Goal: Information Seeking & Learning: Check status

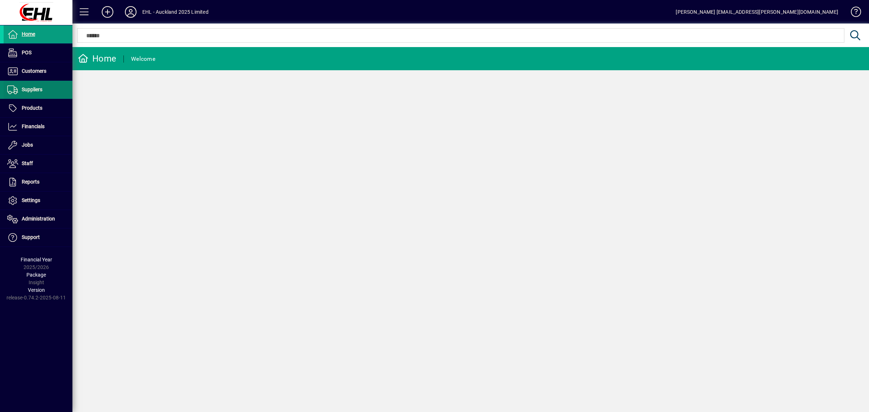
click at [38, 87] on span "Suppliers" at bounding box center [32, 89] width 21 height 6
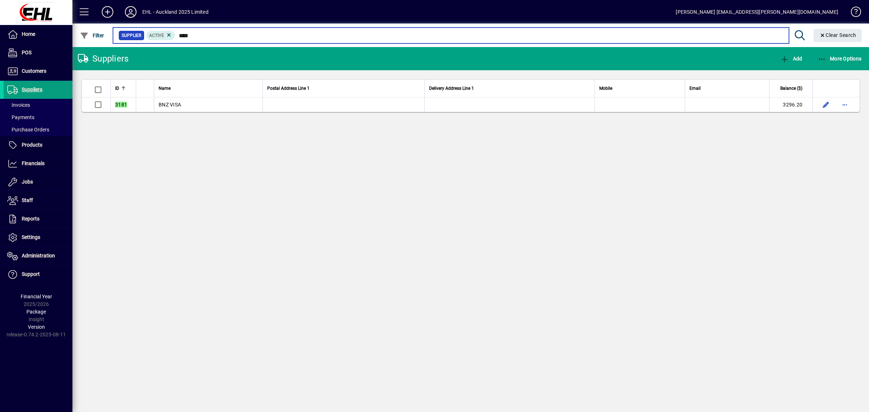
type input "****"
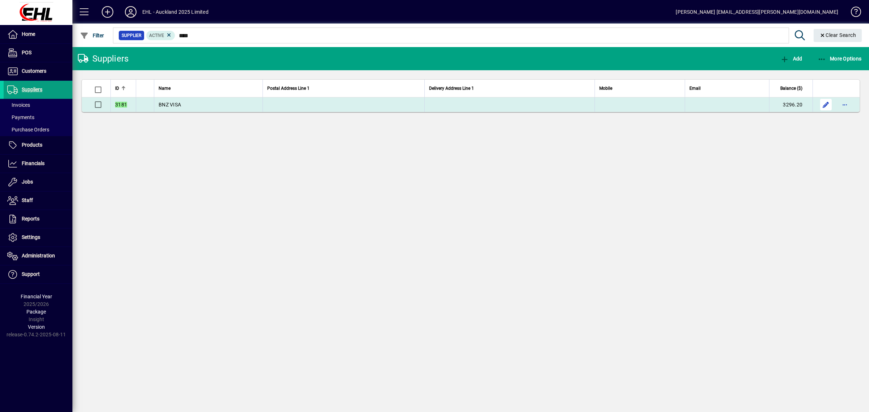
click at [823, 105] on span "button" at bounding box center [825, 104] width 17 height 17
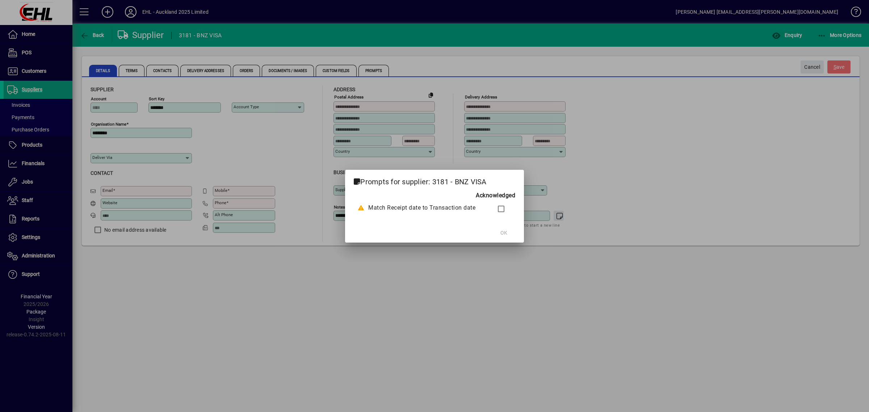
type input "**********"
click at [499, 230] on span "OK" at bounding box center [500, 233] width 7 height 8
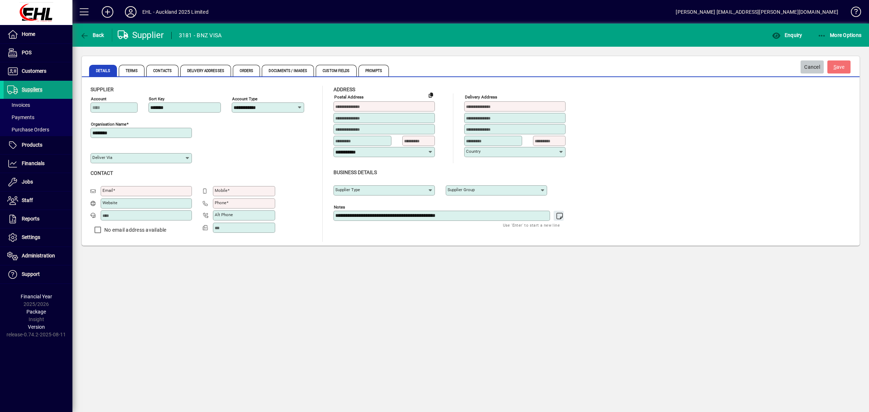
click at [811, 64] on span "Cancel" at bounding box center [812, 67] width 16 height 12
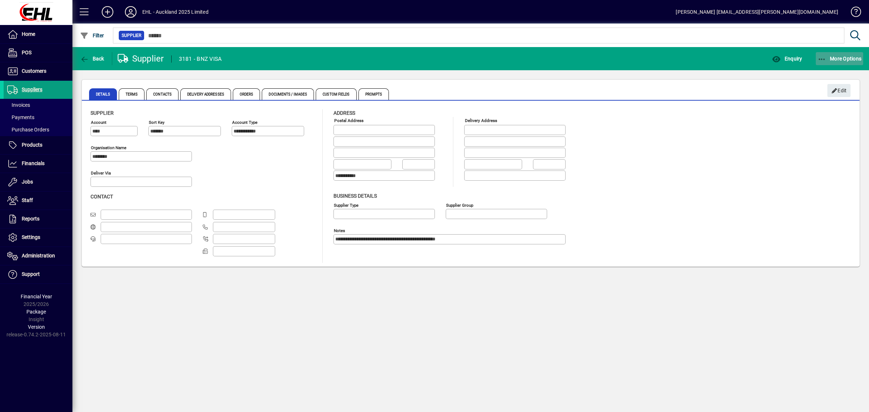
click at [837, 56] on span "More Options" at bounding box center [839, 59] width 44 height 6
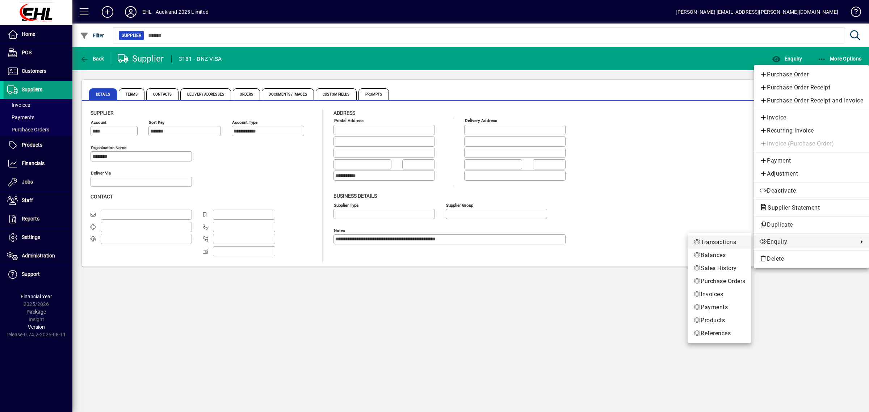
click at [713, 241] on span "Transactions" at bounding box center [719, 242] width 52 height 9
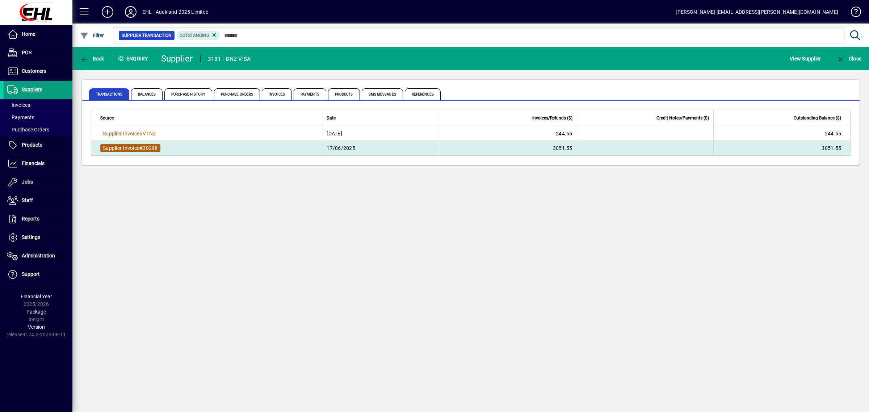
click at [119, 145] on span "Supplier Invoice" at bounding box center [121, 148] width 37 height 6
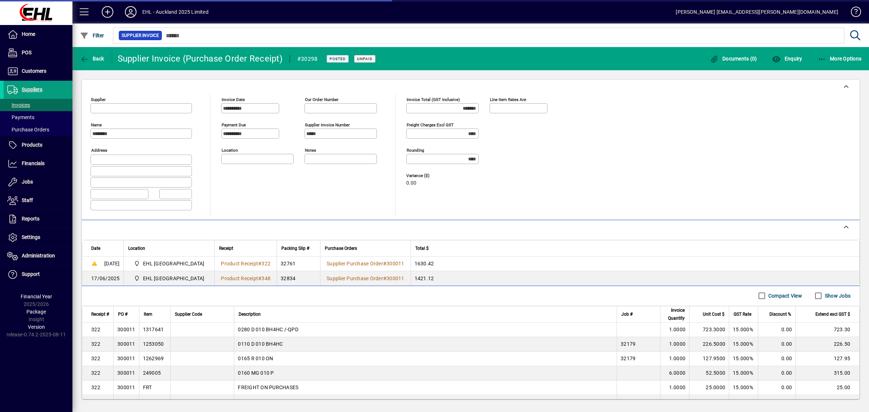
type input "**********"
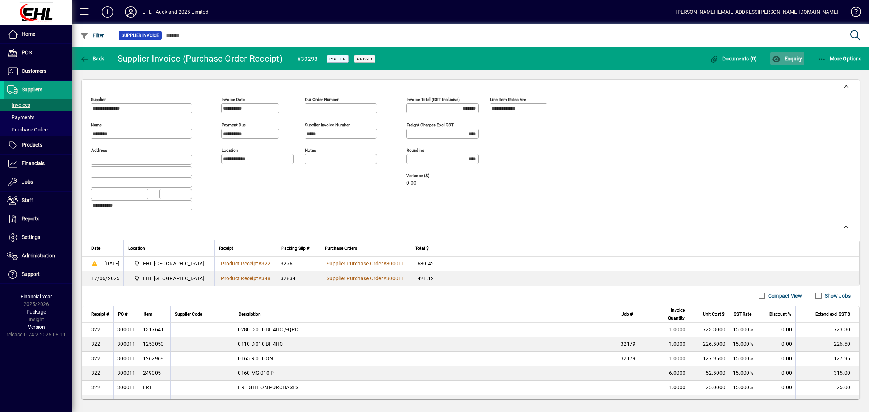
click at [782, 54] on span "button" at bounding box center [787, 58] width 34 height 17
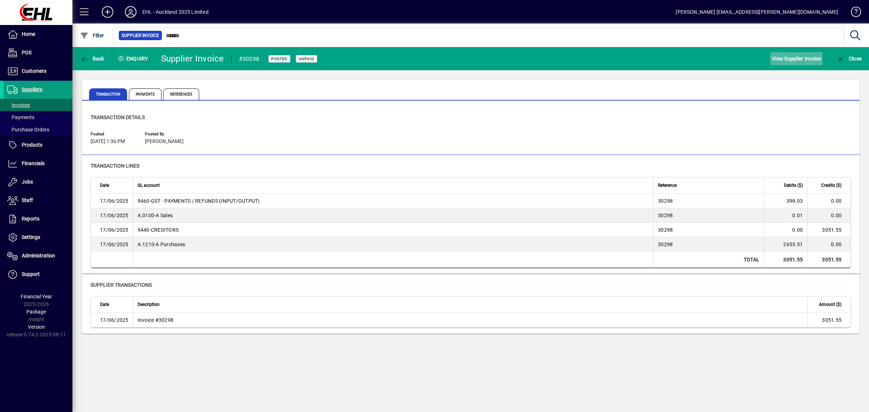
click at [787, 59] on span "View Supplier Invoice" at bounding box center [796, 59] width 49 height 12
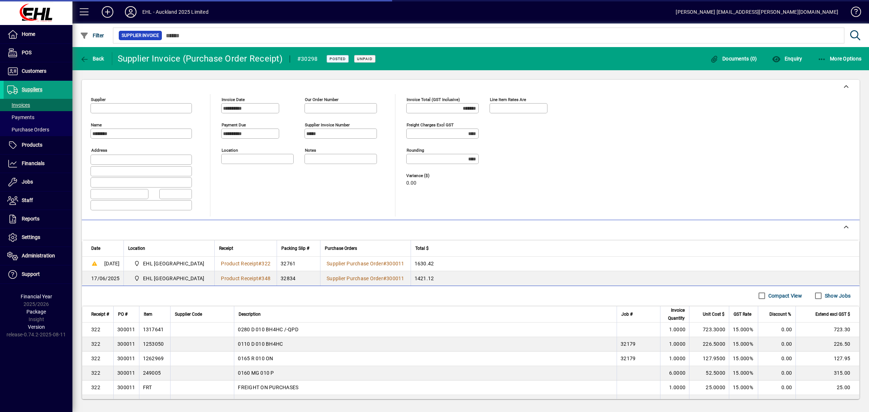
type input "**********"
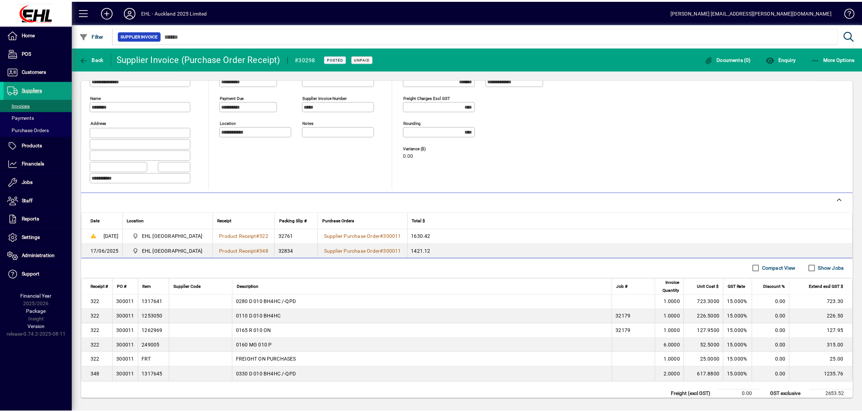
scroll to position [54, 0]
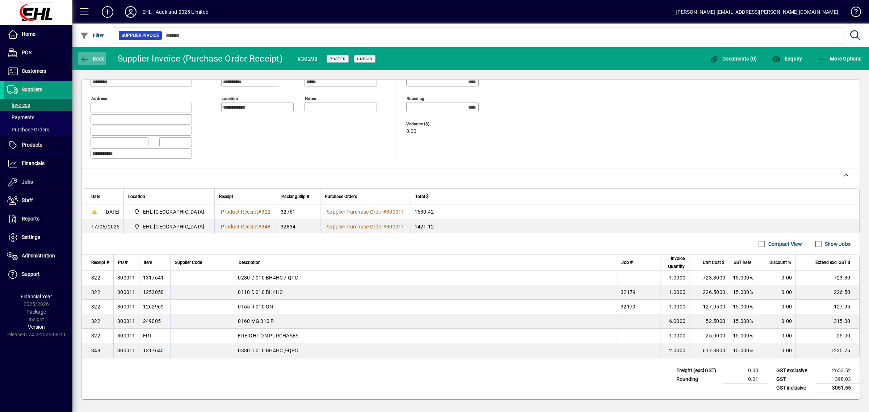
click at [88, 56] on icon "button" at bounding box center [84, 59] width 9 height 7
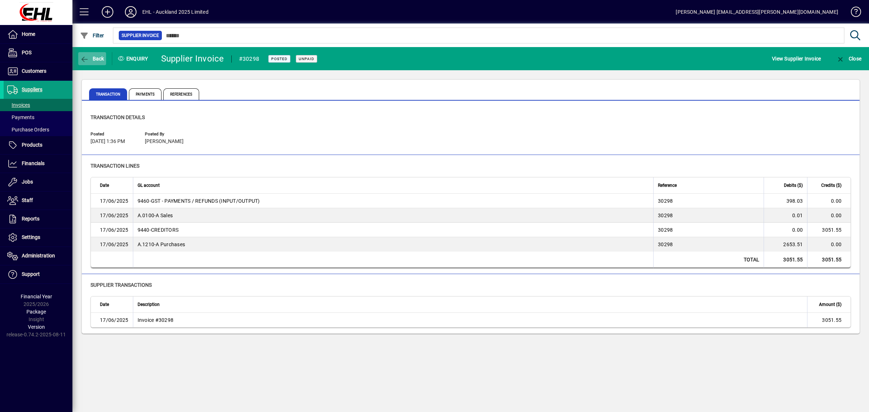
click at [92, 59] on span "Back" at bounding box center [92, 59] width 24 height 6
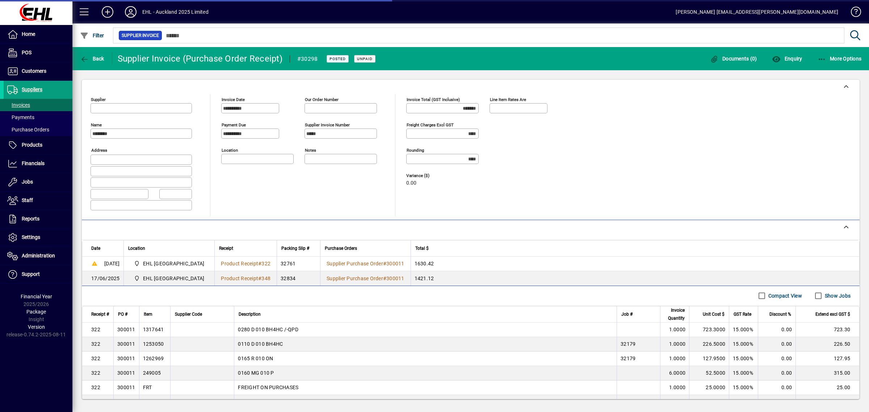
type input "**********"
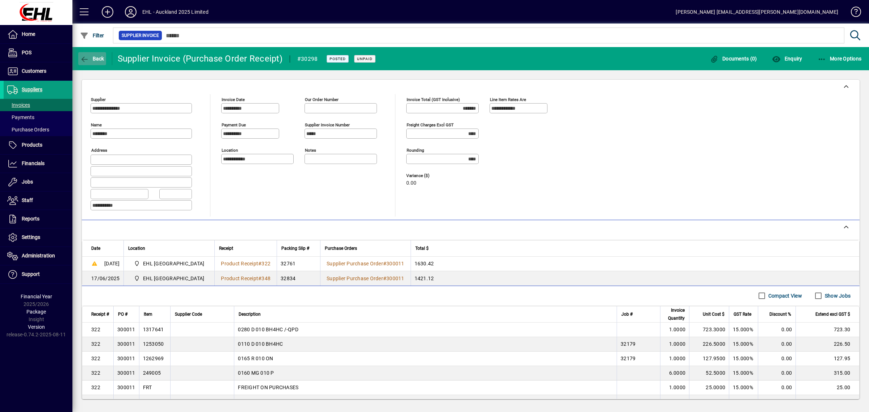
click at [98, 56] on span "Back" at bounding box center [92, 59] width 24 height 6
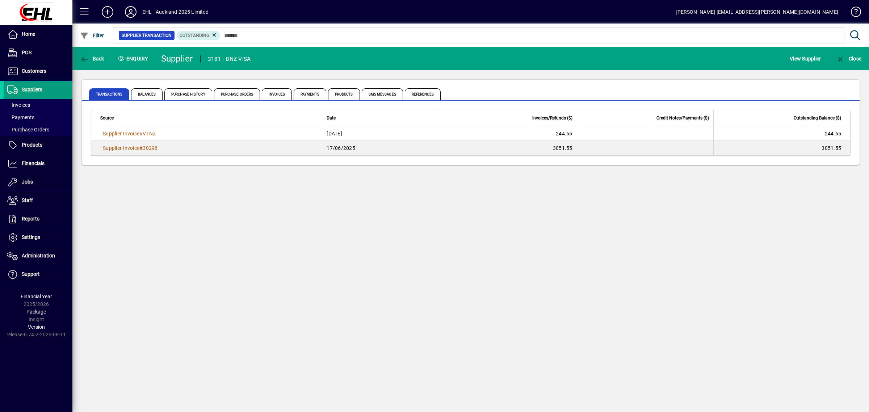
click at [125, 130] on span "Supplier Invoice # VTNZ" at bounding box center [129, 134] width 58 height 8
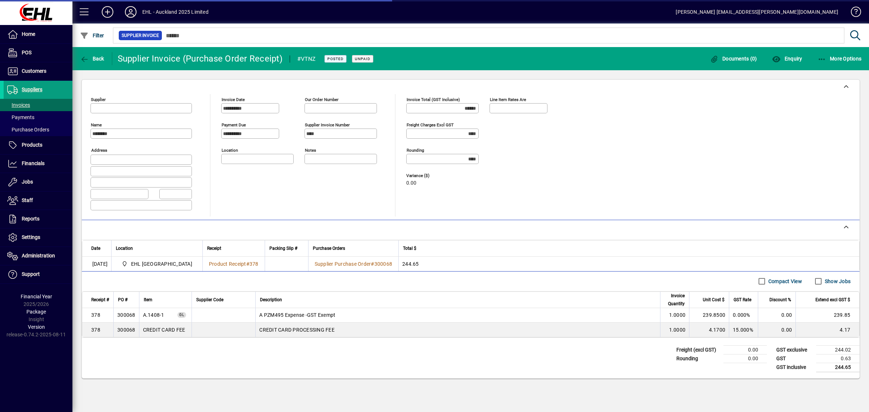
type input "**********"
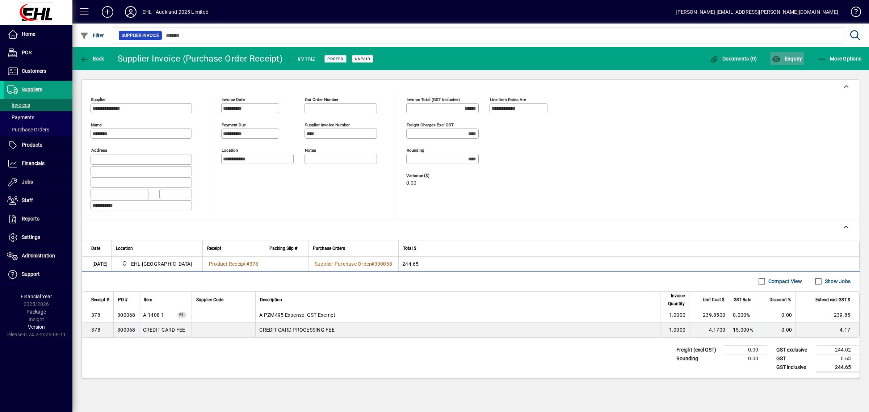
click at [788, 56] on span "Enquiry" at bounding box center [787, 59] width 30 height 6
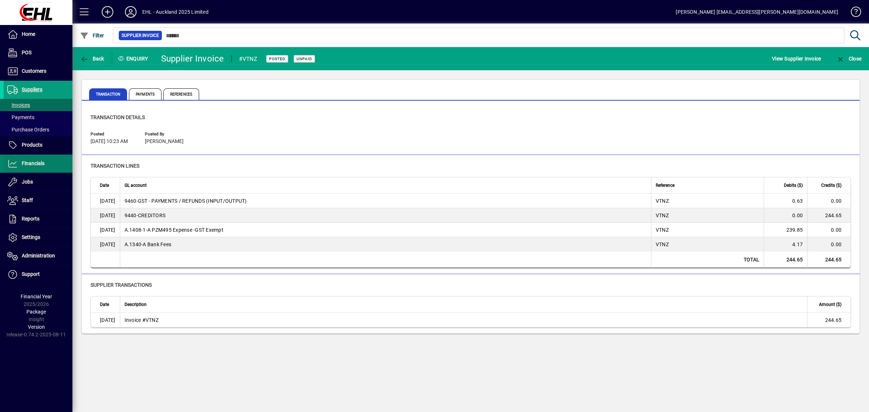
click at [27, 158] on span at bounding box center [38, 163] width 69 height 17
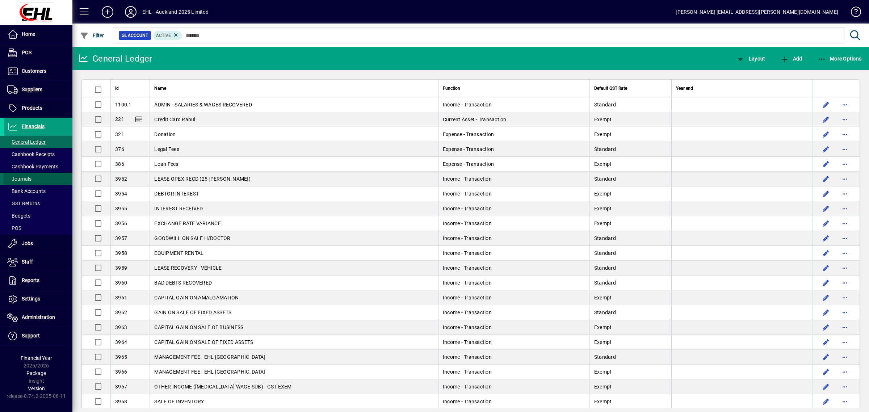
click at [32, 177] on span at bounding box center [38, 178] width 69 height 17
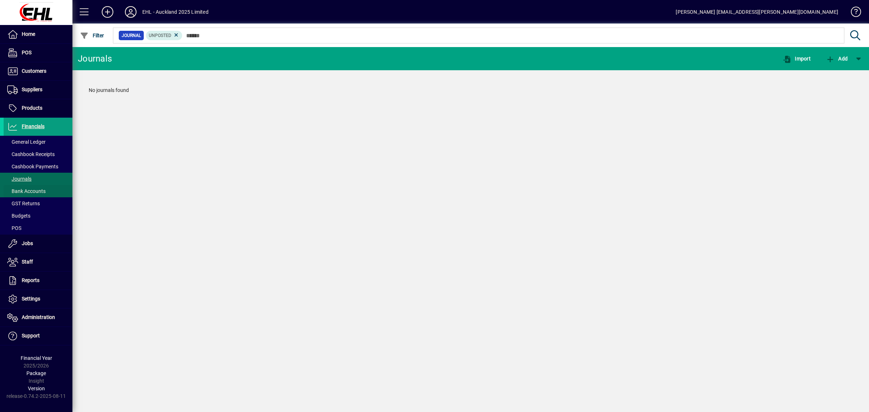
click at [37, 192] on span "Bank Accounts" at bounding box center [26, 191] width 38 height 6
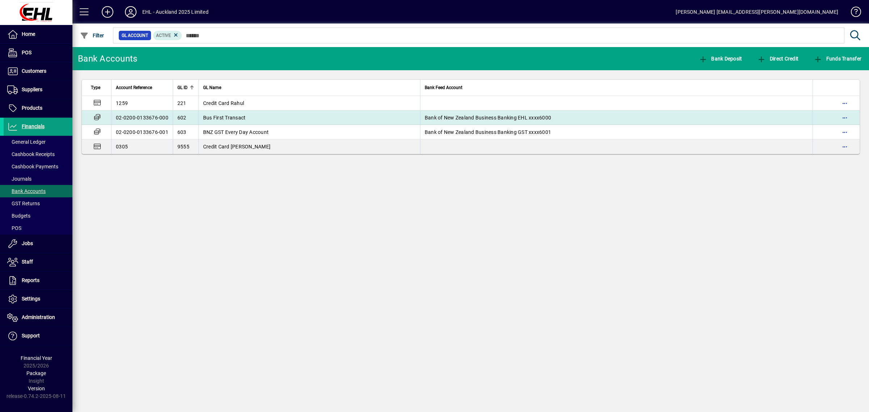
click at [222, 115] on span "Bus First Transact" at bounding box center [224, 118] width 43 height 6
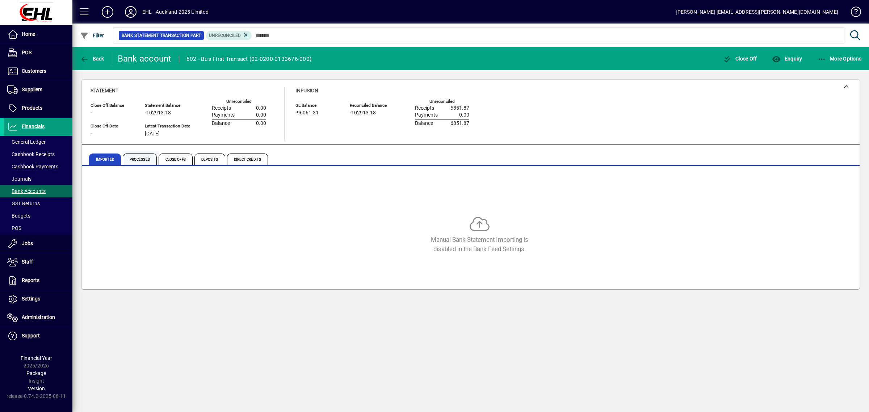
click at [132, 156] on span "Processed" at bounding box center [140, 159] width 34 height 12
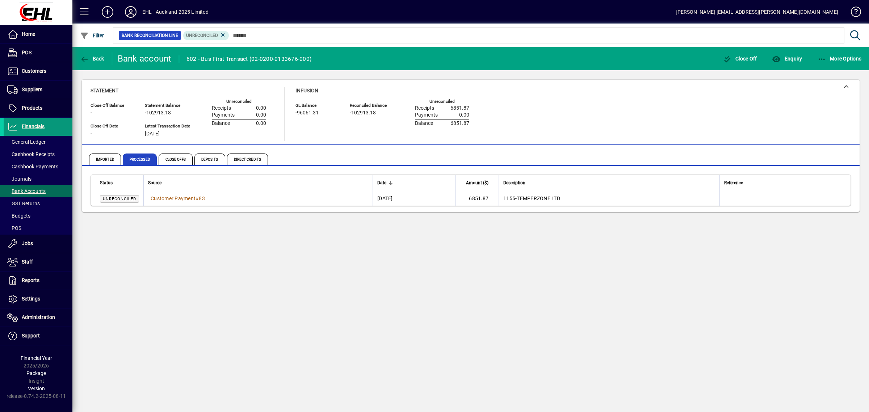
click at [31, 125] on span "Financials" at bounding box center [33, 126] width 23 height 6
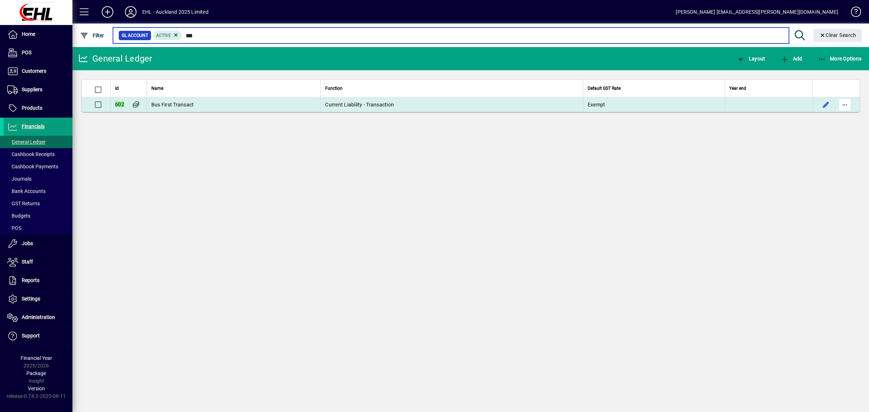
type input "***"
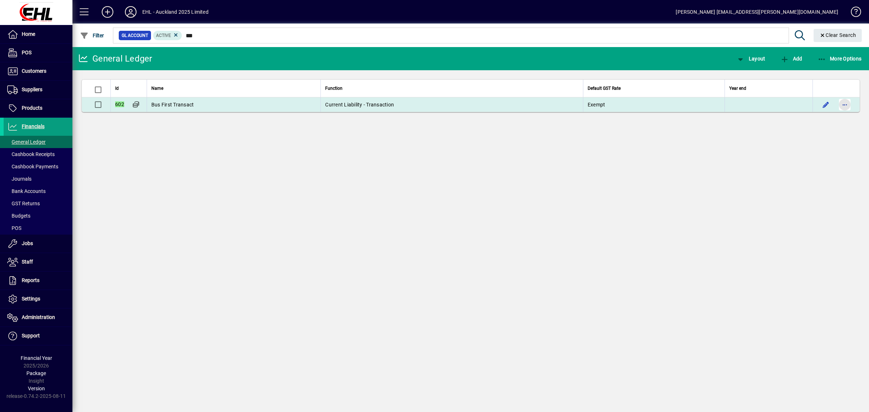
click at [845, 105] on span "button" at bounding box center [844, 104] width 17 height 17
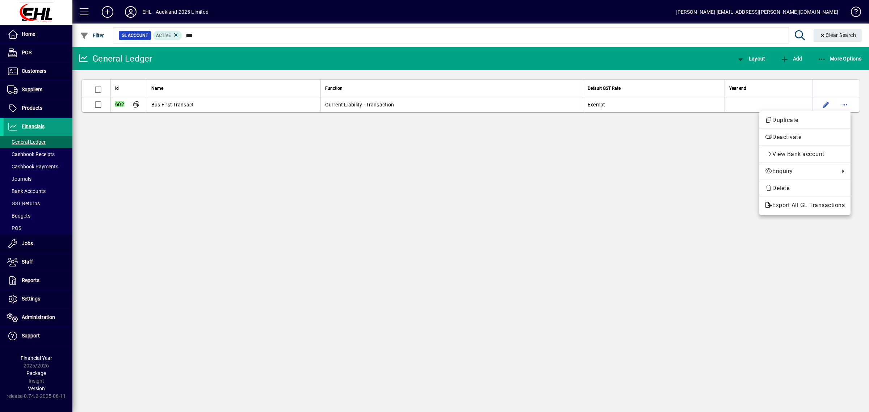
click at [824, 105] on div at bounding box center [434, 206] width 869 height 412
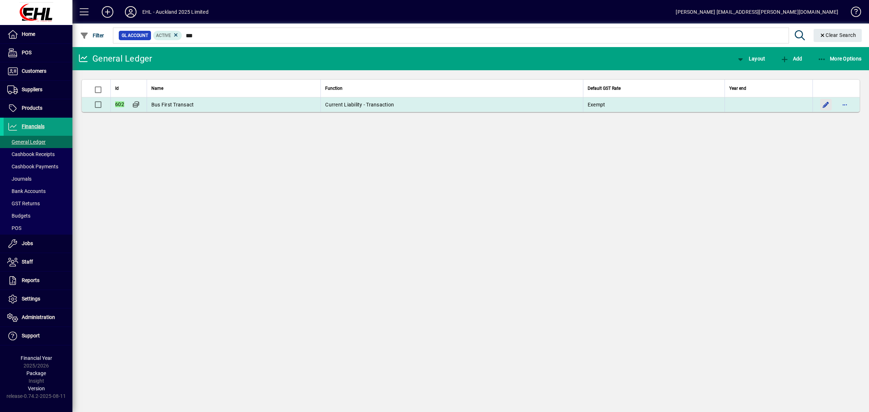
click at [824, 105] on span "button" at bounding box center [825, 104] width 17 height 17
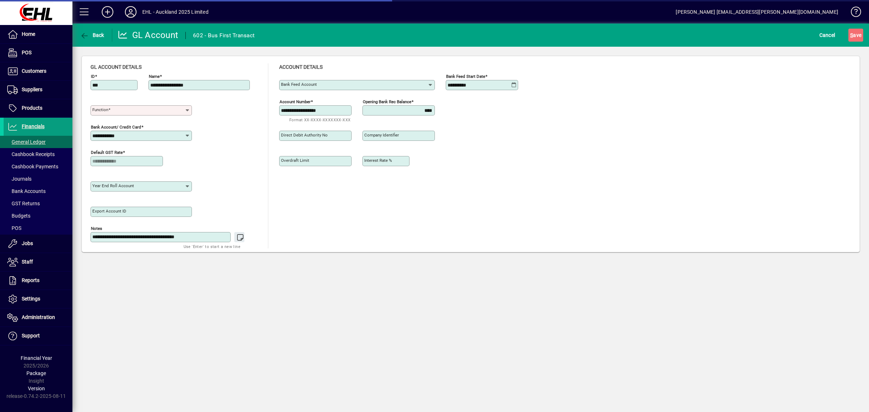
type input "**********"
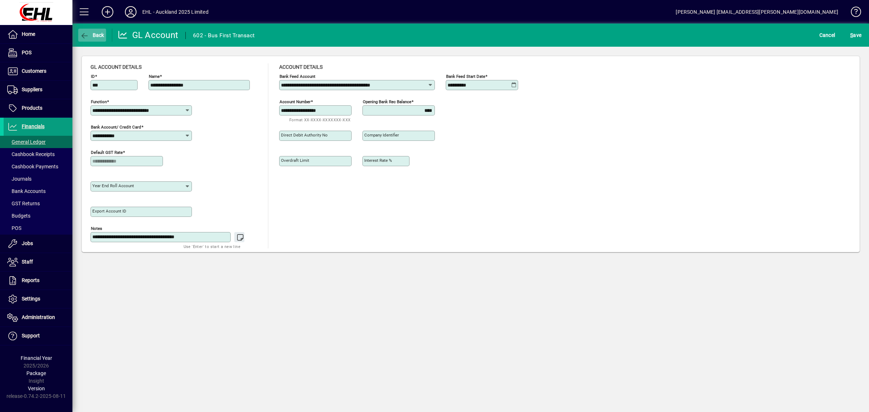
click at [89, 32] on icon "button" at bounding box center [84, 35] width 9 height 7
type input "***"
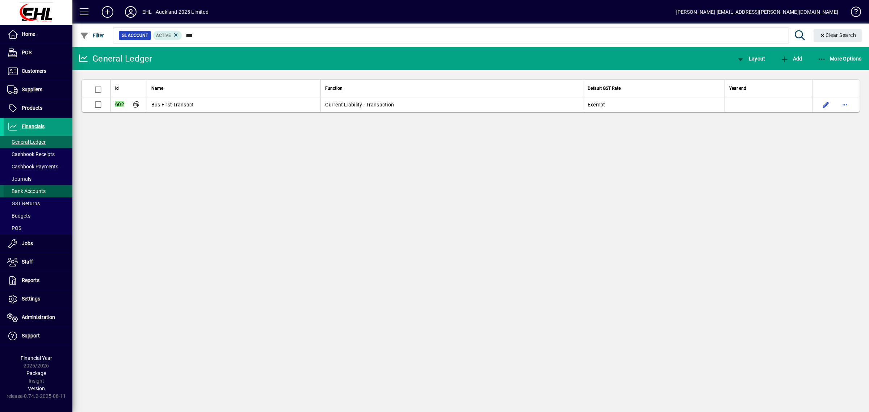
click at [38, 192] on span "Bank Accounts" at bounding box center [26, 191] width 38 height 6
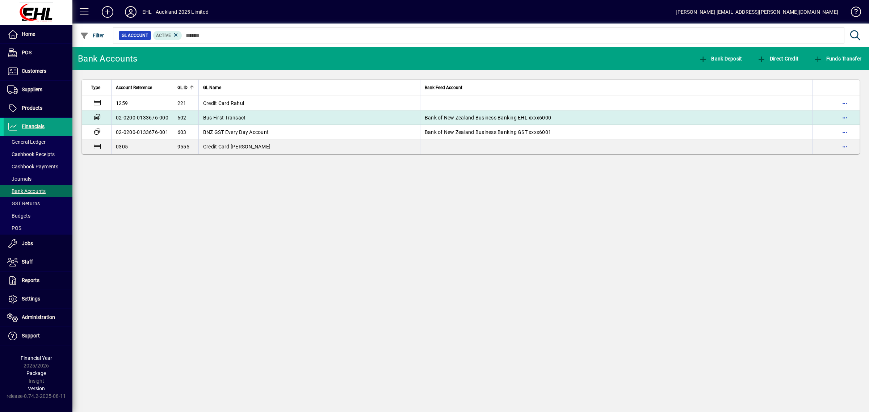
click at [229, 115] on span "Bus First Transact" at bounding box center [224, 118] width 43 height 6
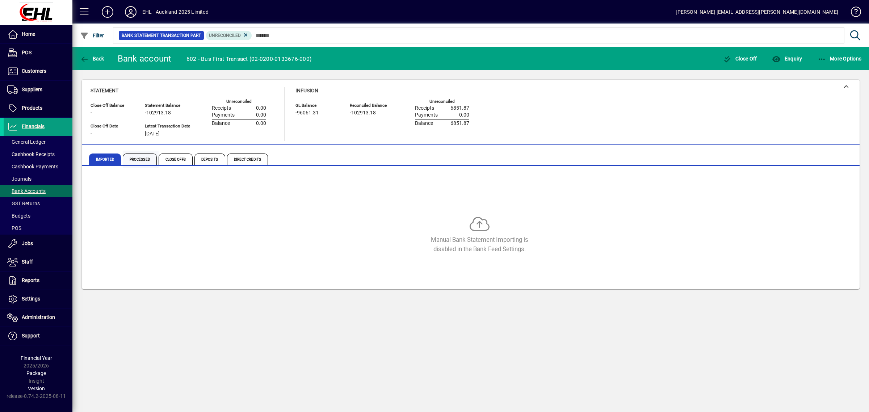
click at [135, 160] on span "Processed" at bounding box center [140, 159] width 34 height 12
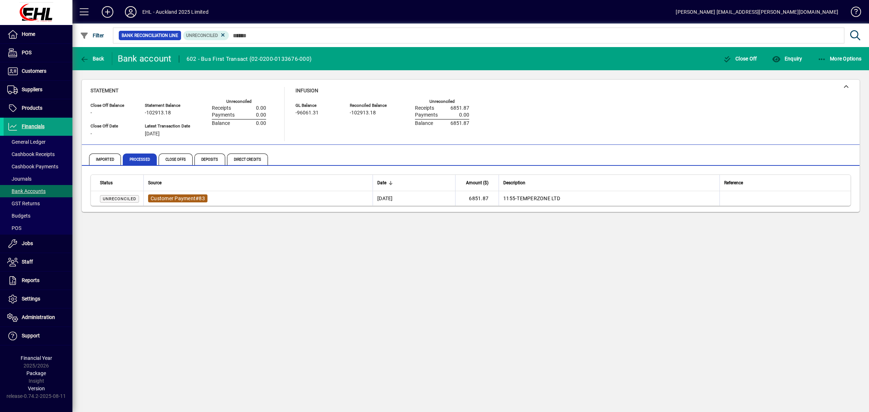
click at [171, 197] on span "Customer Payment" at bounding box center [173, 198] width 45 height 6
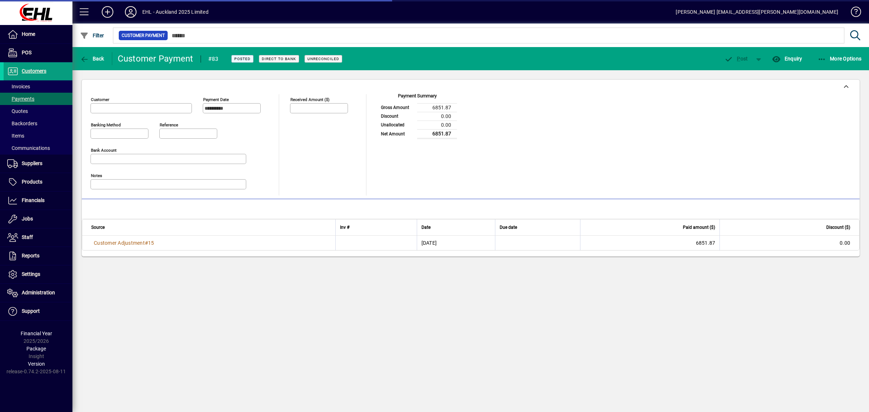
type input "**********"
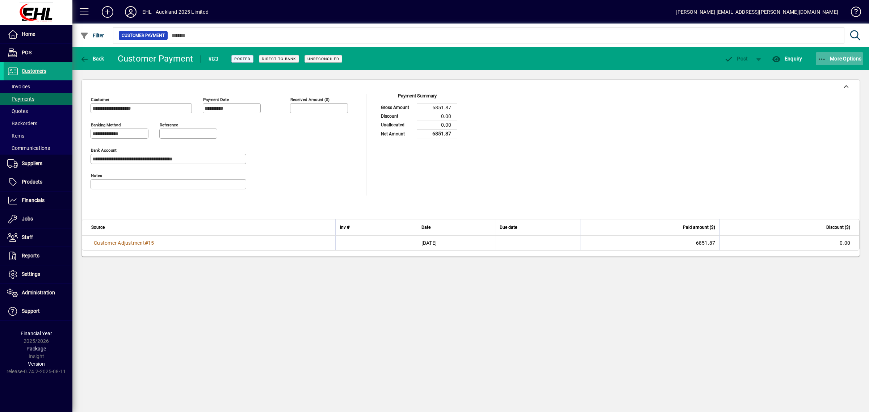
click at [820, 56] on icon "button" at bounding box center [821, 59] width 9 height 7
click at [811, 71] on span "Payment Summary" at bounding box center [831, 74] width 64 height 9
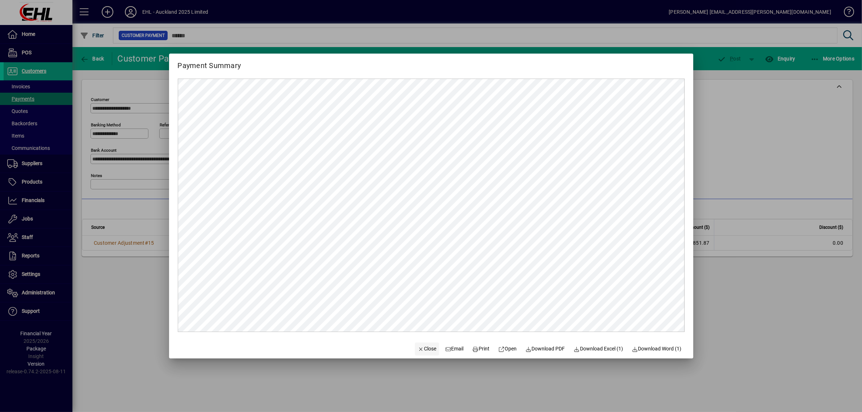
click at [424, 348] on span "Close" at bounding box center [427, 349] width 19 height 8
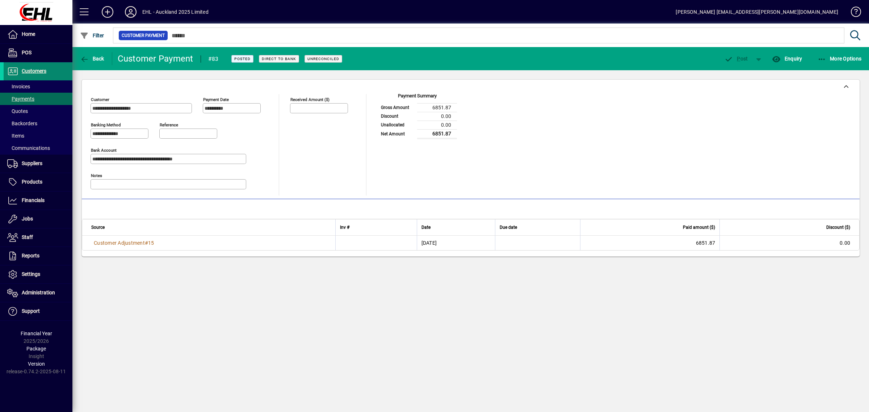
click at [31, 67] on span "Customers" at bounding box center [25, 71] width 43 height 9
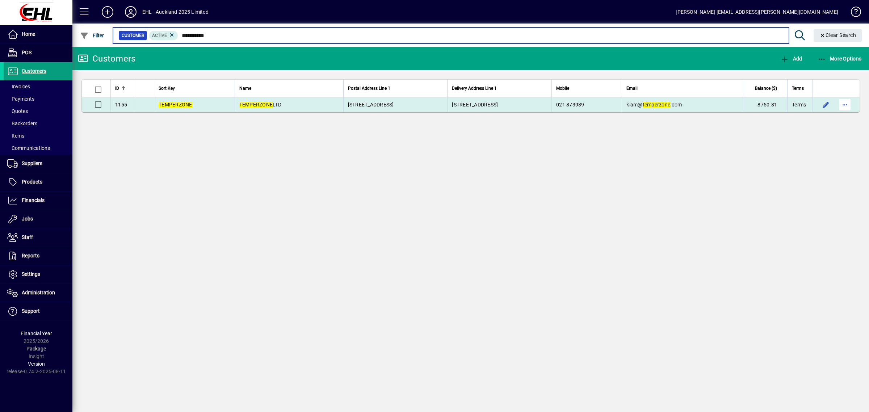
type input "**********"
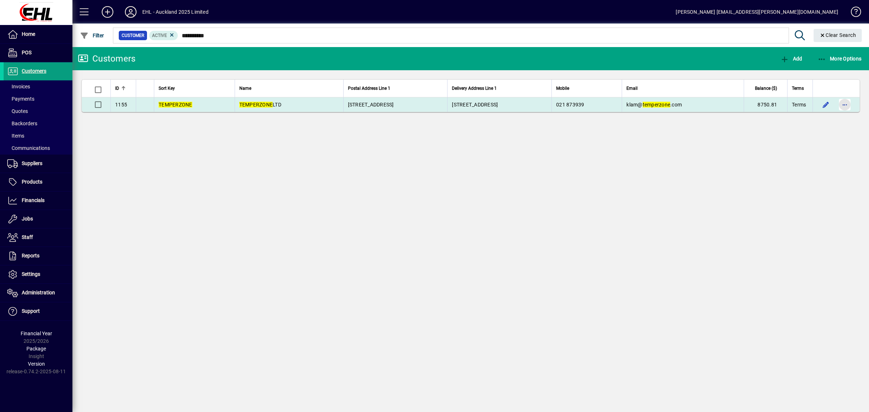
click at [840, 102] on span "button" at bounding box center [844, 104] width 17 height 17
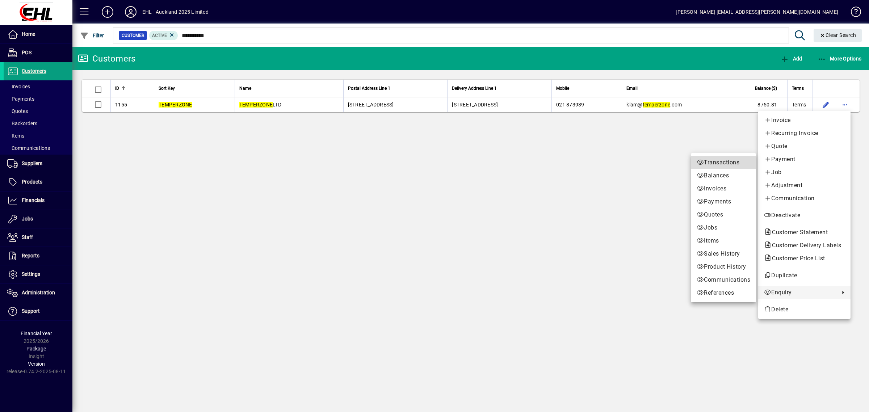
click at [714, 161] on span "Transactions" at bounding box center [723, 162] width 54 height 9
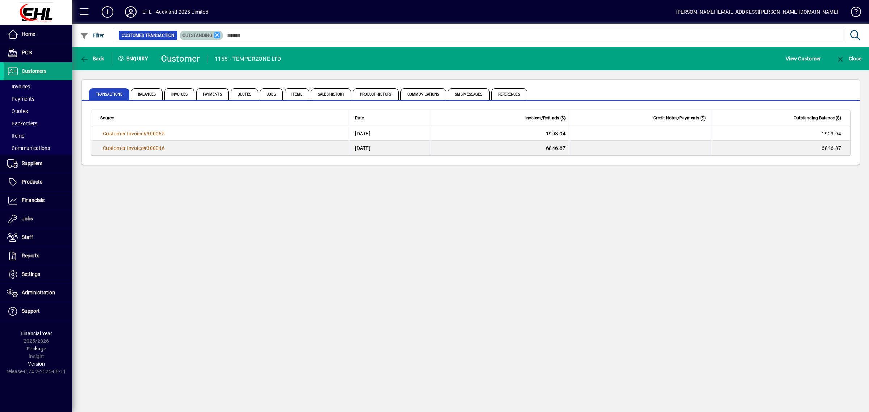
click at [214, 35] on icon at bounding box center [217, 35] width 7 height 7
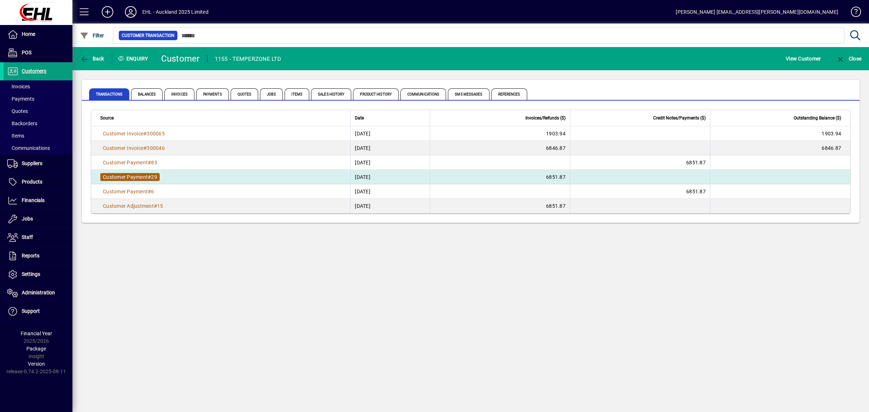
click at [122, 174] on span "Customer Payment" at bounding box center [125, 177] width 45 height 6
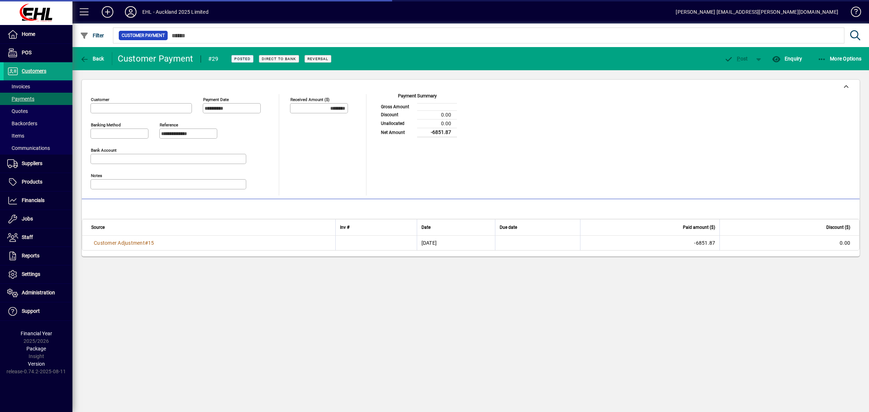
type input "**********"
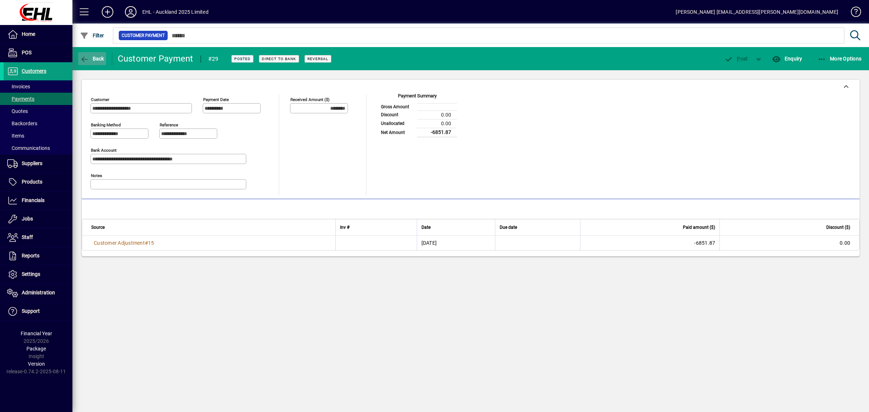
click at [91, 55] on span "button" at bounding box center [92, 58] width 28 height 17
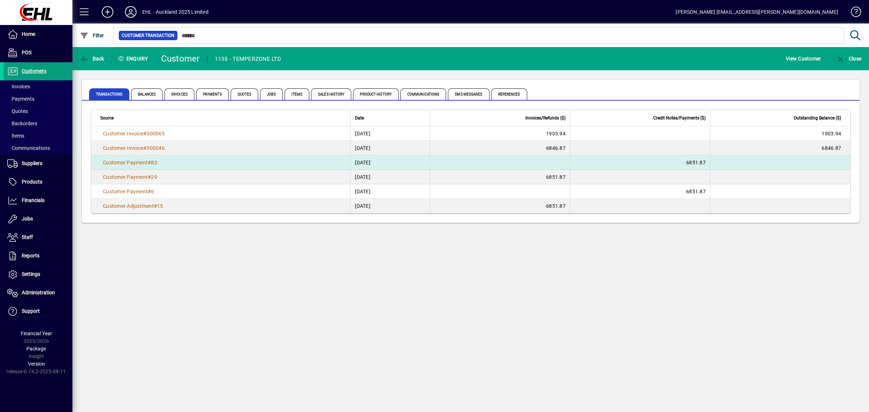
click at [604, 160] on td "6851.87" at bounding box center [640, 162] width 140 height 14
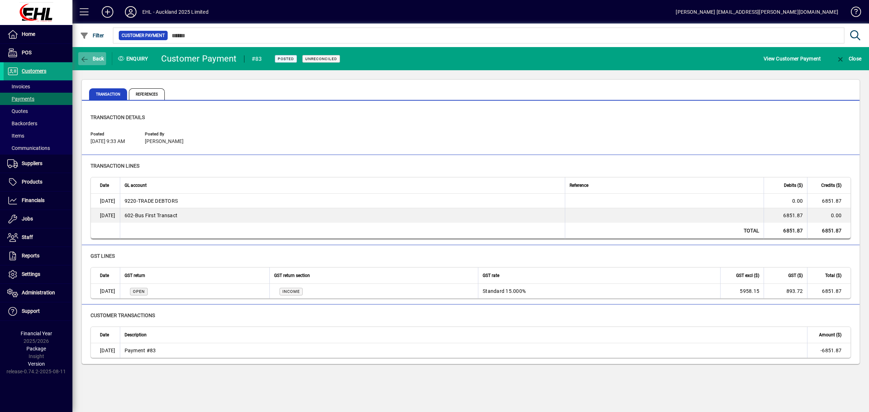
click at [97, 56] on span "Back" at bounding box center [92, 59] width 24 height 6
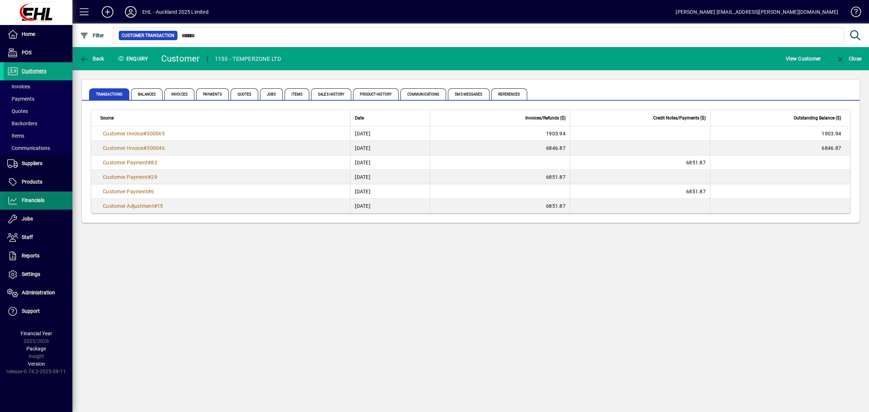
click at [39, 196] on span at bounding box center [38, 200] width 69 height 17
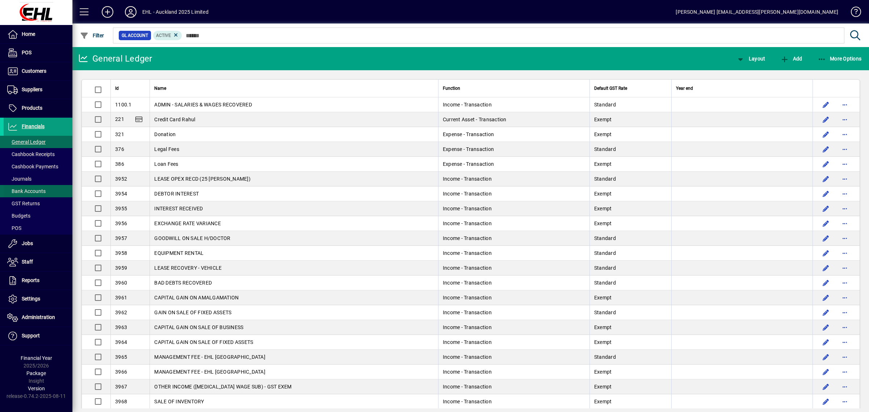
click at [37, 190] on span "Bank Accounts" at bounding box center [26, 191] width 38 height 6
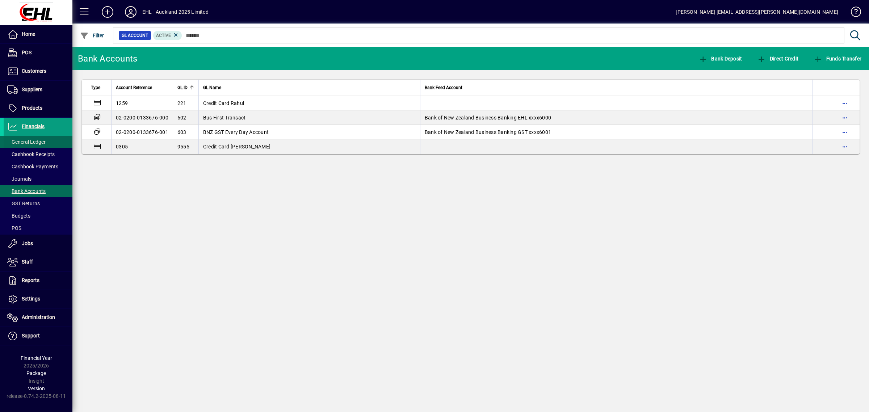
click at [28, 140] on span "General Ledger" at bounding box center [26, 142] width 38 height 6
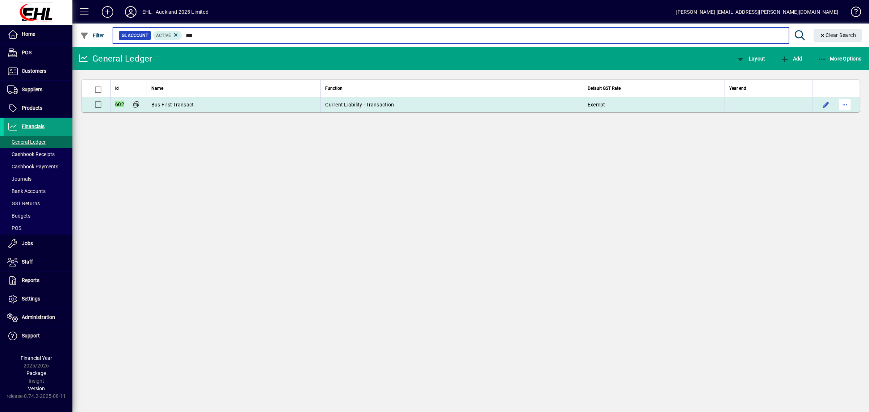
type input "***"
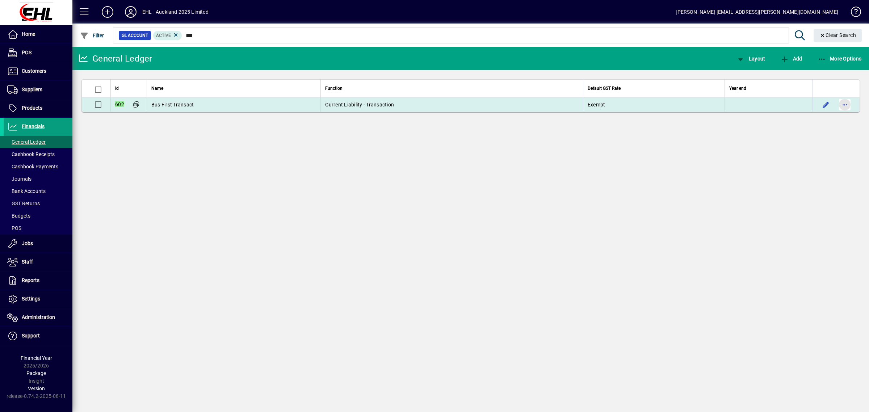
click at [847, 104] on span "button" at bounding box center [844, 104] width 17 height 17
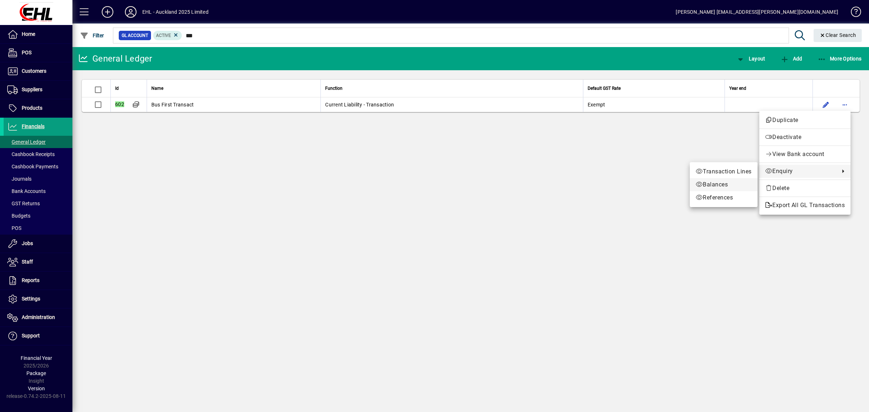
click at [715, 182] on span "Balances" at bounding box center [723, 184] width 56 height 9
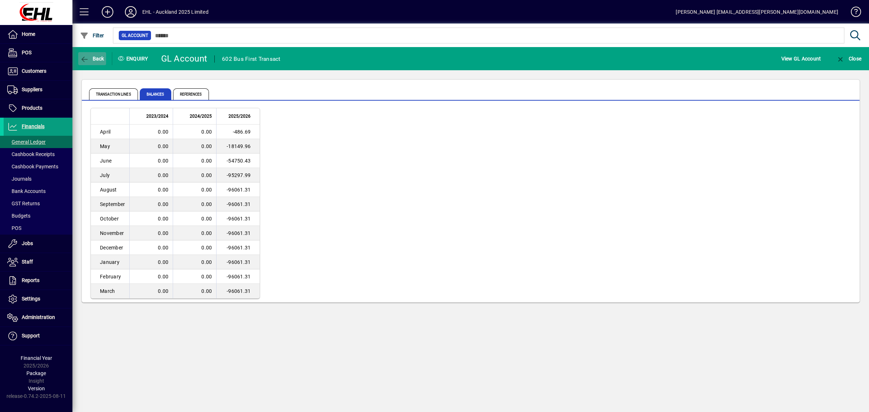
click at [100, 53] on span "button" at bounding box center [92, 58] width 28 height 17
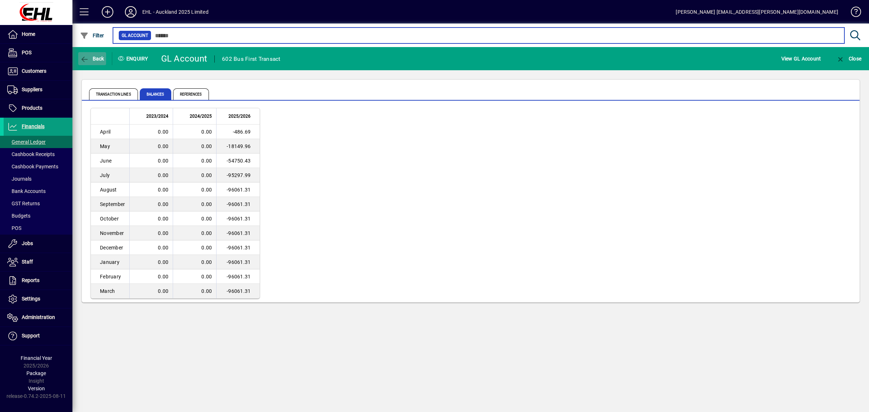
type input "***"
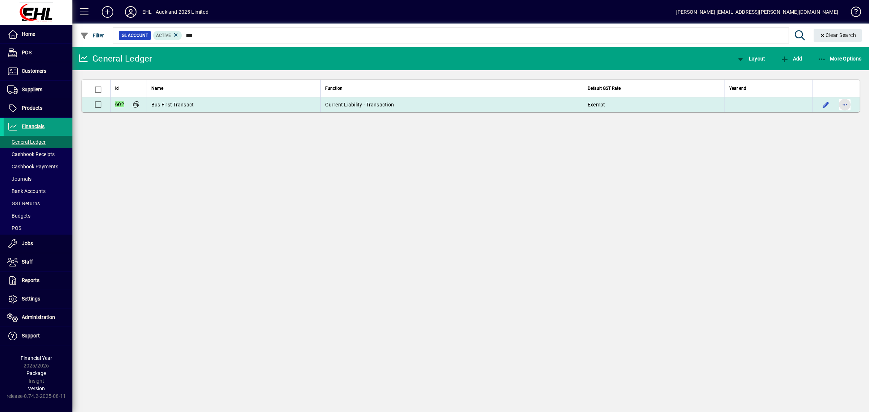
click at [846, 102] on span "button" at bounding box center [844, 104] width 17 height 17
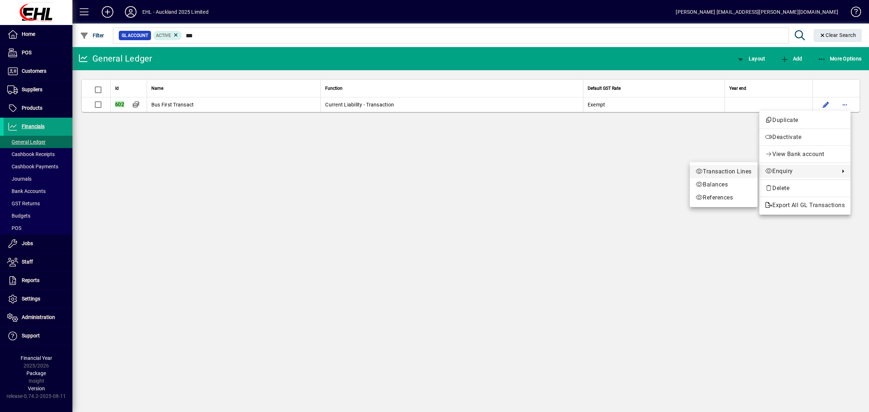
click at [712, 168] on span "Transaction Lines" at bounding box center [723, 171] width 56 height 9
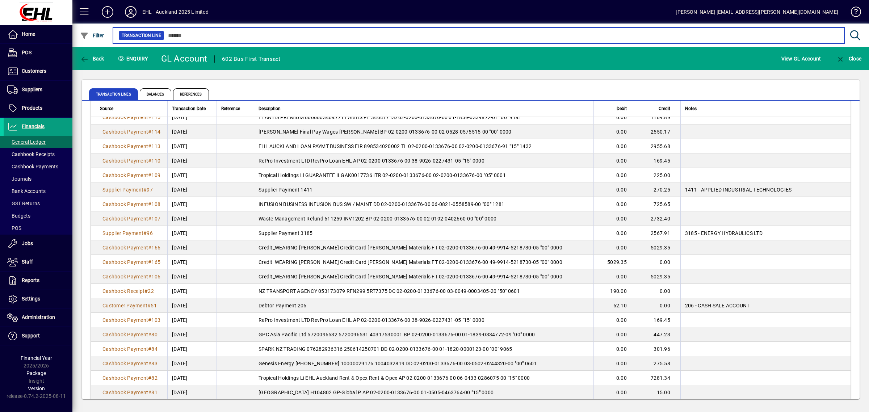
scroll to position [1200, 0]
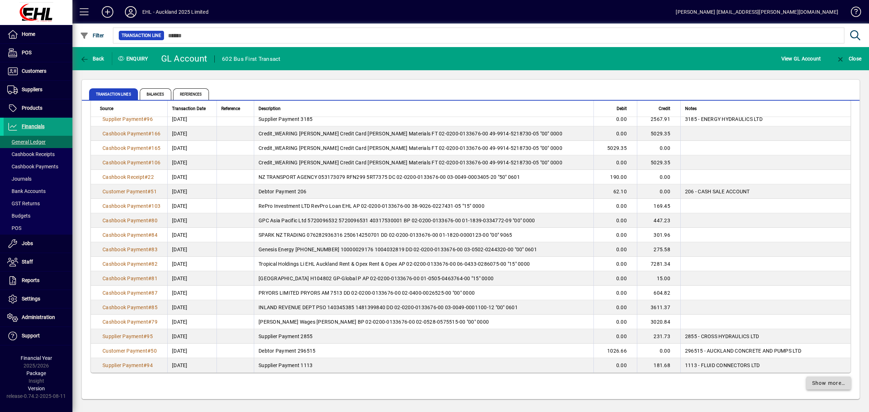
click at [812, 379] on span "Show more…" at bounding box center [828, 383] width 33 height 8
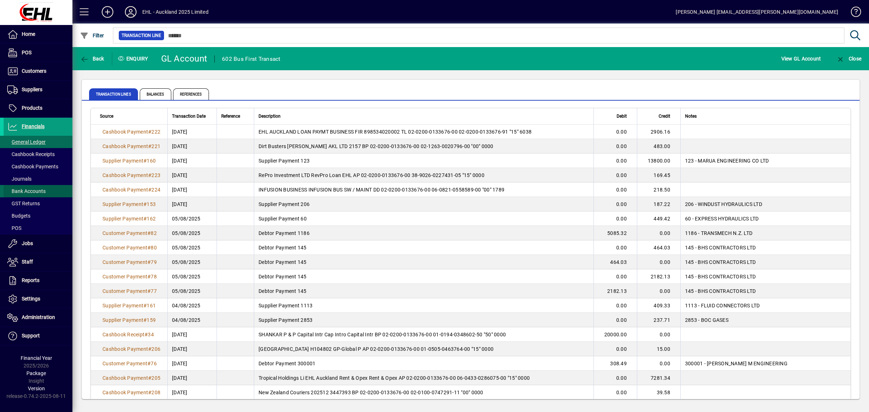
click at [34, 190] on span "Bank Accounts" at bounding box center [26, 191] width 38 height 6
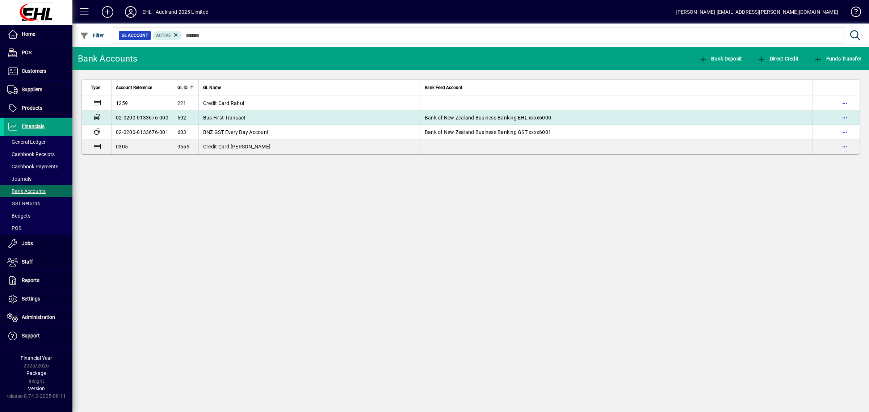
click at [225, 115] on span "Bus First Transact" at bounding box center [224, 118] width 43 height 6
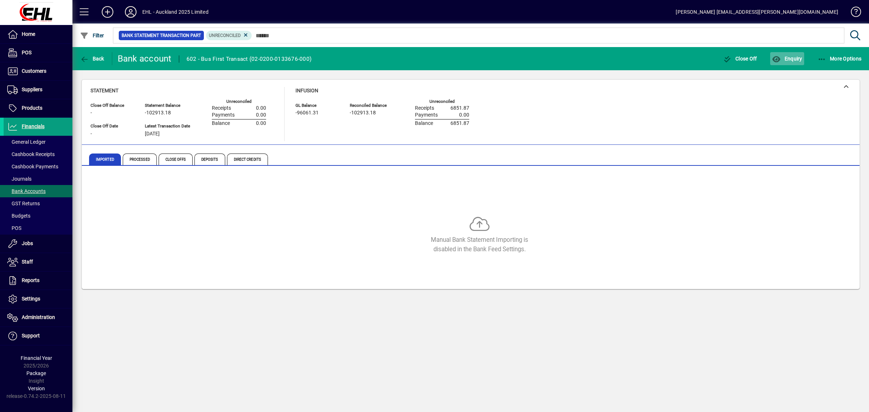
click at [786, 56] on span "Enquiry" at bounding box center [787, 59] width 30 height 6
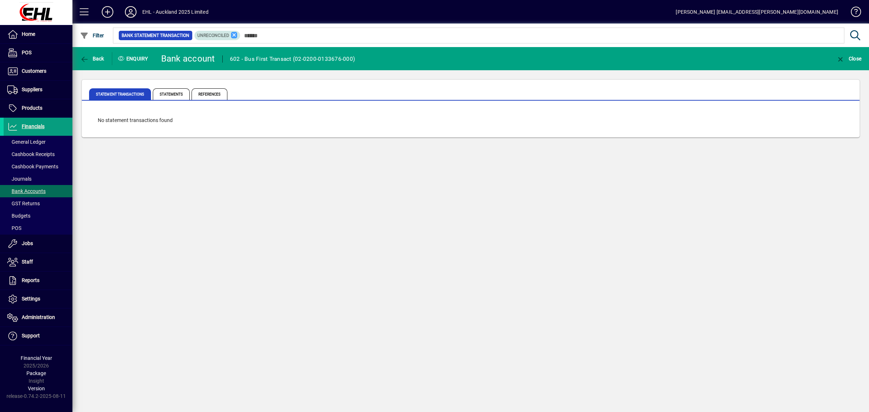
click at [233, 34] on icon at bounding box center [234, 35] width 7 height 7
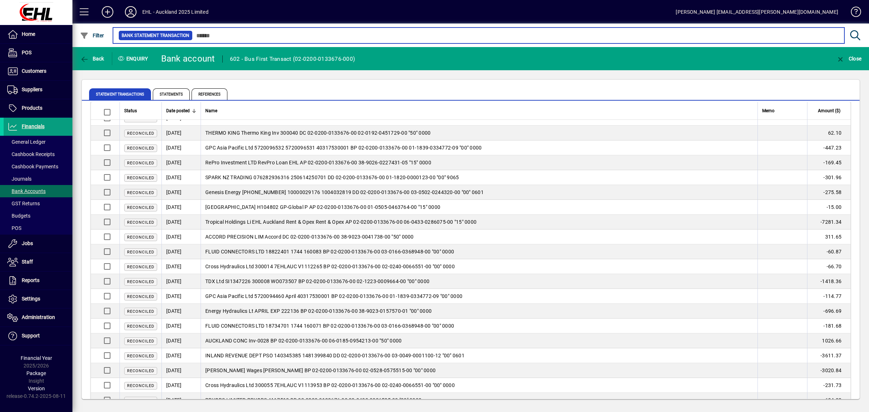
scroll to position [1246, 0]
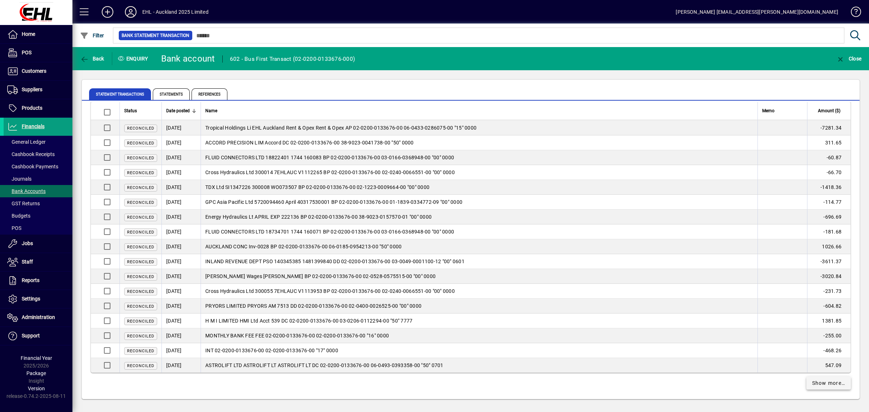
click at [806, 379] on span at bounding box center [828, 382] width 45 height 17
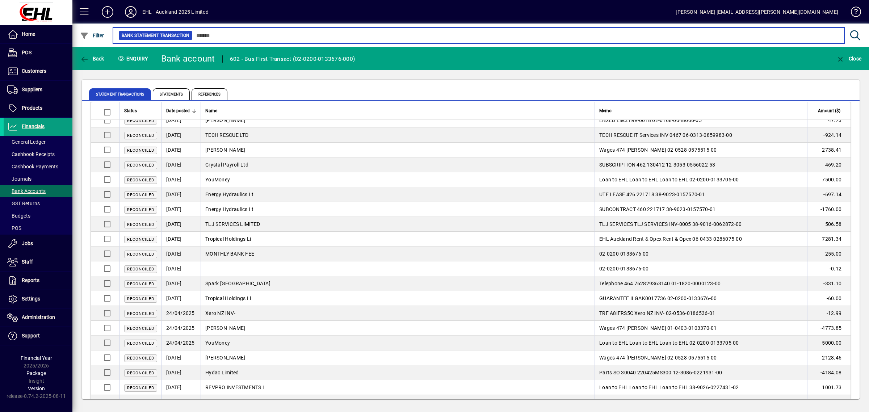
scroll to position [2739, 0]
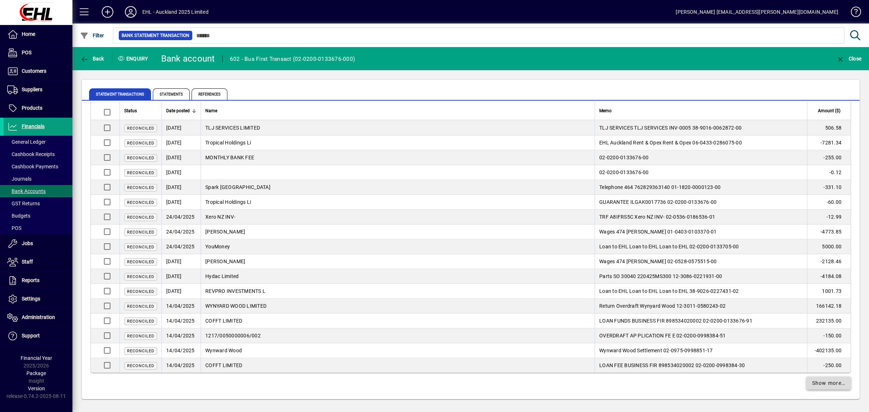
click at [815, 383] on span "Show more…" at bounding box center [828, 383] width 33 height 8
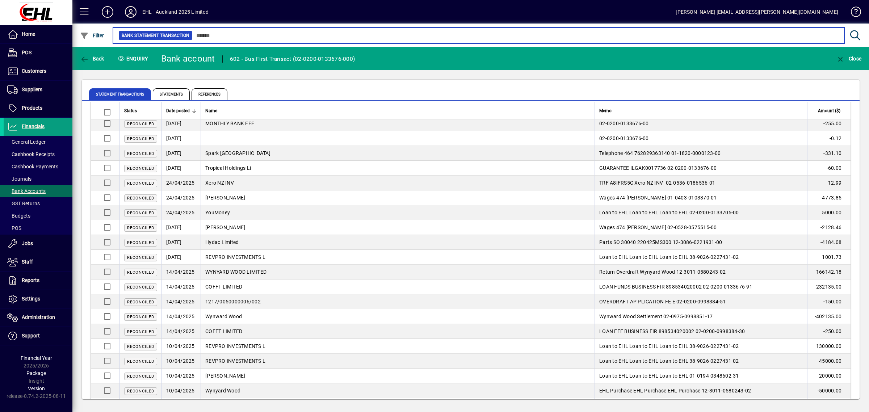
scroll to position [2747, 0]
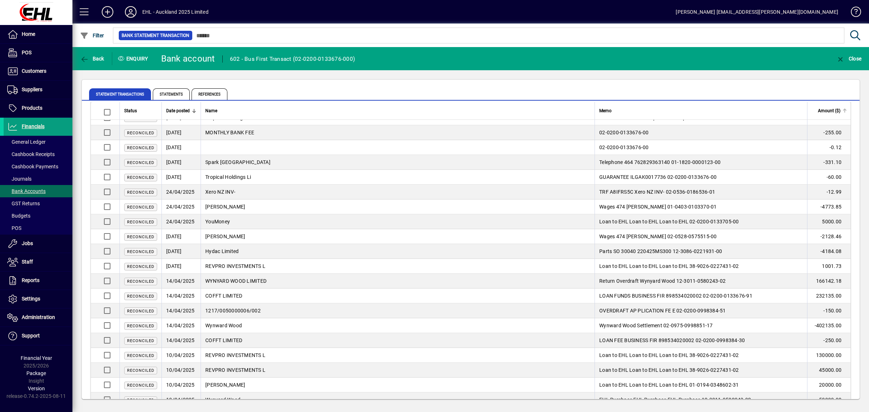
click at [818, 109] on span "Amount ($)" at bounding box center [829, 111] width 22 height 8
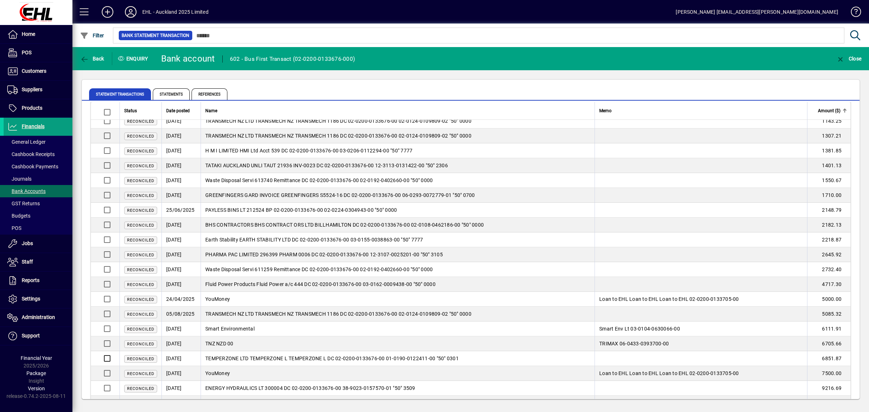
scroll to position [2838, 0]
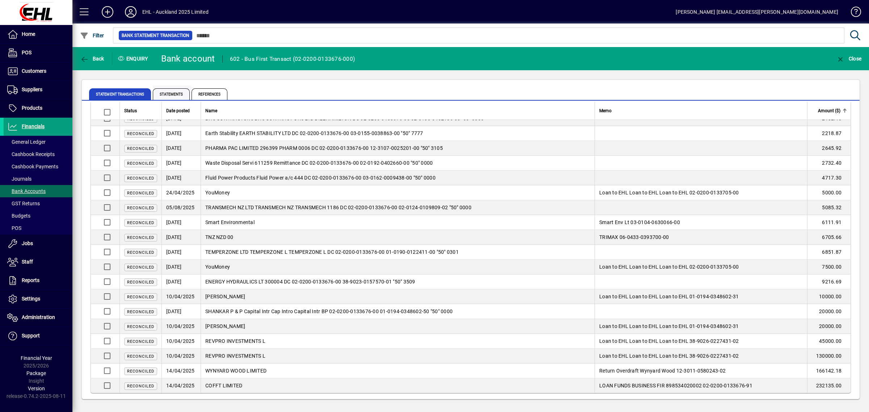
click at [173, 90] on span "Statements" at bounding box center [171, 94] width 37 height 12
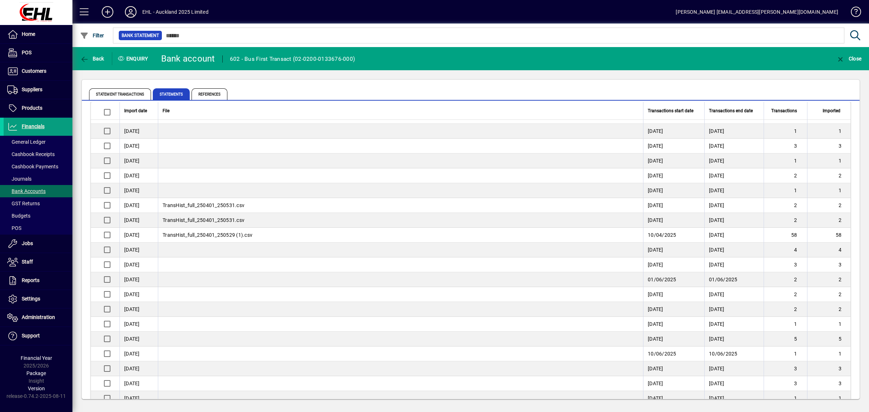
scroll to position [317, 0]
click at [194, 235] on span "TransHist_full_250401_250529 (1).csv" at bounding box center [207, 234] width 90 height 6
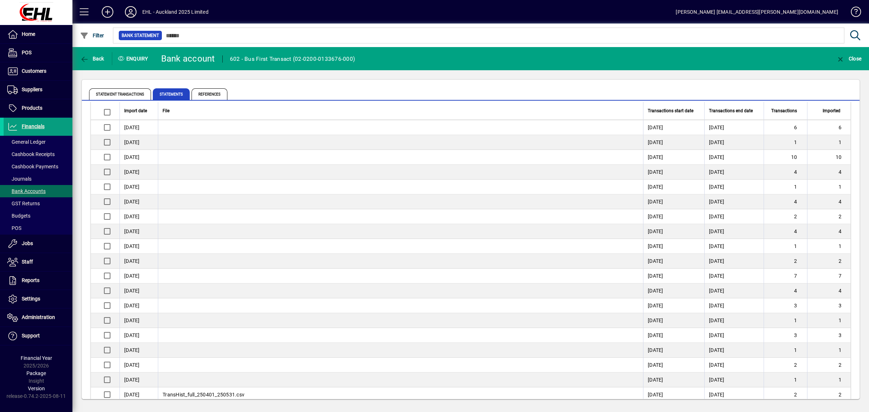
scroll to position [45, 0]
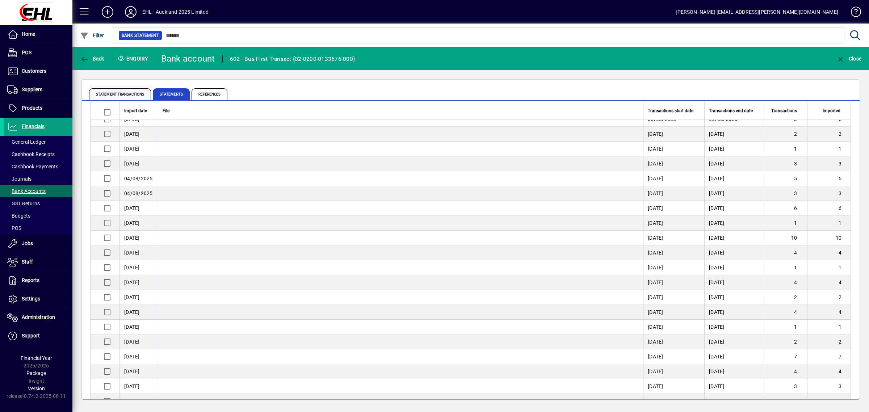
click at [126, 95] on span "Statement Transactions" at bounding box center [120, 94] width 62 height 12
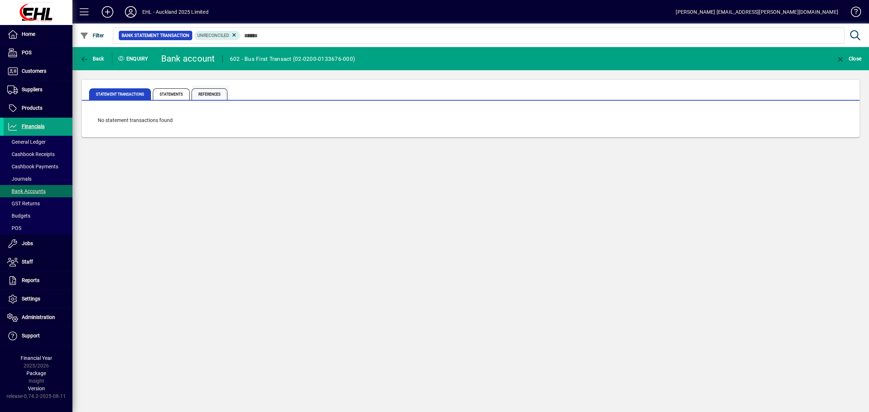
click at [211, 91] on span "References" at bounding box center [209, 94] width 36 height 12
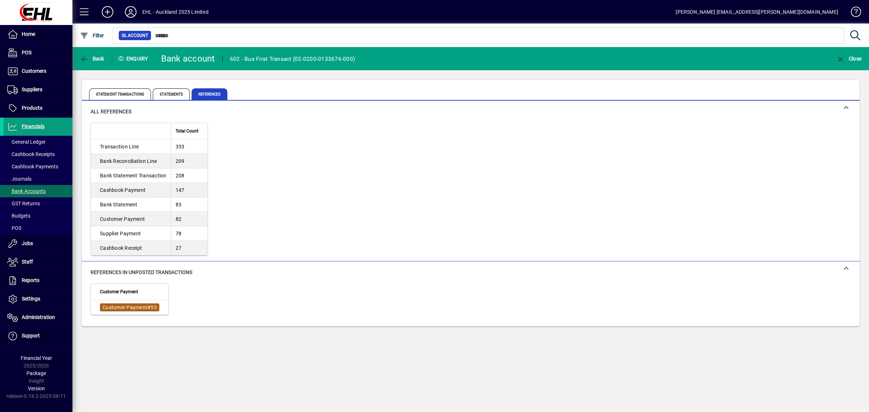
click at [127, 307] on span "Customer Payment" at bounding box center [124, 307] width 45 height 6
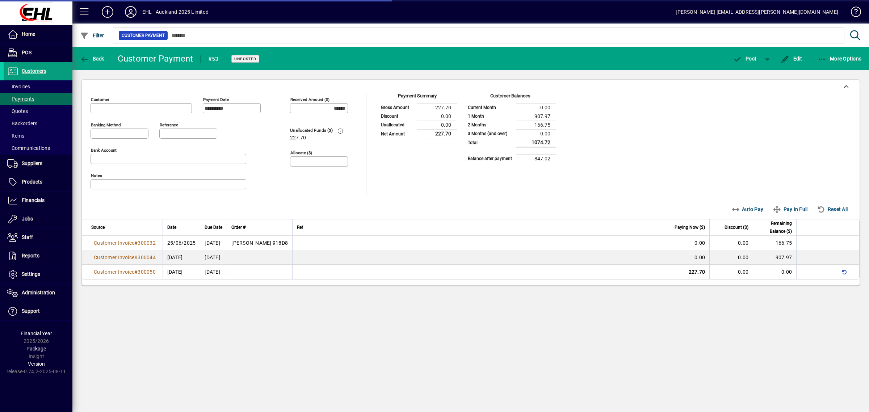
type input "**********"
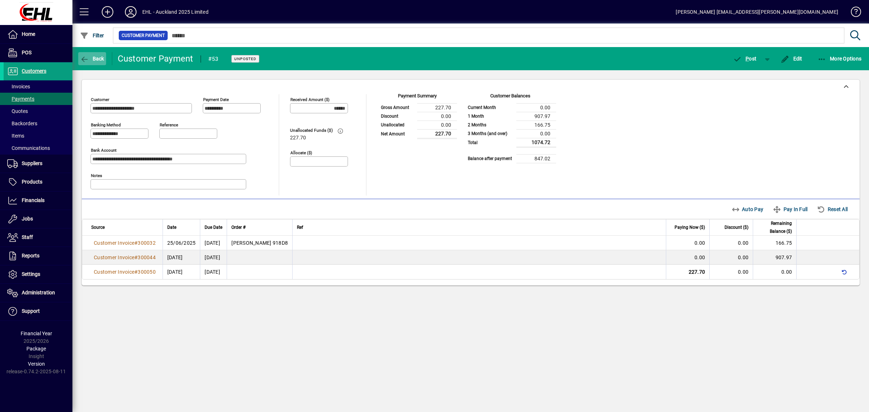
click at [96, 54] on span "button" at bounding box center [92, 58] width 28 height 17
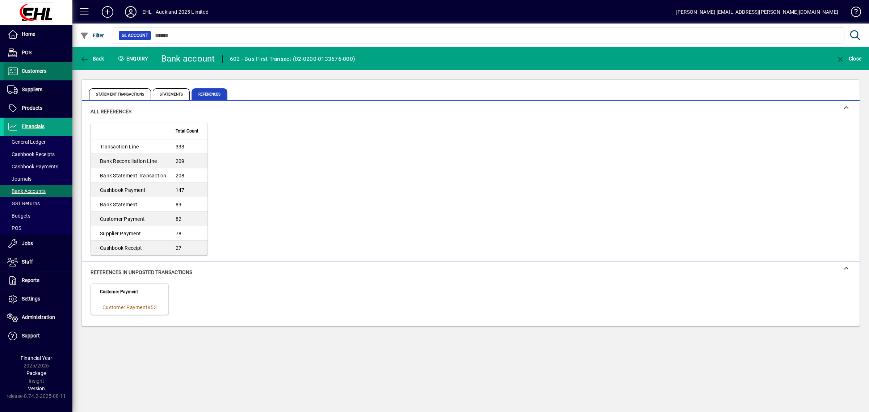
click at [42, 73] on span "Customers" at bounding box center [34, 71] width 25 height 6
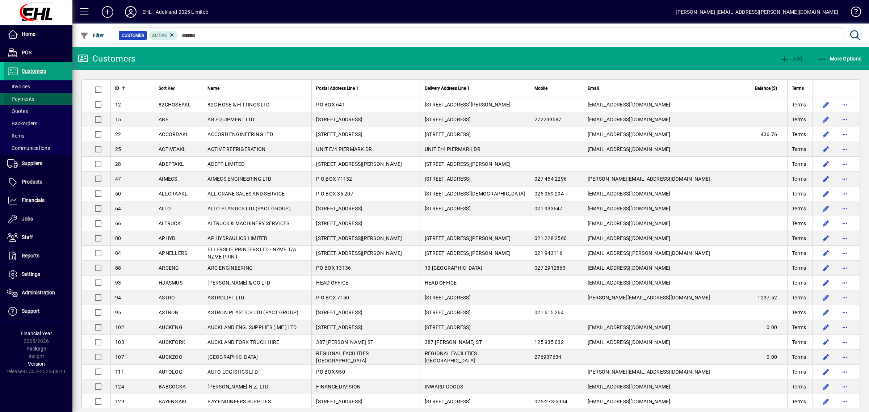
click at [29, 98] on span "Payments" at bounding box center [20, 99] width 27 height 6
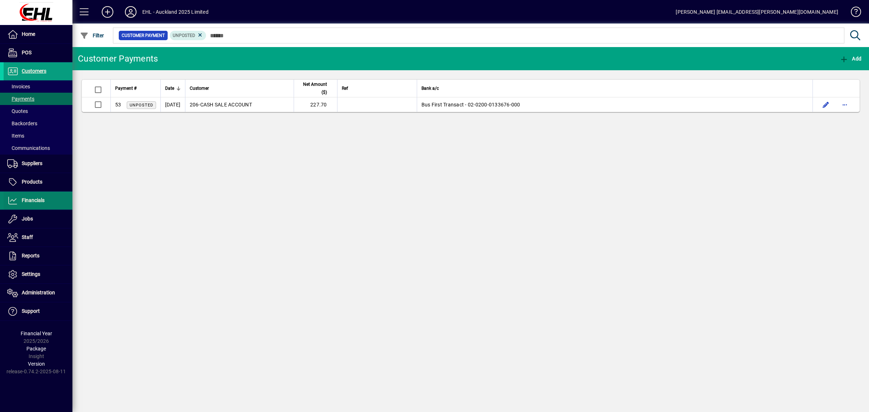
click at [37, 198] on span "Financials" at bounding box center [33, 200] width 23 height 6
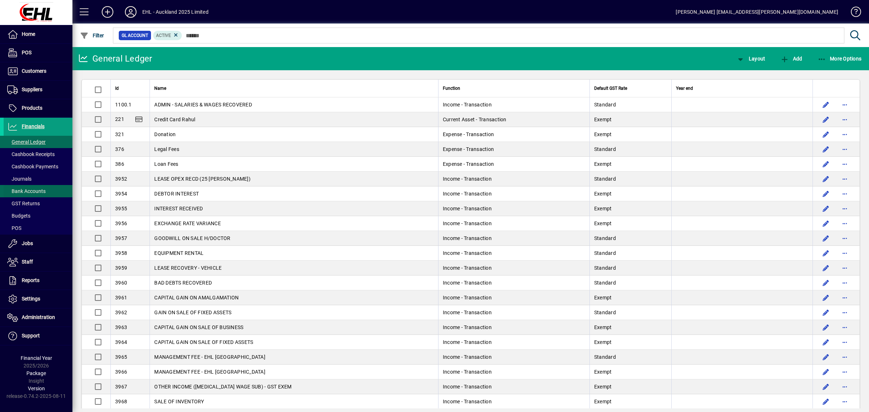
click at [39, 190] on span "Bank Accounts" at bounding box center [26, 191] width 38 height 6
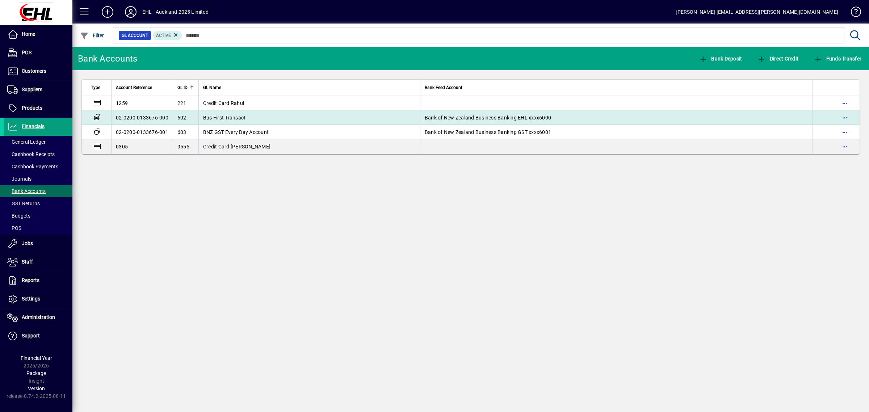
click at [236, 116] on span "Bus First Transact" at bounding box center [224, 118] width 43 height 6
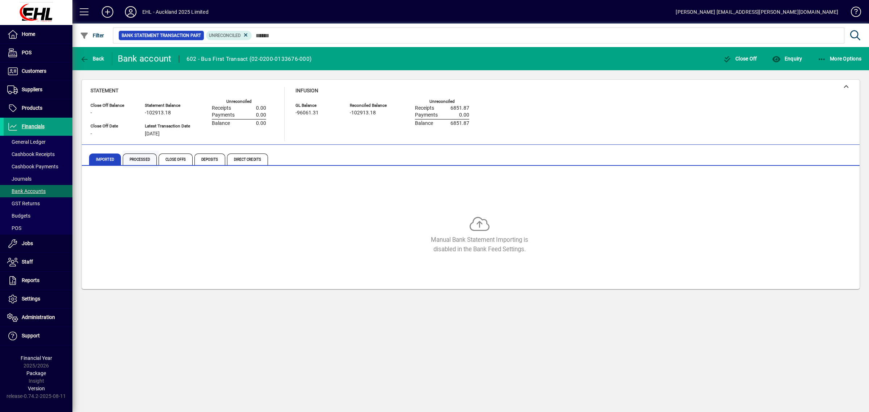
click at [126, 156] on span "Processed" at bounding box center [140, 159] width 34 height 12
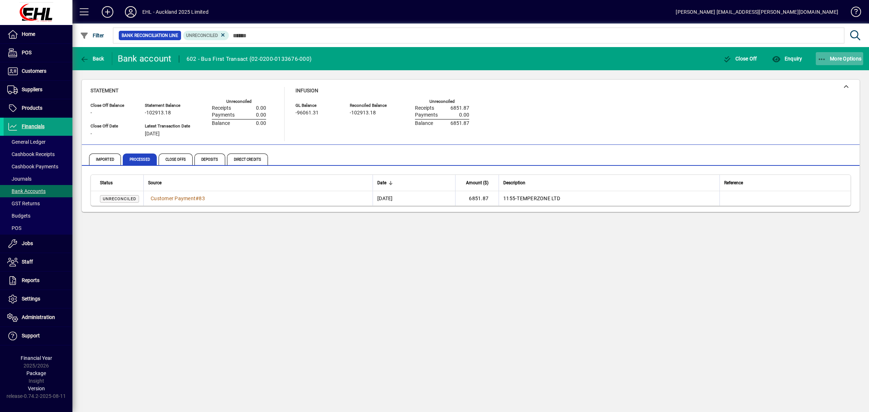
click at [824, 61] on icon "button" at bounding box center [821, 59] width 9 height 7
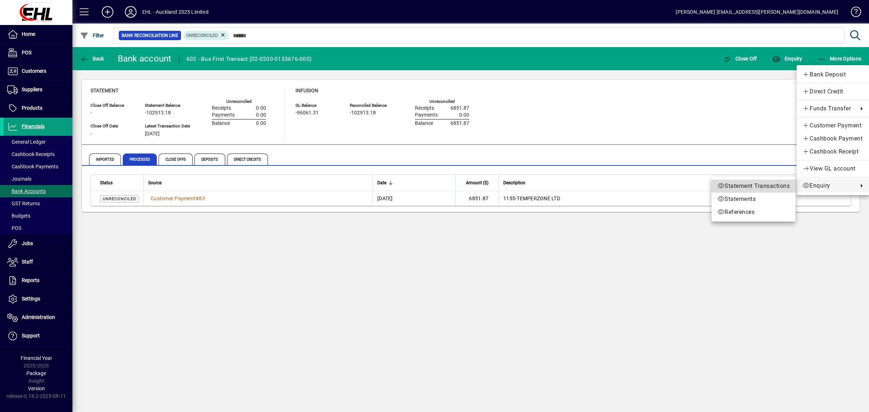
click at [755, 185] on span "Statement Transactions" at bounding box center [753, 186] width 72 height 9
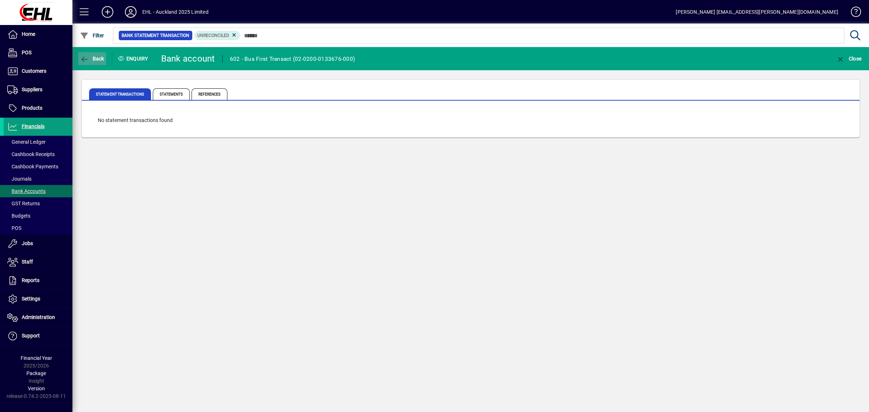
click at [89, 55] on span "button" at bounding box center [92, 58] width 28 height 17
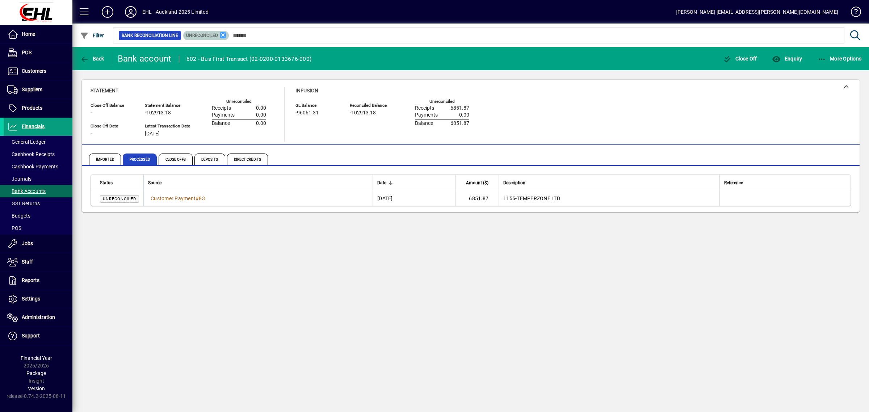
click at [224, 35] on icon at bounding box center [223, 35] width 7 height 7
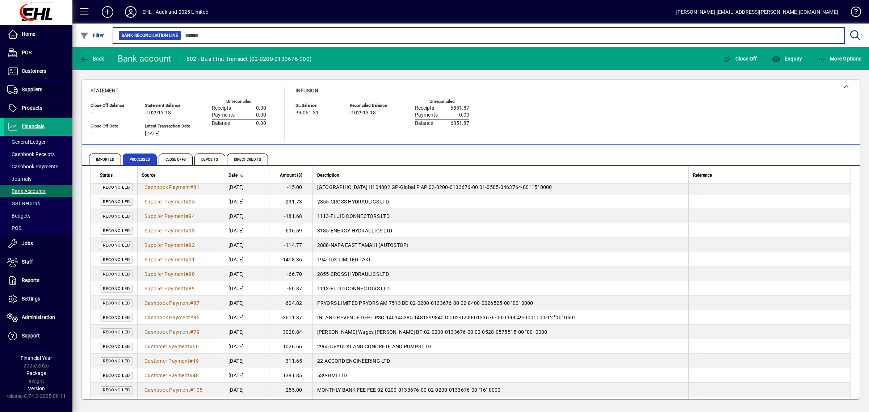
scroll to position [1266, 0]
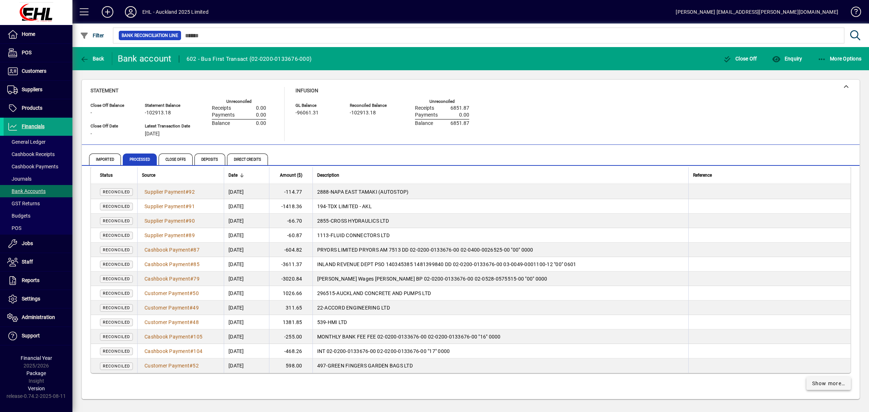
click at [817, 380] on span "Show more…" at bounding box center [828, 384] width 33 height 8
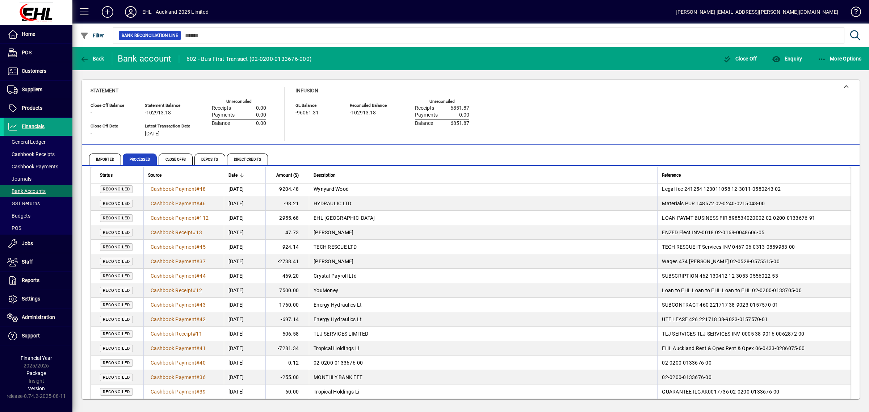
scroll to position [2714, 0]
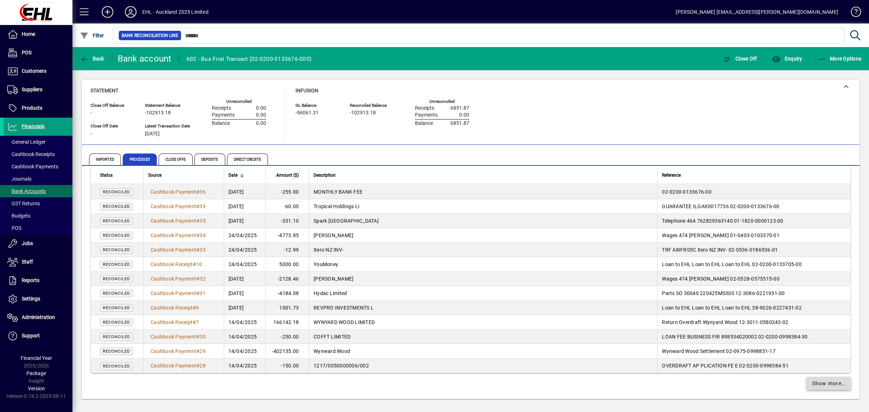
click at [824, 380] on span "Show more…" at bounding box center [828, 384] width 33 height 8
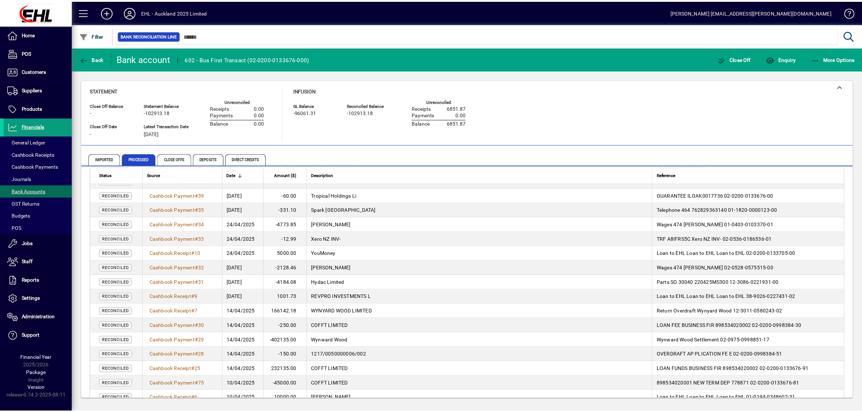
scroll to position [2824, 0]
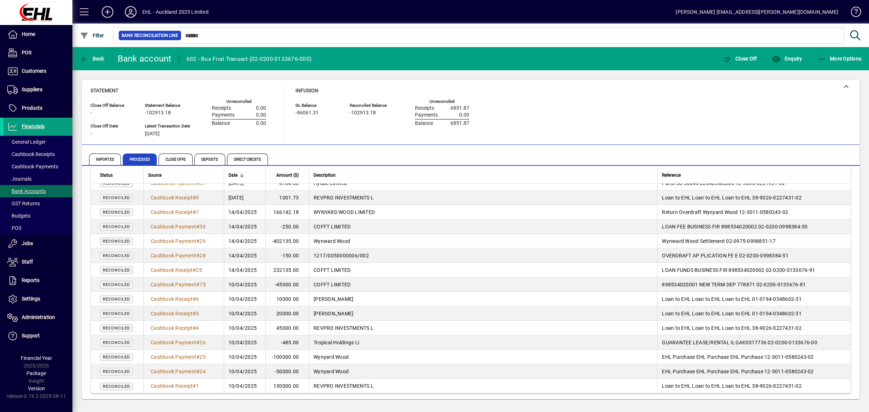
drag, startPoint x: 91, startPoint y: 186, endPoint x: 840, endPoint y: 393, distance: 777.2
copy table "Status Source Date Amount ($) Description Reference Reconciled Cashbook Payment…"
click at [835, 59] on span "More Options" at bounding box center [839, 59] width 44 height 6
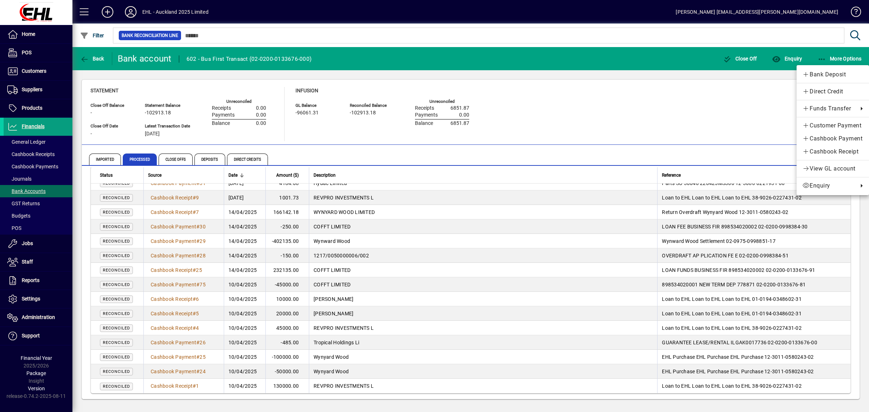
click at [727, 103] on div at bounding box center [434, 206] width 869 height 412
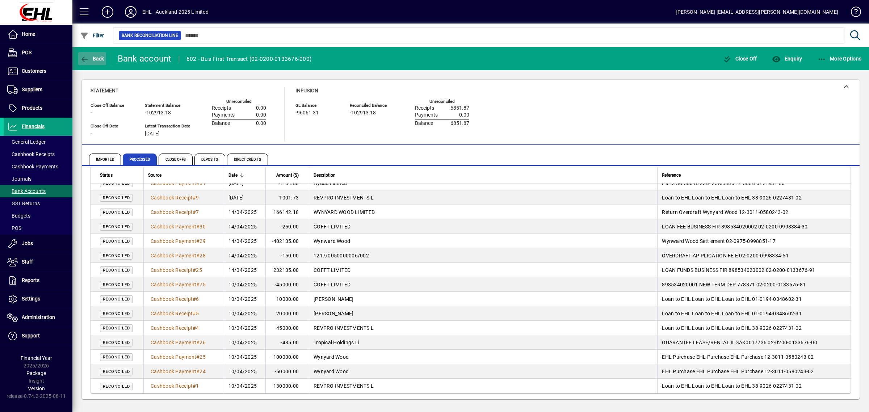
click at [92, 56] on span "Back" at bounding box center [92, 59] width 24 height 6
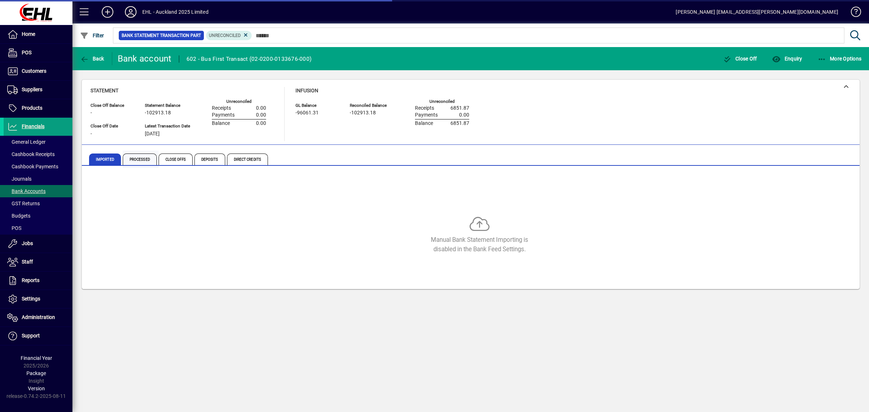
click at [142, 162] on span "Processed" at bounding box center [140, 159] width 34 height 12
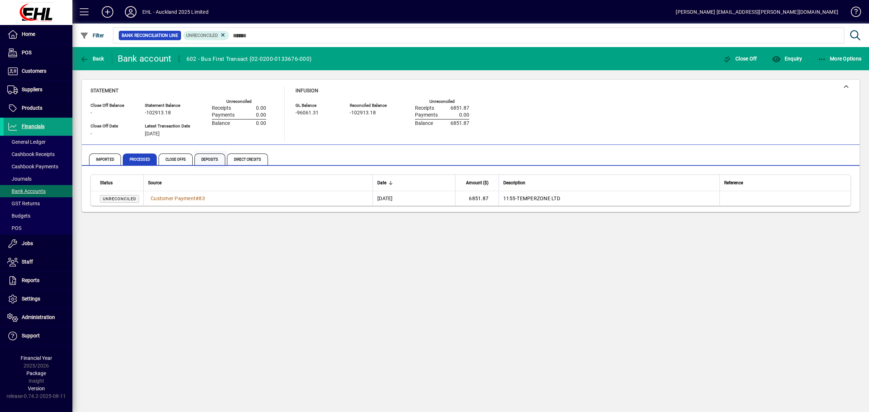
click at [207, 157] on span "Deposits" at bounding box center [209, 159] width 31 height 12
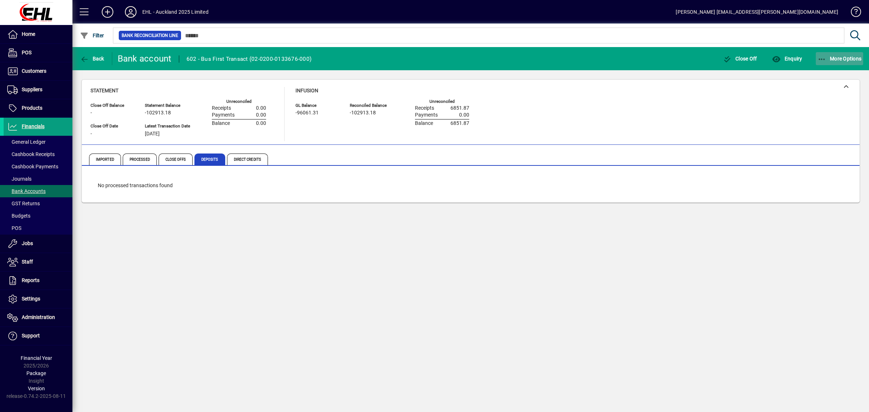
click at [819, 57] on icon "button" at bounding box center [821, 59] width 9 height 7
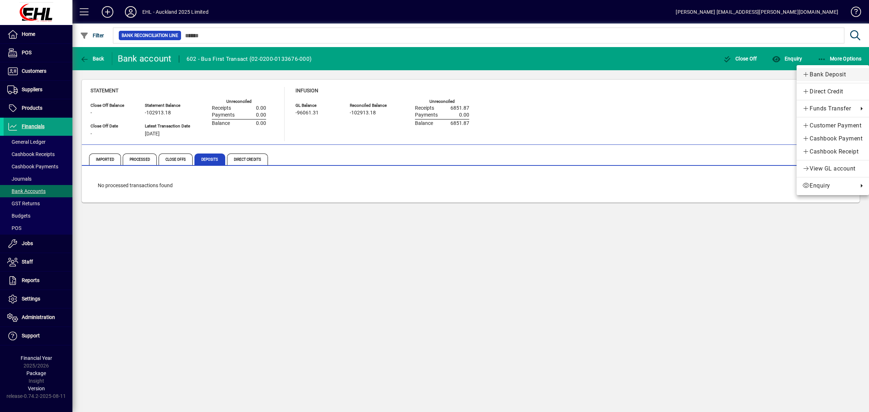
click at [813, 72] on span "Bank Deposit" at bounding box center [832, 74] width 61 height 9
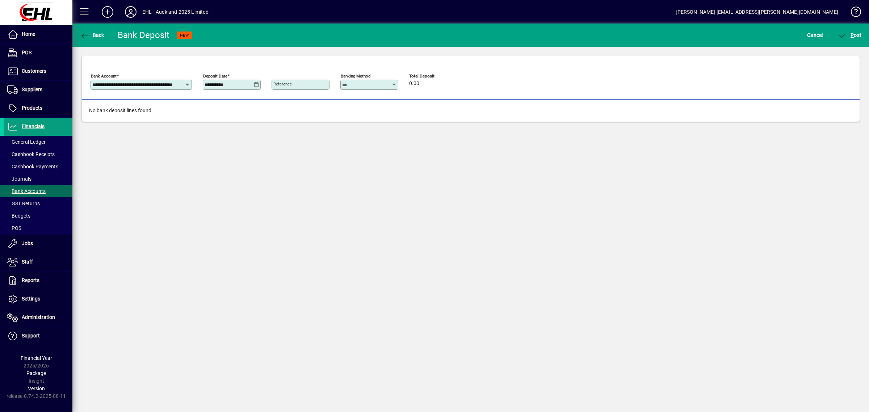
click at [396, 83] on icon at bounding box center [393, 85] width 5 height 6
click at [582, 111] on div "No bank deposit lines found" at bounding box center [470, 111] width 777 height 22
click at [810, 33] on span "Cancel" at bounding box center [815, 35] width 16 height 12
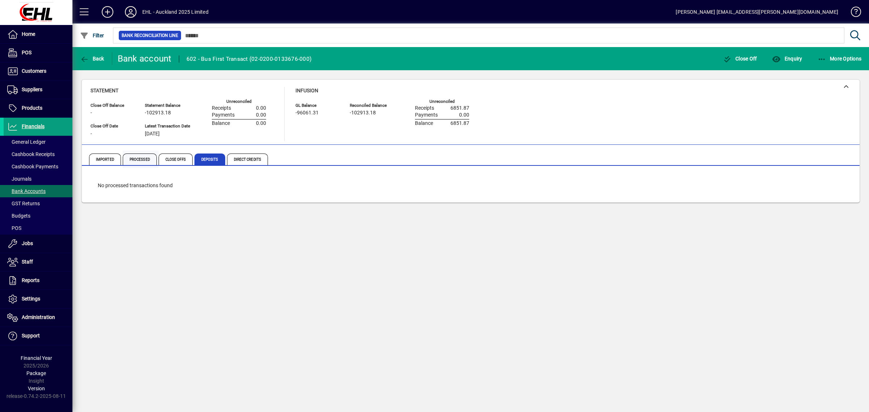
click at [139, 160] on span "Processed" at bounding box center [140, 159] width 34 height 12
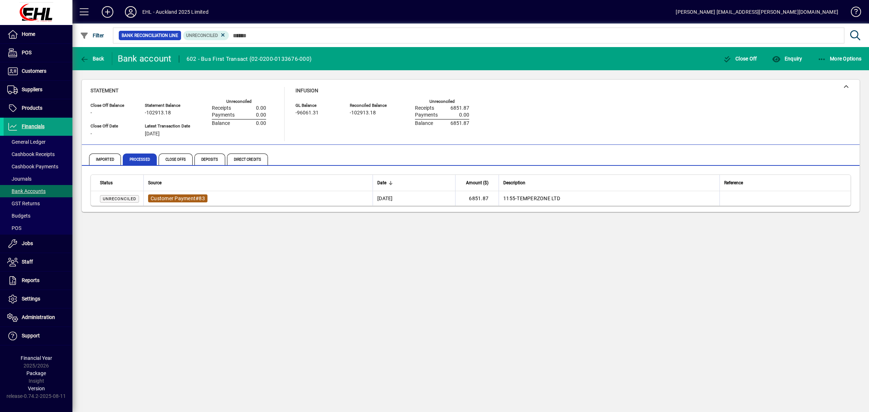
click at [164, 196] on span "Customer Payment" at bounding box center [173, 198] width 45 height 6
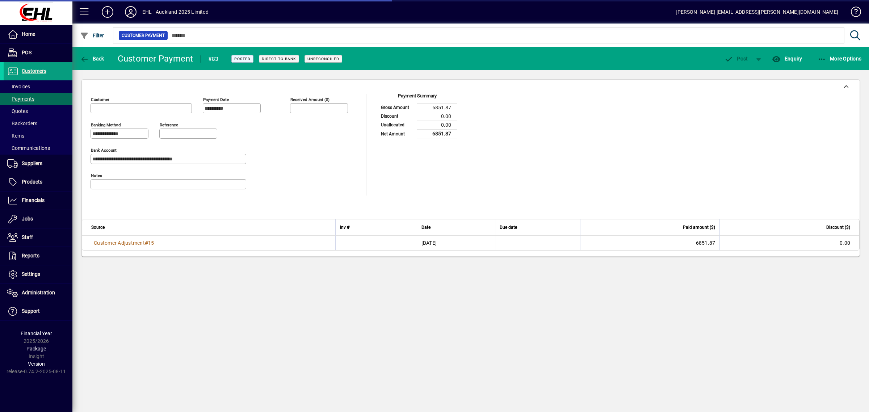
type input "**********"
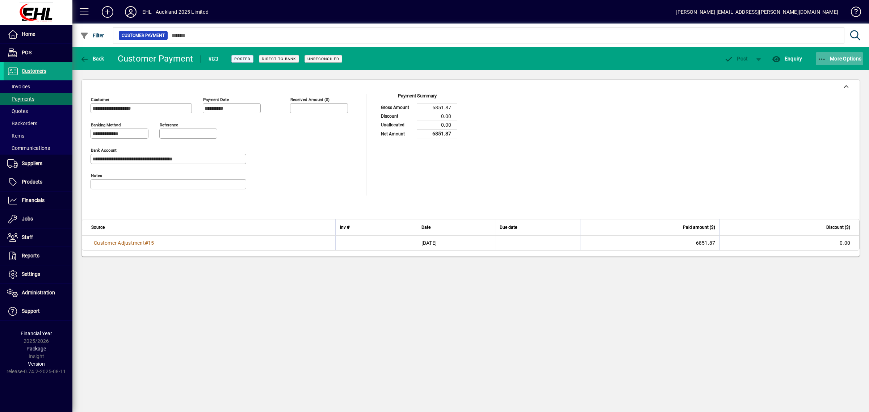
click at [823, 54] on span "button" at bounding box center [839, 58] width 48 height 17
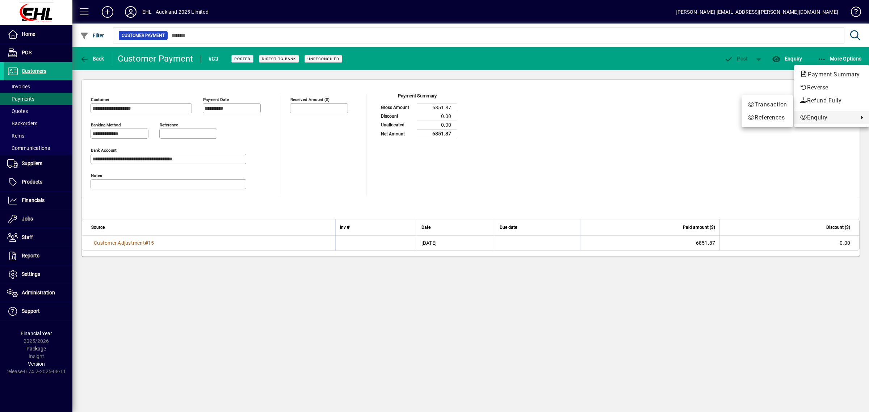
click at [37, 69] on div at bounding box center [434, 206] width 869 height 412
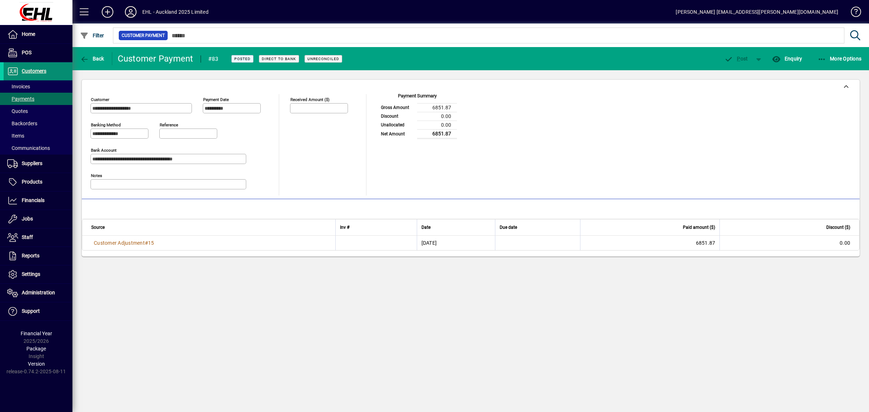
click at [37, 69] on span "Customers" at bounding box center [34, 71] width 25 height 6
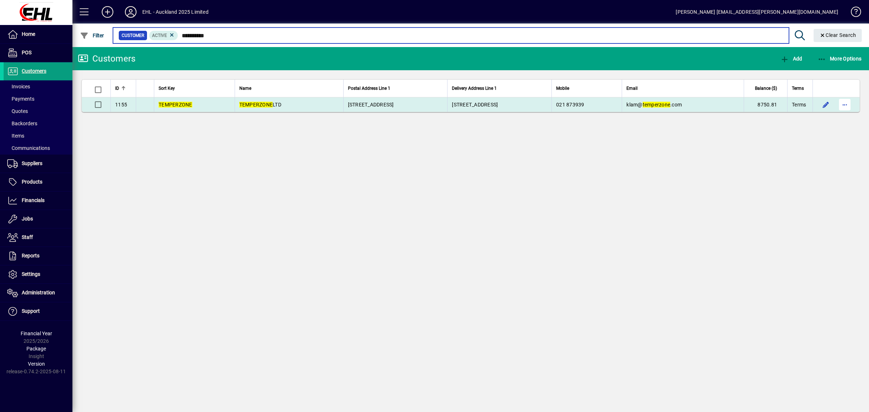
type input "**********"
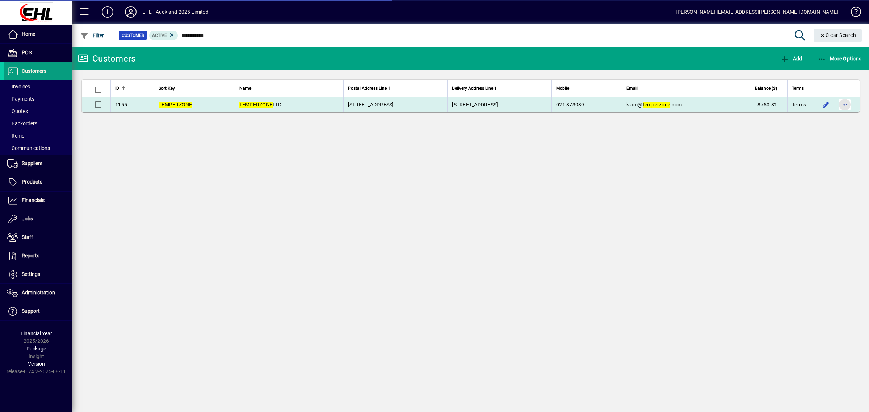
click at [844, 104] on span "button" at bounding box center [844, 104] width 17 height 17
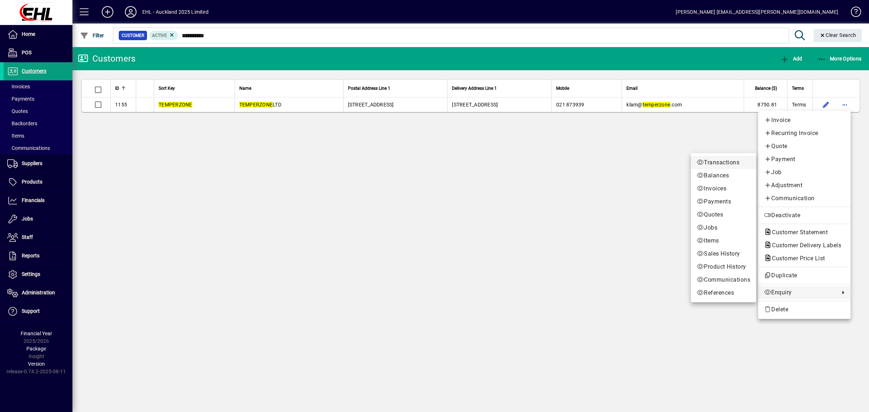
click at [718, 163] on span "Transactions" at bounding box center [723, 162] width 54 height 9
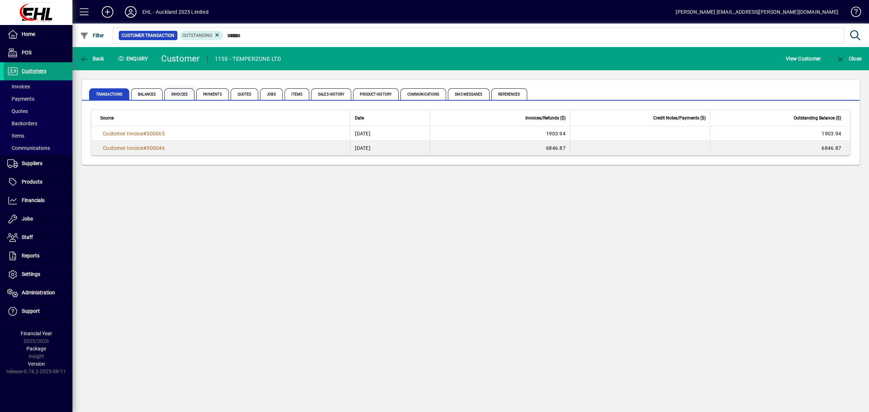
click at [178, 95] on span "Invoices" at bounding box center [179, 94] width 30 height 12
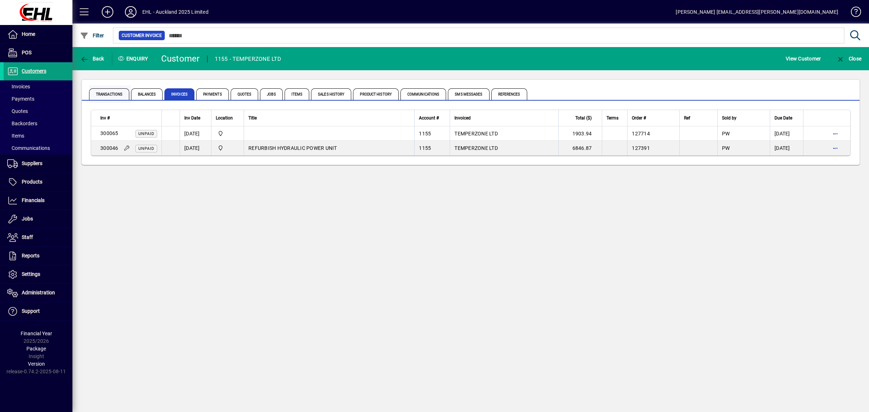
click at [109, 89] on span "Transactions" at bounding box center [109, 94] width 40 height 12
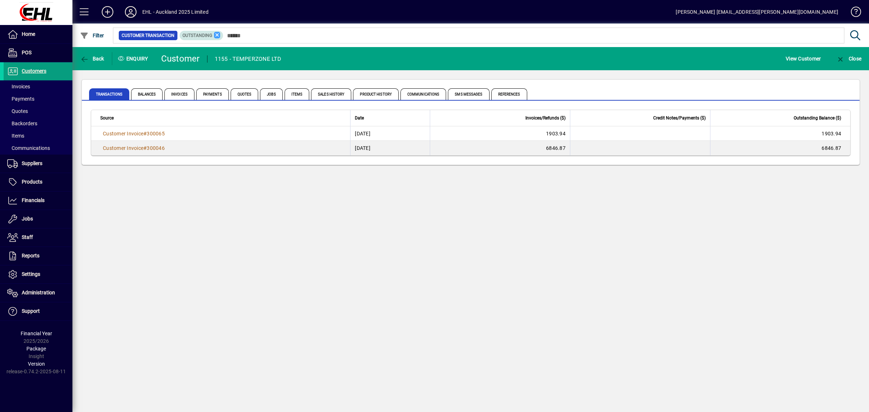
click at [216, 33] on icon at bounding box center [217, 35] width 7 height 7
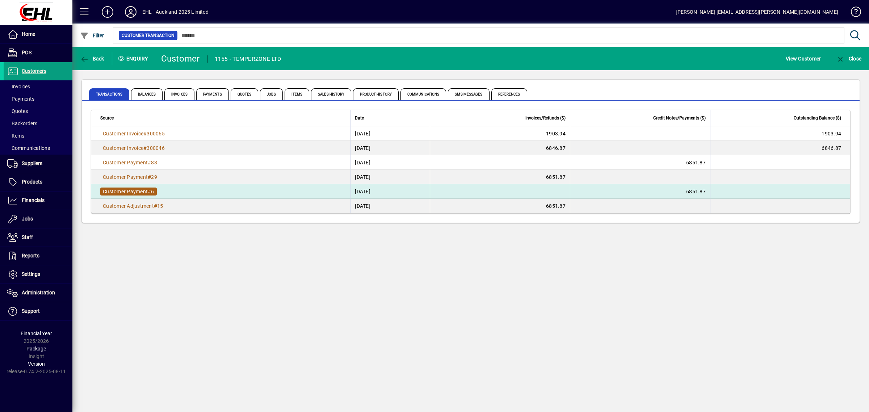
click at [142, 189] on span "Customer Payment" at bounding box center [125, 192] width 45 height 6
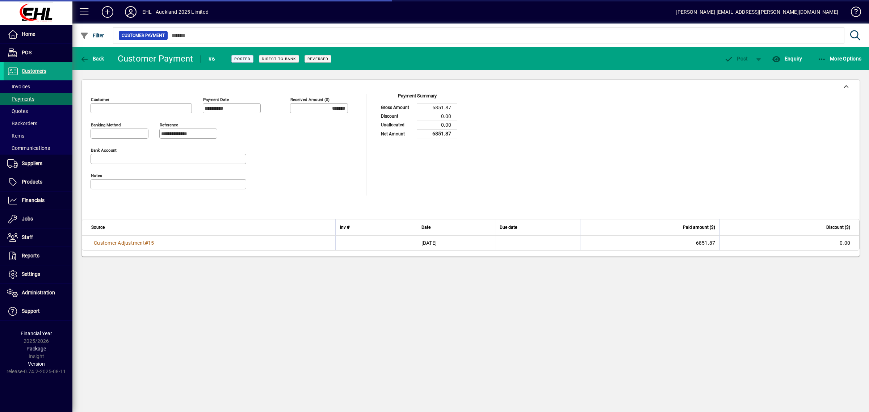
type input "**********"
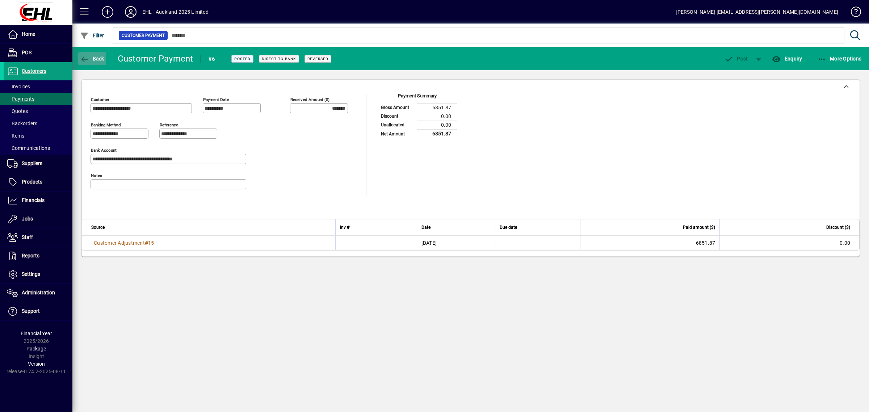
click at [97, 56] on span "Back" at bounding box center [92, 59] width 24 height 6
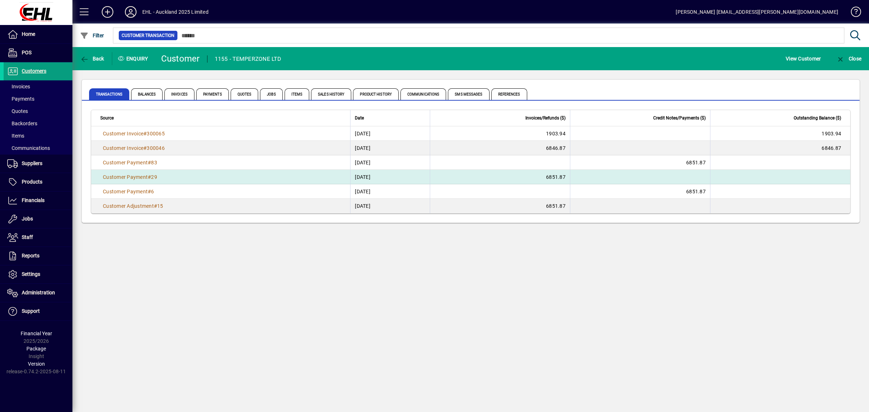
click at [565, 173] on td "6851.87" at bounding box center [500, 177] width 140 height 14
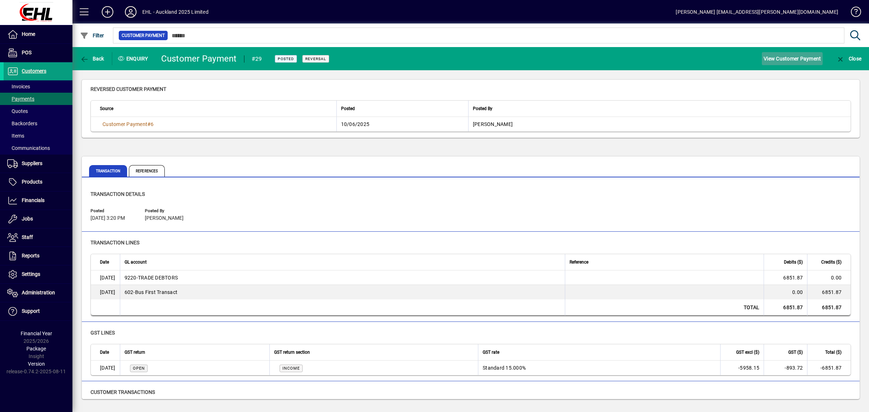
click at [799, 57] on span "View Customer Payment" at bounding box center [791, 59] width 57 height 12
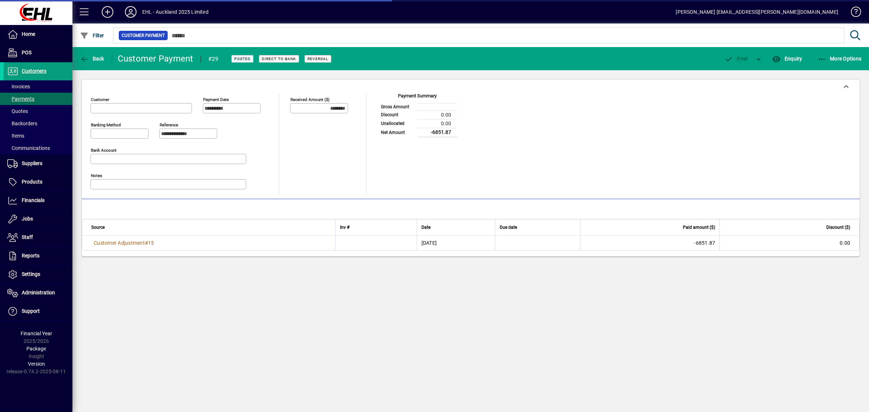
type input "**********"
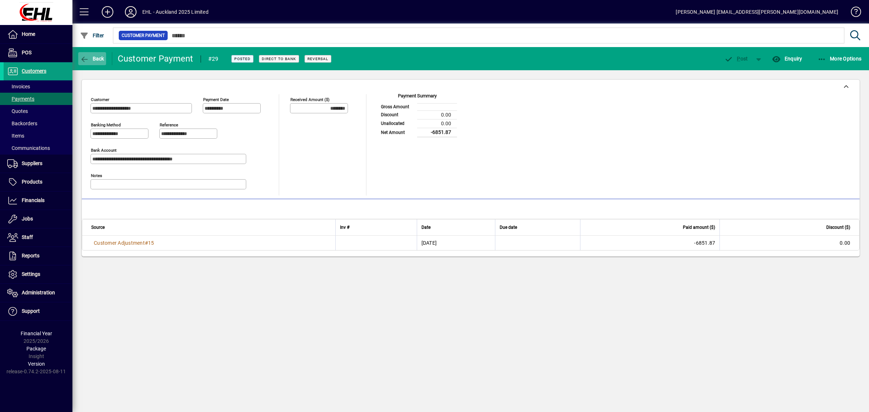
click at [95, 56] on span "Back" at bounding box center [92, 59] width 24 height 6
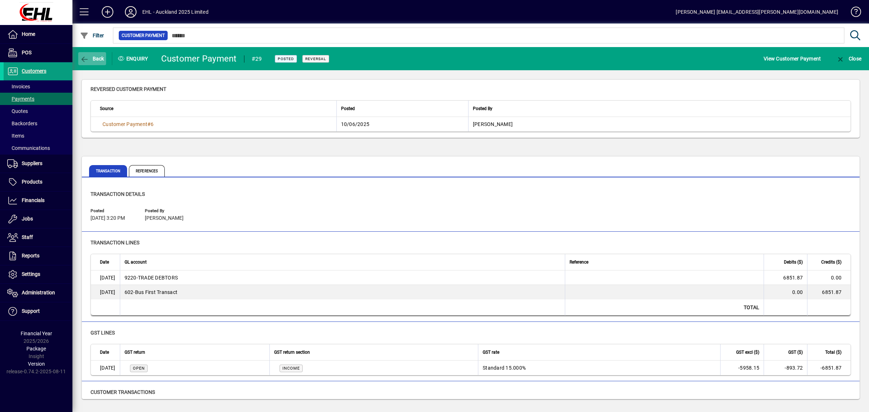
click at [90, 58] on span "Back" at bounding box center [92, 59] width 24 height 6
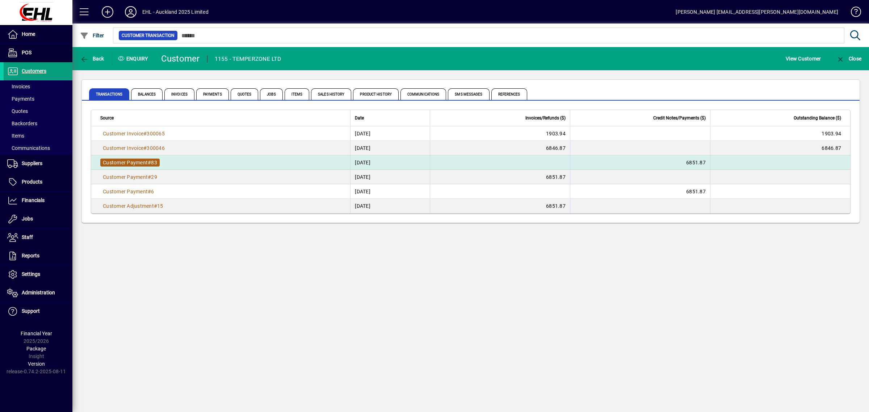
click at [148, 162] on span "Customer Payment" at bounding box center [125, 163] width 45 height 6
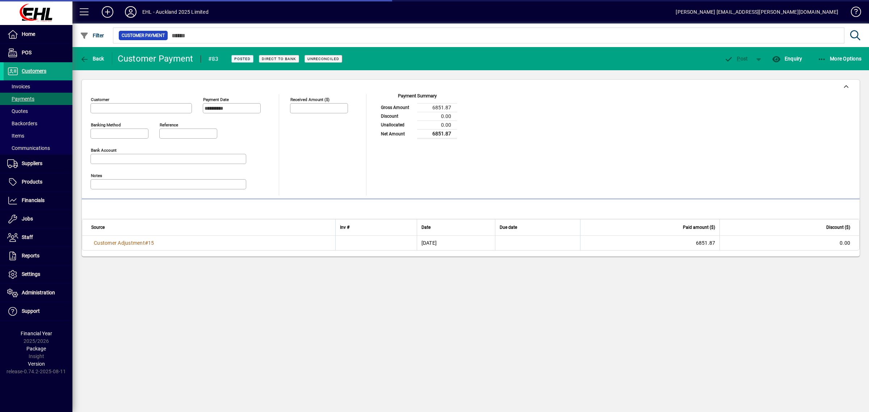
type input "**********"
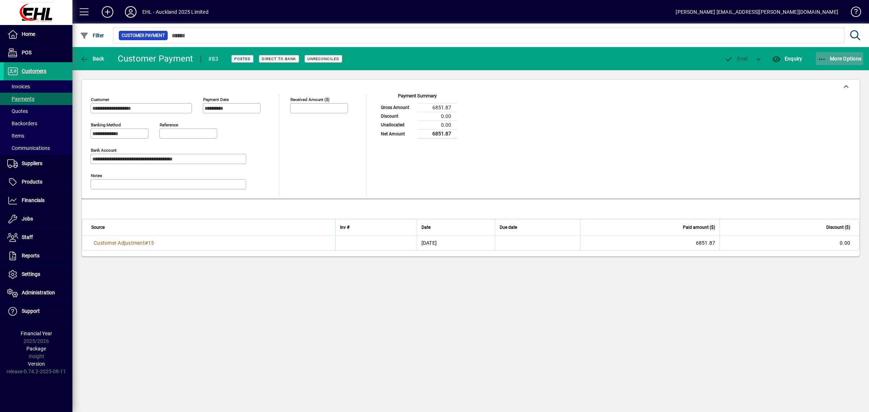
click at [819, 53] on span "button" at bounding box center [839, 58] width 48 height 17
click at [140, 244] on div at bounding box center [434, 206] width 869 height 412
click at [141, 242] on span "Customer Adjustment" at bounding box center [119, 243] width 51 height 6
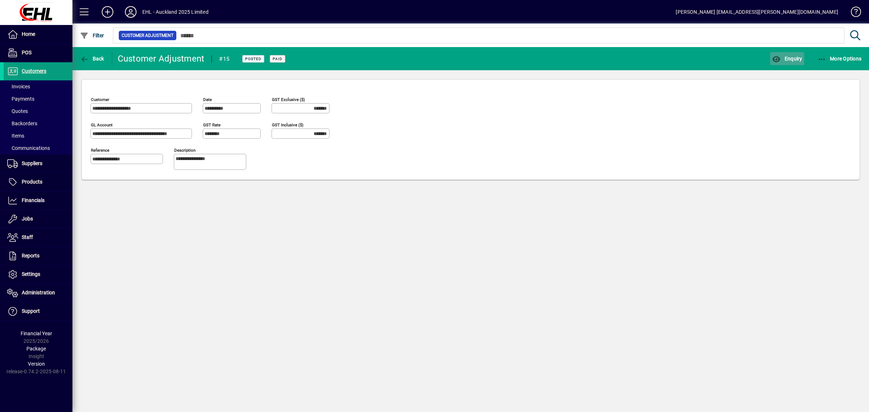
click at [787, 58] on span "Enquiry" at bounding box center [787, 59] width 30 height 6
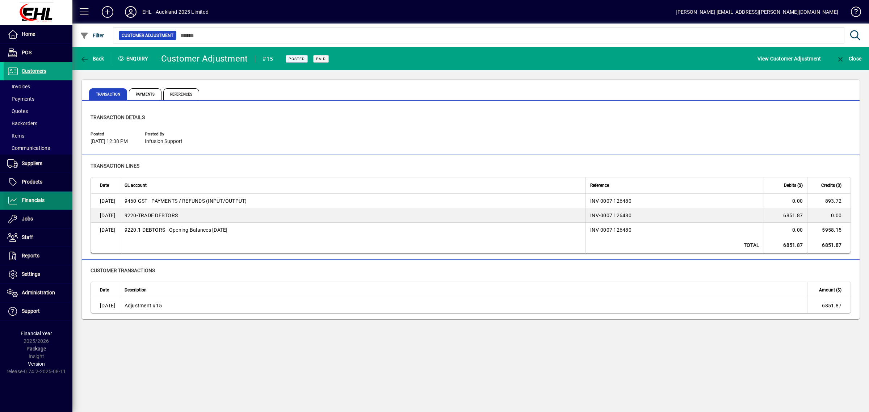
click at [25, 200] on span "Financials" at bounding box center [33, 200] width 23 height 6
click at [38, 196] on span "Financials" at bounding box center [24, 200] width 41 height 9
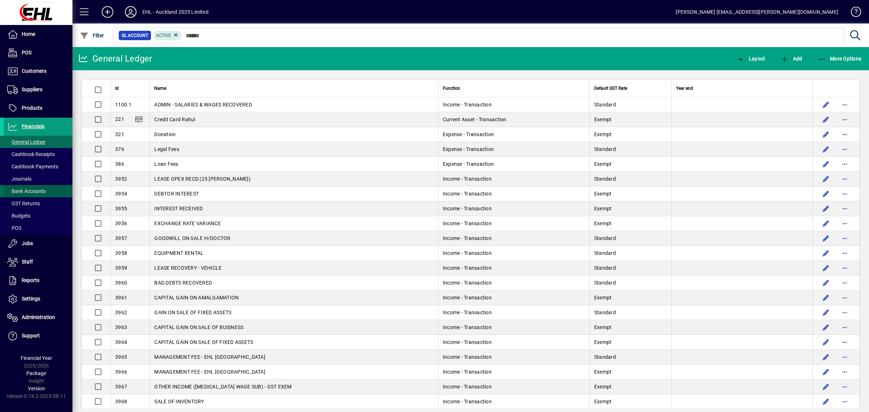
click at [36, 191] on span "Bank Accounts" at bounding box center [26, 191] width 38 height 6
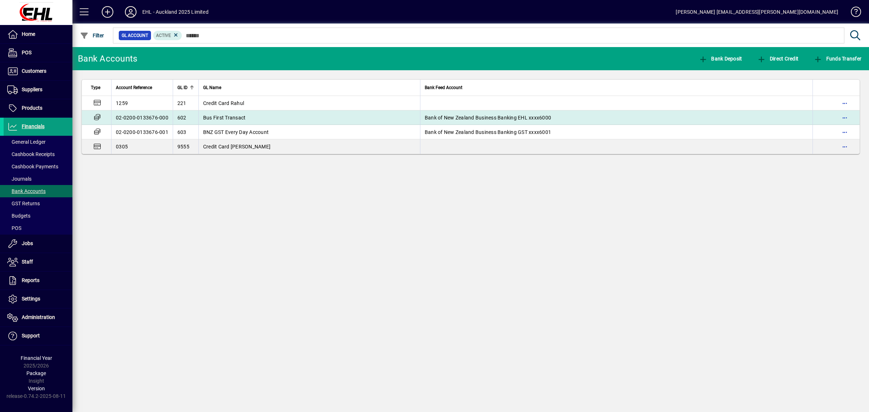
click at [215, 118] on span "Bus First Transact" at bounding box center [224, 118] width 43 height 6
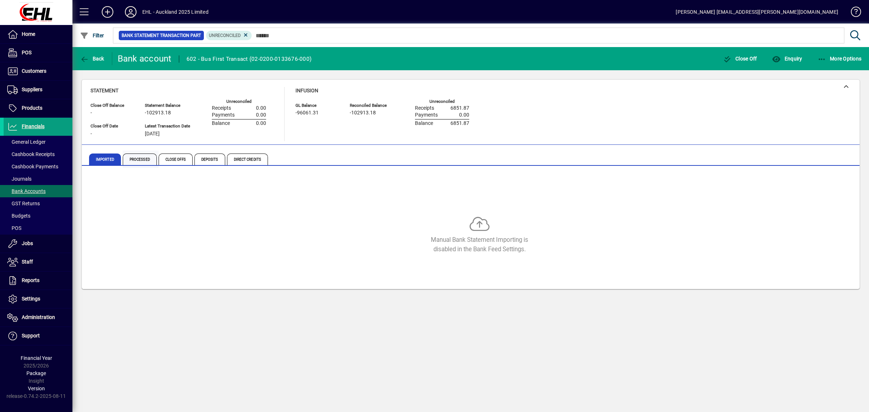
click at [140, 157] on span "Processed" at bounding box center [140, 159] width 34 height 12
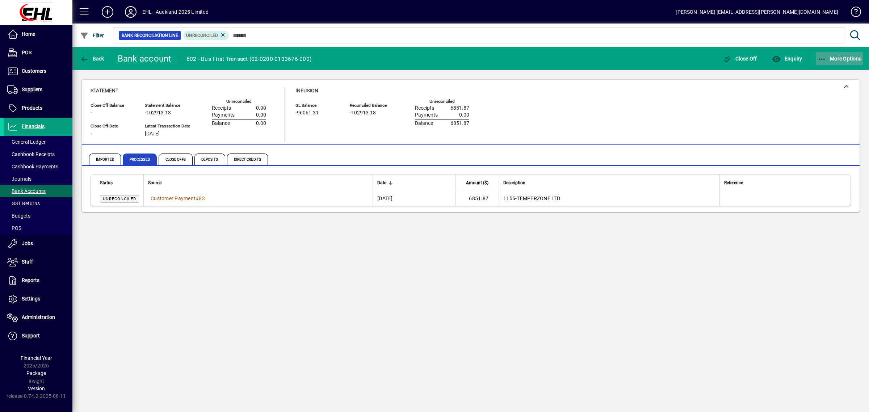
click at [823, 53] on span "button" at bounding box center [839, 58] width 48 height 17
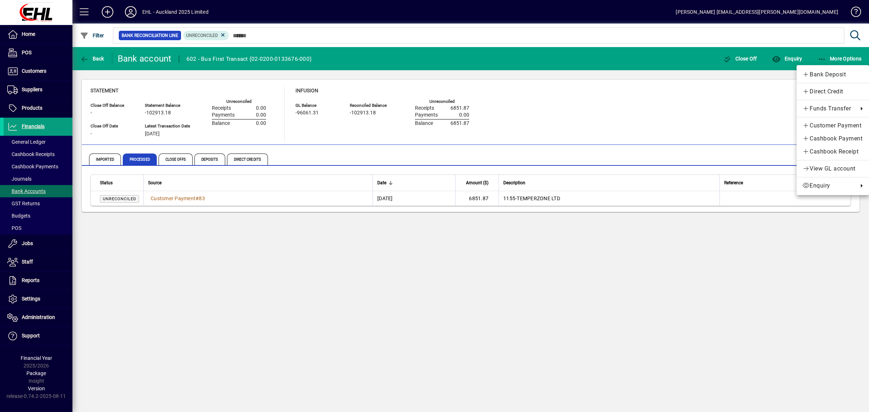
click at [822, 55] on div at bounding box center [434, 206] width 869 height 412
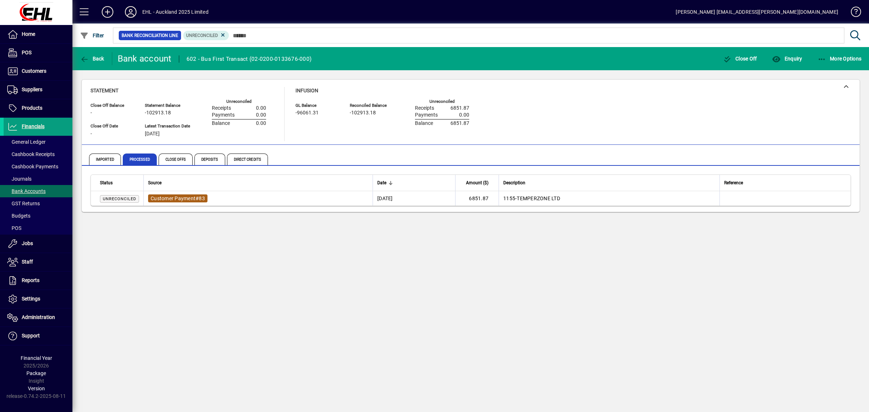
click at [179, 196] on span "Customer Payment" at bounding box center [173, 198] width 45 height 6
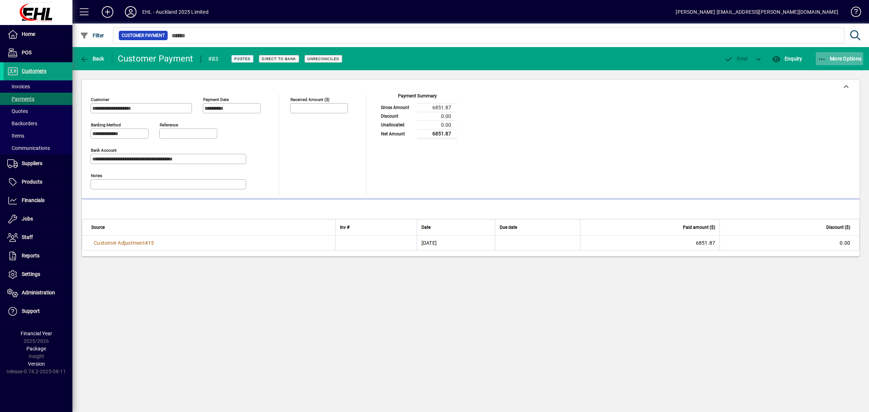
click at [820, 56] on icon "button" at bounding box center [821, 59] width 9 height 7
click at [816, 86] on span "Reverse" at bounding box center [831, 87] width 64 height 9
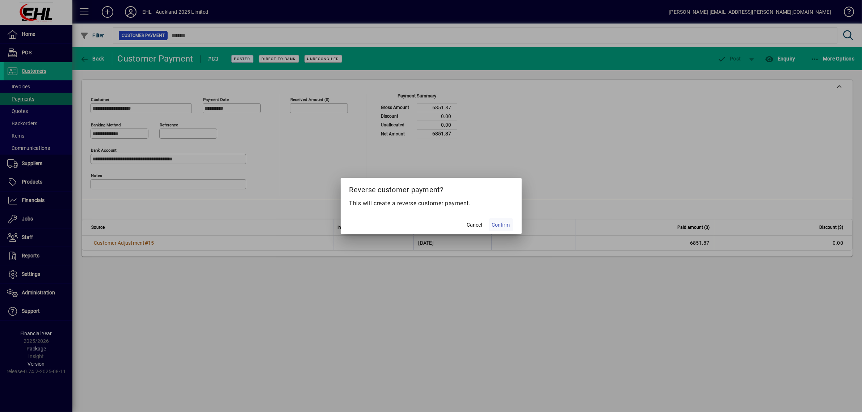
click at [502, 221] on span "Confirm" at bounding box center [501, 225] width 18 height 8
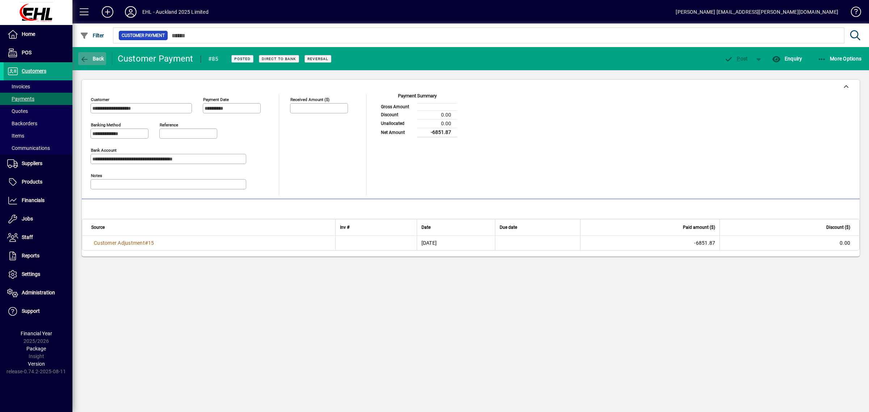
click at [93, 56] on span "Back" at bounding box center [92, 59] width 24 height 6
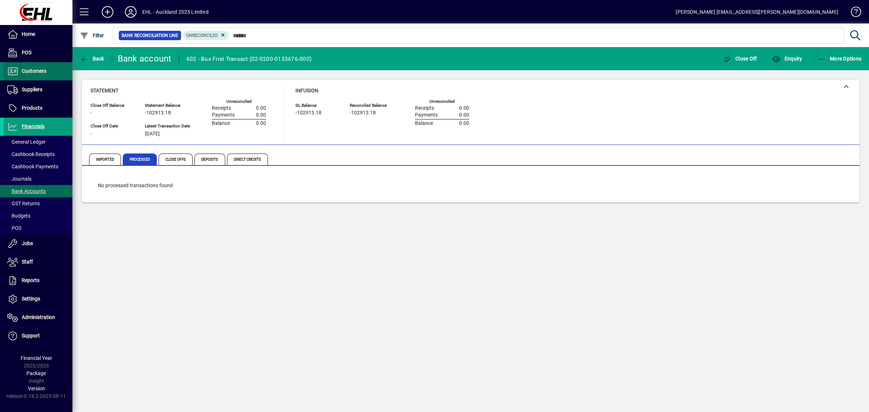
drag, startPoint x: 37, startPoint y: 66, endPoint x: 36, endPoint y: 69, distance: 4.0
click at [36, 69] on span "Customers" at bounding box center [34, 71] width 25 height 6
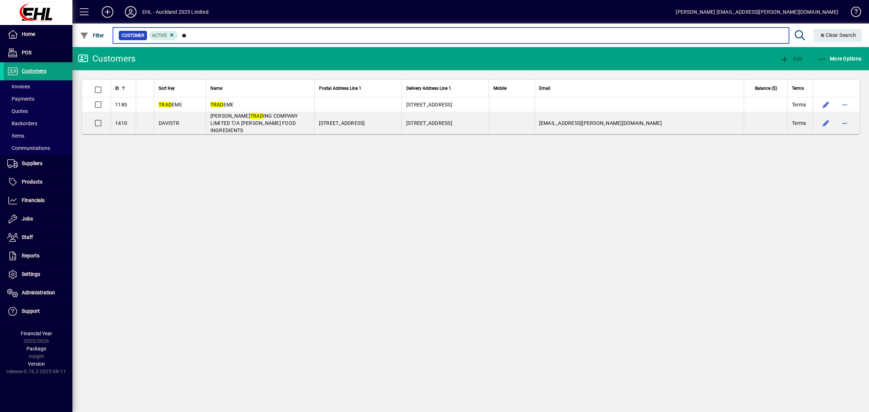
type input "*"
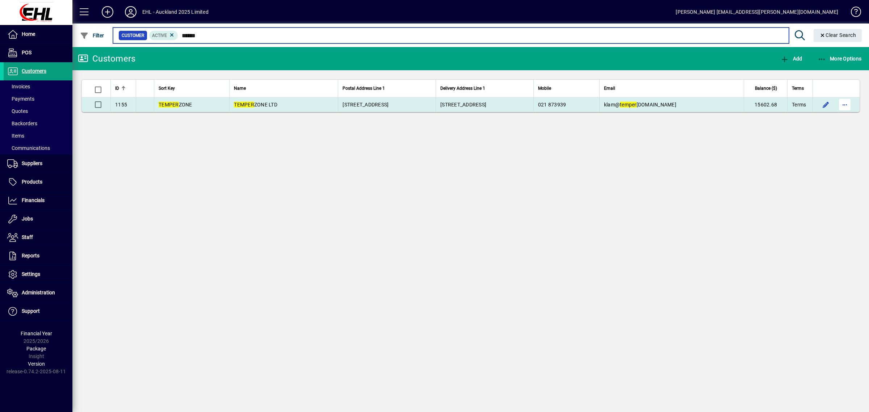
type input "******"
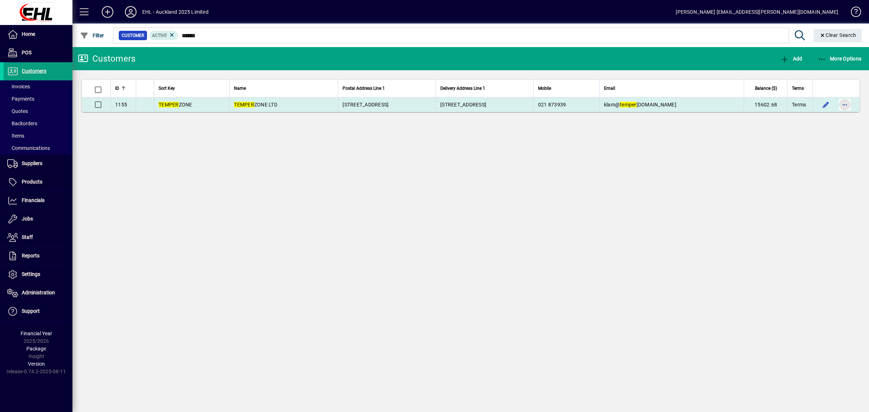
click at [845, 103] on span "button" at bounding box center [844, 104] width 17 height 17
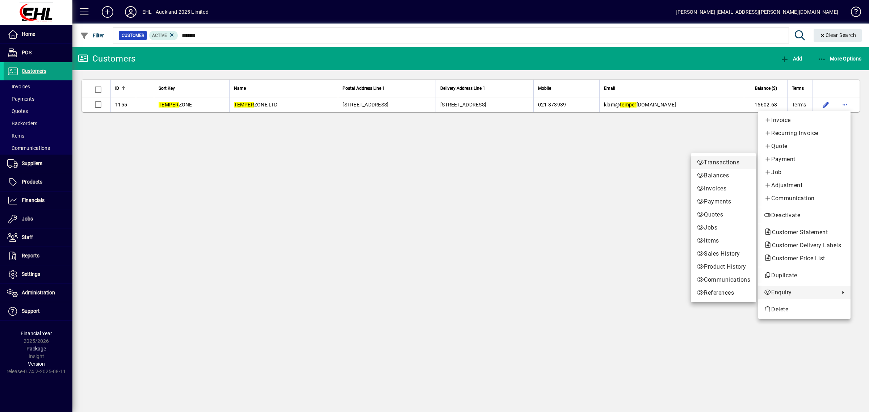
click at [711, 160] on span "Transactions" at bounding box center [723, 162] width 54 height 9
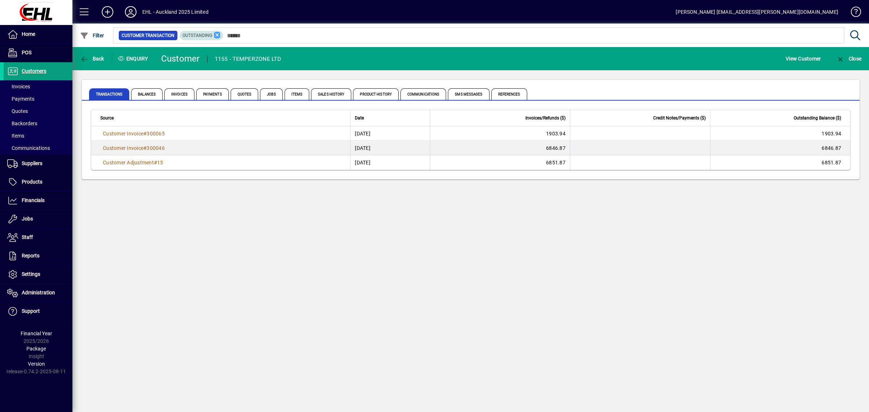
click at [215, 33] on icon at bounding box center [217, 35] width 7 height 7
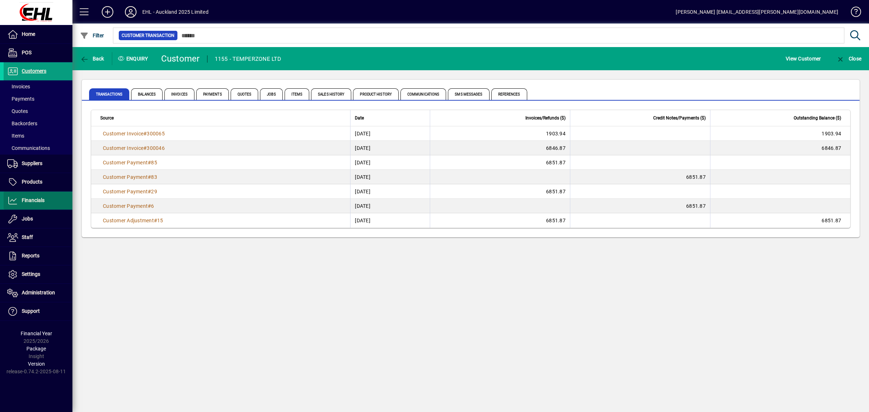
click at [39, 196] on span "Financials" at bounding box center [24, 200] width 41 height 9
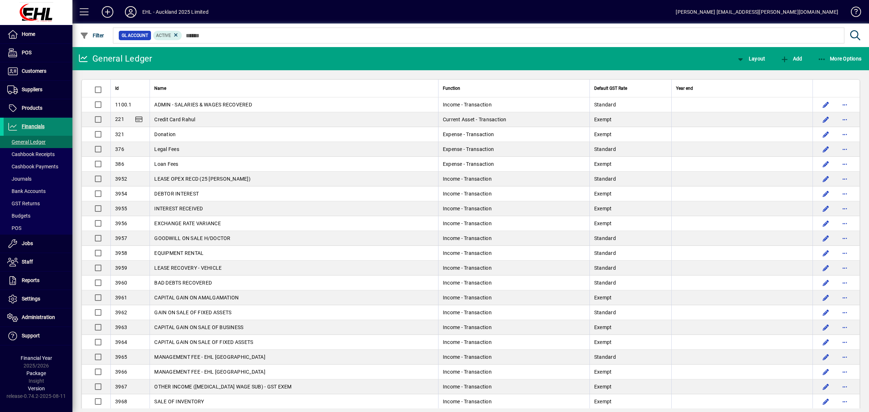
click at [33, 123] on span "Financials" at bounding box center [24, 126] width 41 height 9
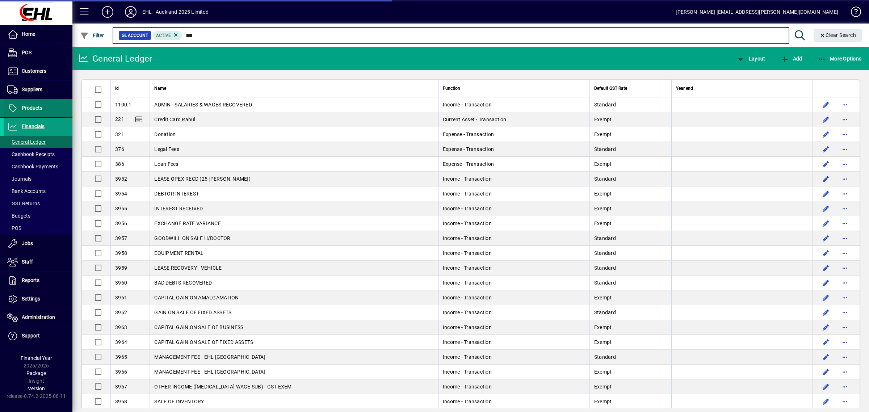
type input "***"
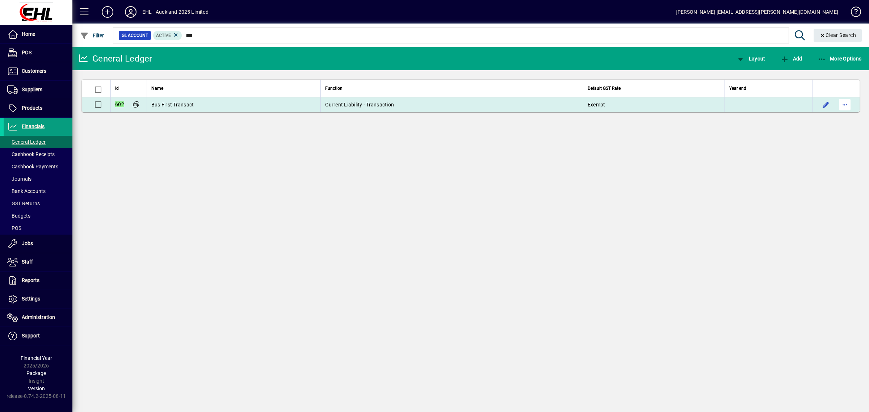
click at [845, 105] on span "button" at bounding box center [844, 104] width 17 height 17
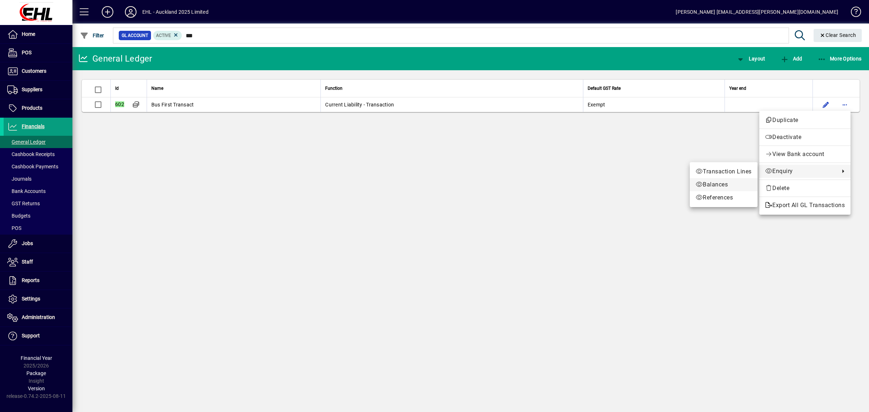
click at [722, 183] on span "Balances" at bounding box center [723, 184] width 56 height 9
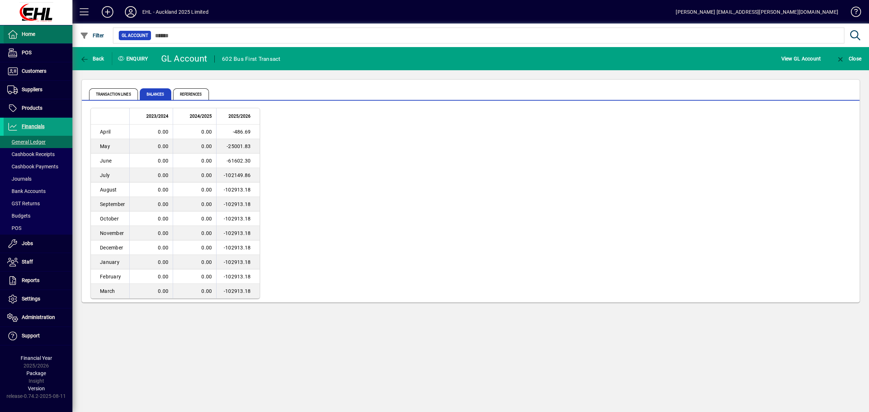
click at [25, 34] on span "Home" at bounding box center [28, 34] width 13 height 6
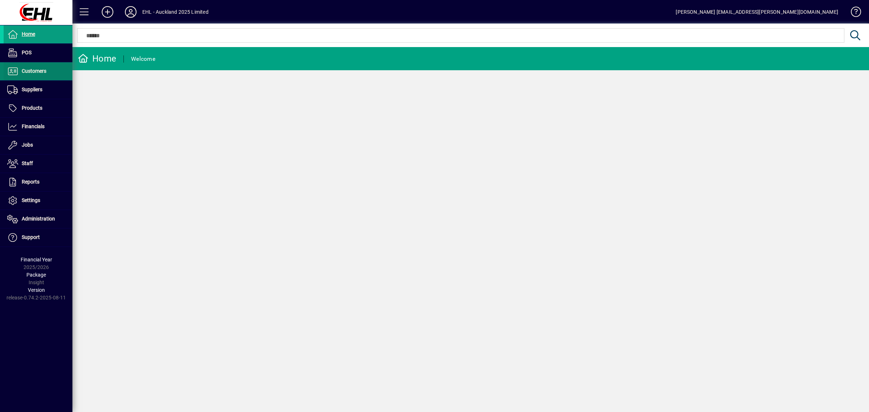
click at [31, 64] on span at bounding box center [38, 71] width 69 height 17
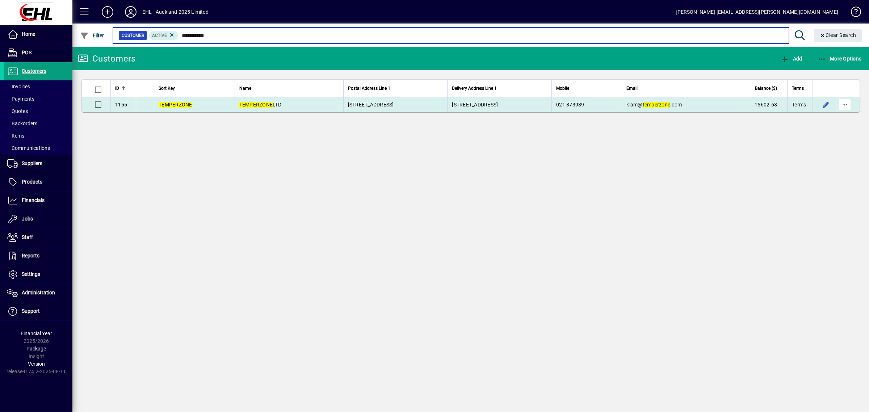
type input "**********"
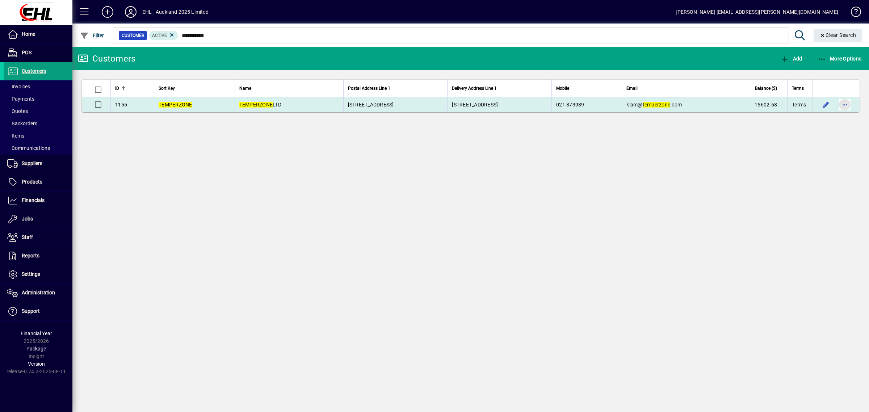
click at [843, 102] on span "button" at bounding box center [844, 104] width 17 height 17
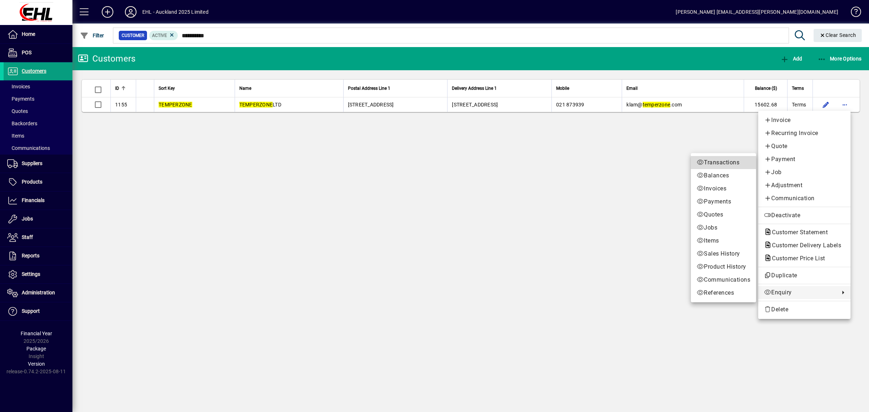
click at [713, 164] on span "Transactions" at bounding box center [723, 162] width 54 height 9
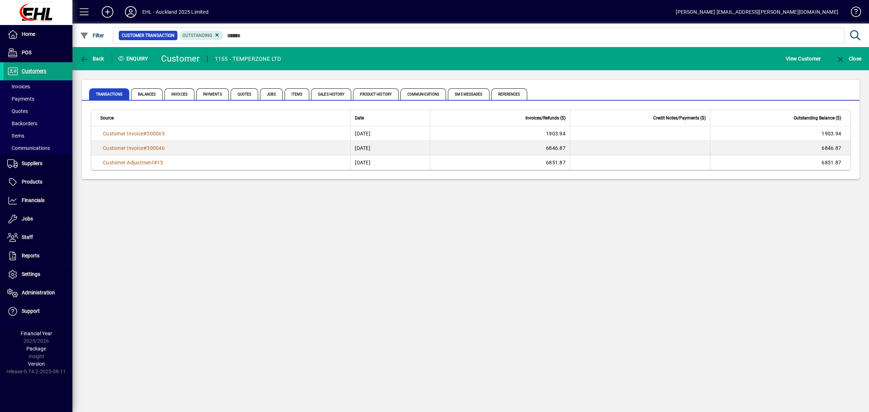
click at [214, 35] on icon at bounding box center [217, 35] width 7 height 7
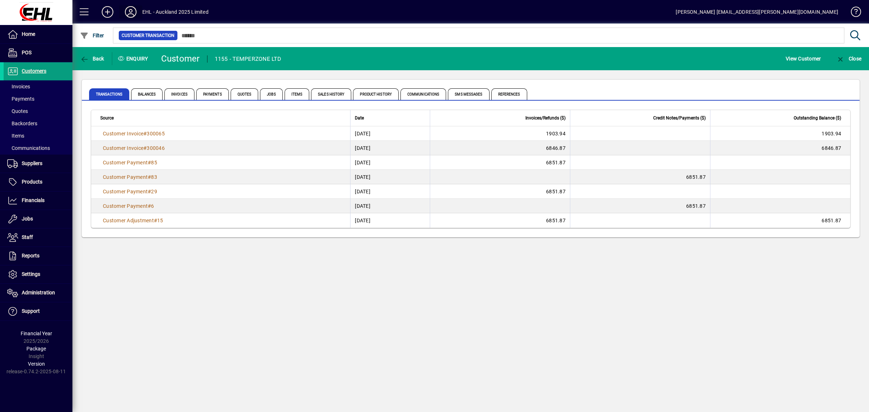
click at [131, 6] on icon at bounding box center [130, 12] width 14 height 12
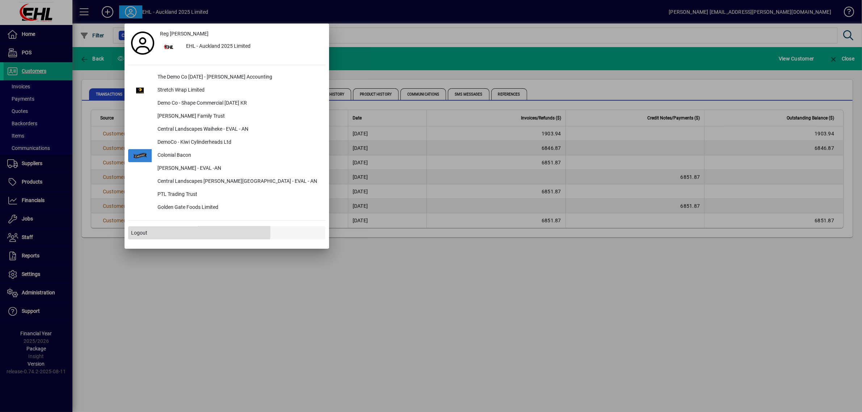
click at [142, 231] on span "Logout" at bounding box center [139, 233] width 16 height 8
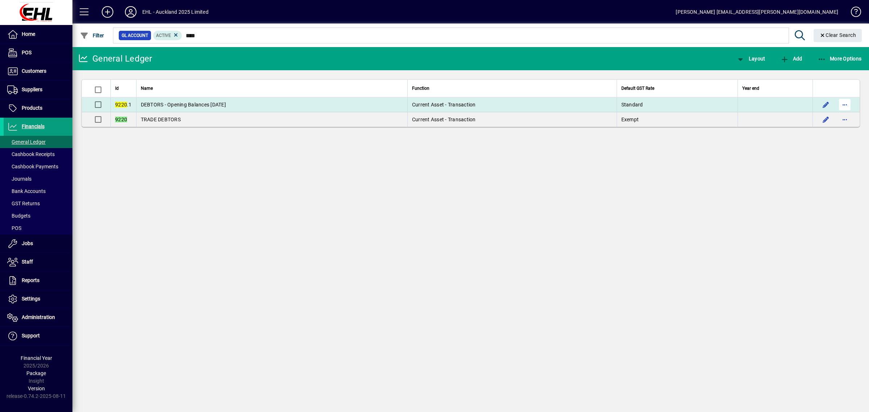
type input "****"
click at [843, 103] on span "button" at bounding box center [844, 104] width 17 height 17
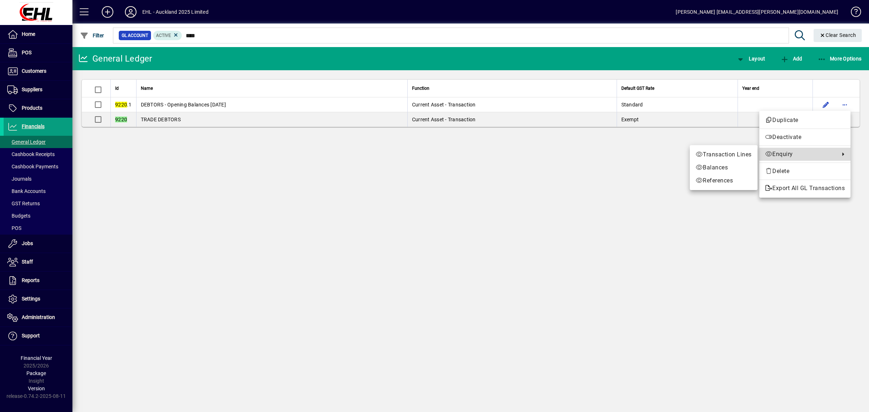
click at [774, 152] on span "Enquiry" at bounding box center [800, 154] width 71 height 9
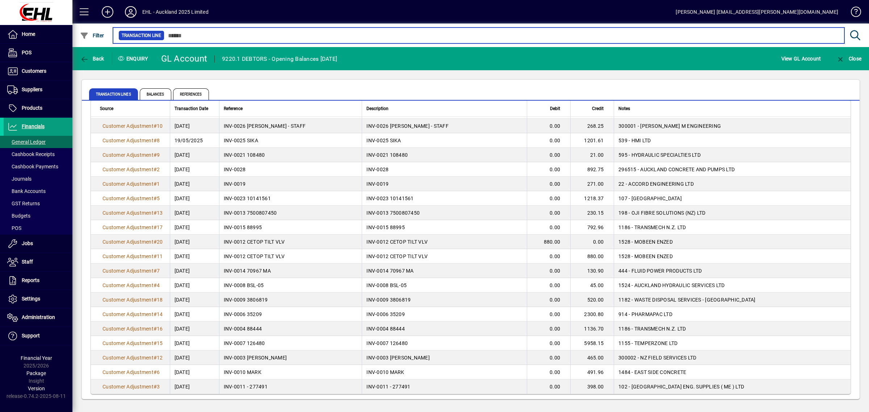
scroll to position [79, 0]
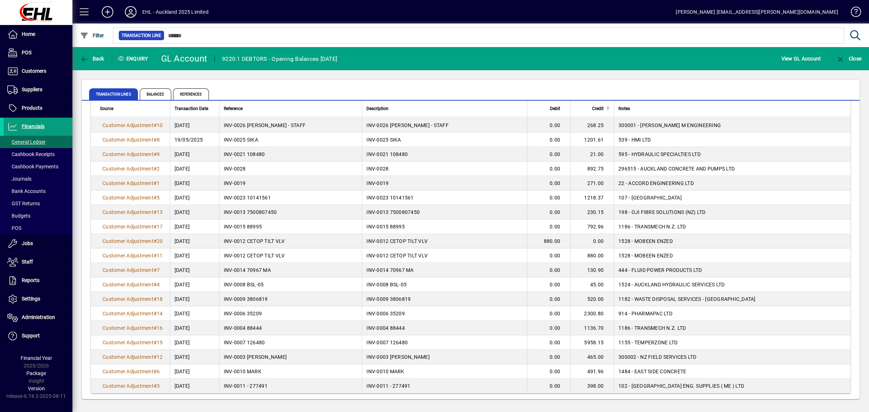
click at [586, 105] on div "Credit" at bounding box center [592, 109] width 35 height 8
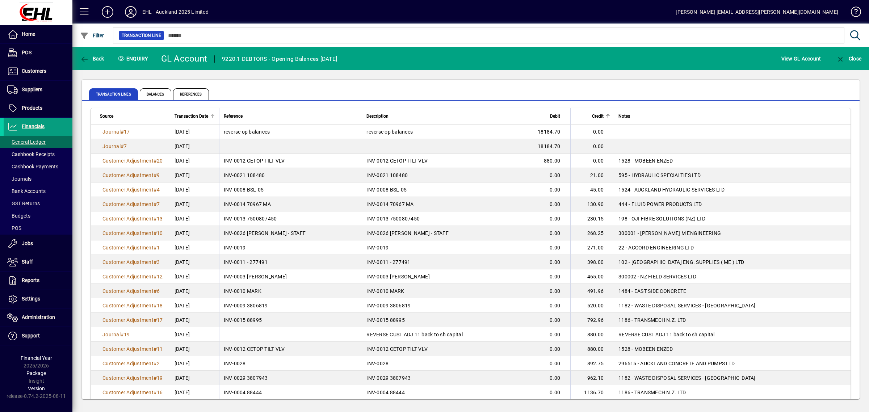
click at [189, 113] on span "Transaction Date" at bounding box center [191, 116] width 34 height 8
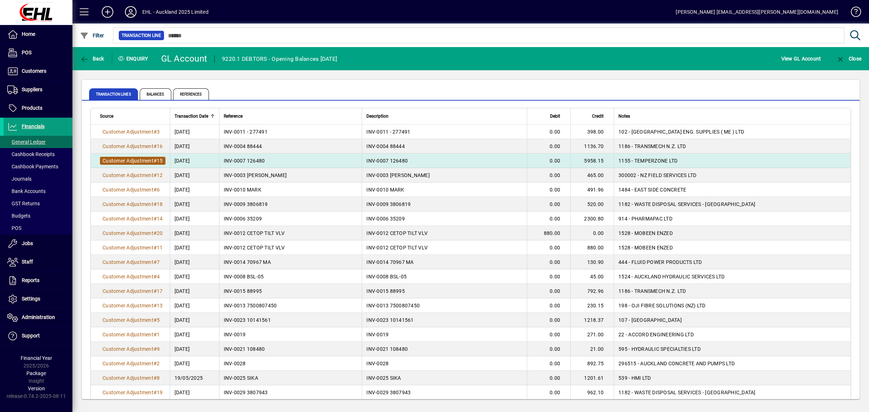
click at [147, 158] on span "Customer Adjustment" at bounding box center [127, 161] width 51 height 6
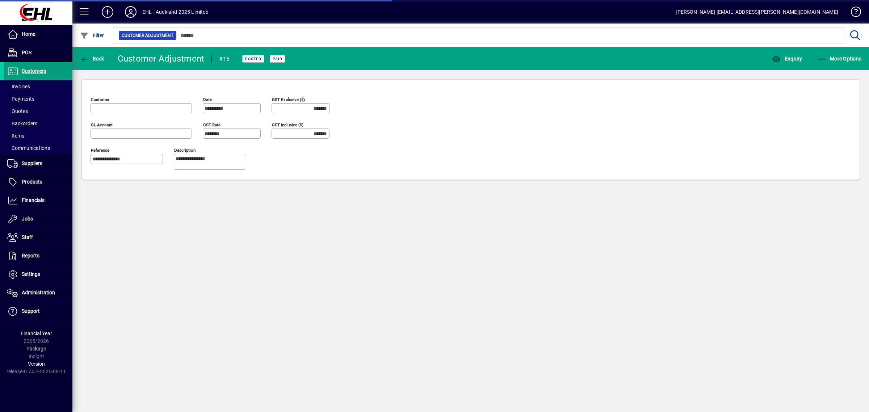
type input "**********"
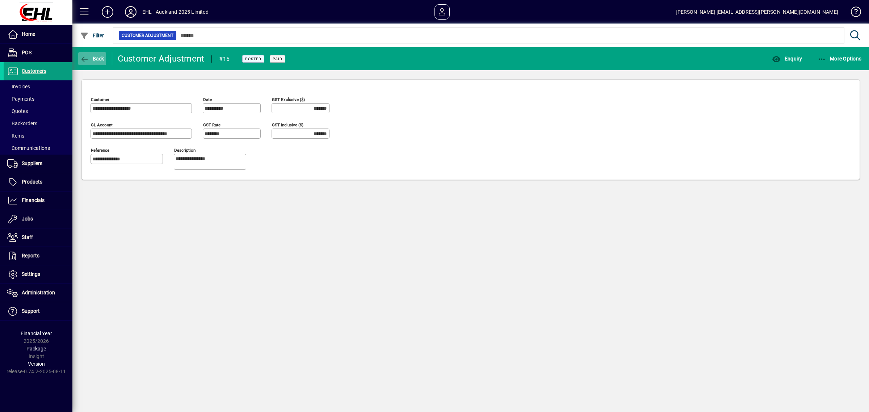
click at [95, 54] on span "button" at bounding box center [92, 58] width 28 height 17
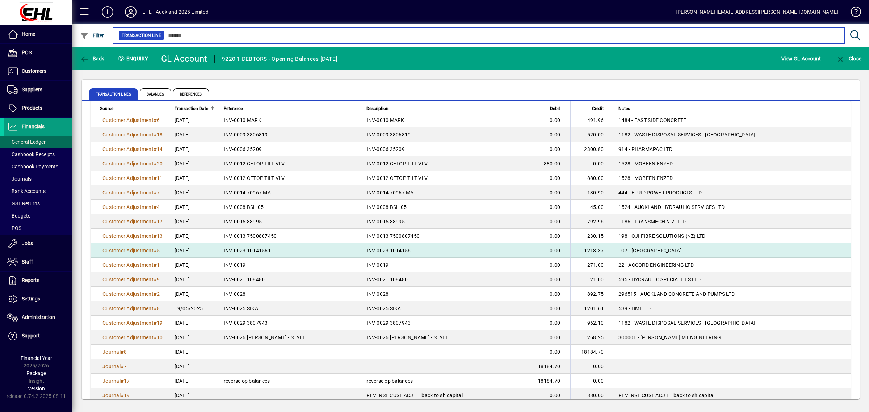
scroll to position [79, 0]
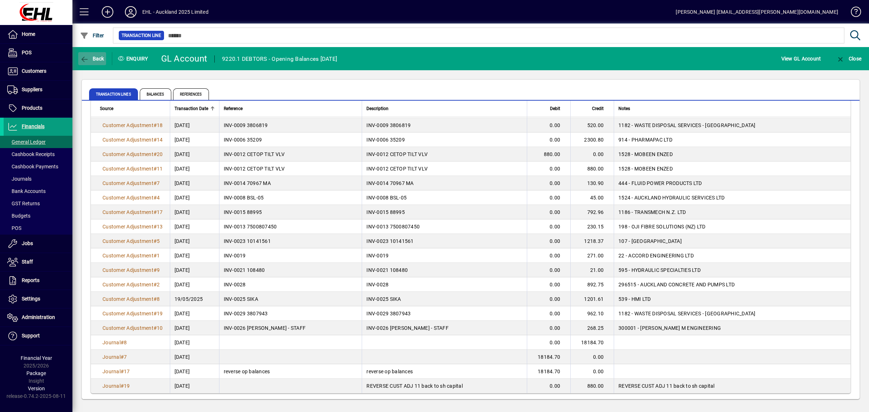
click at [89, 54] on span "button" at bounding box center [92, 58] width 28 height 17
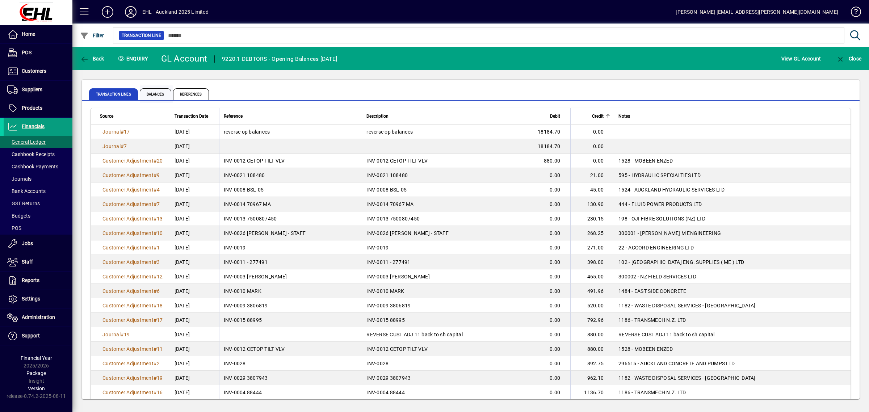
click at [150, 95] on span "Balances" at bounding box center [155, 94] width 31 height 12
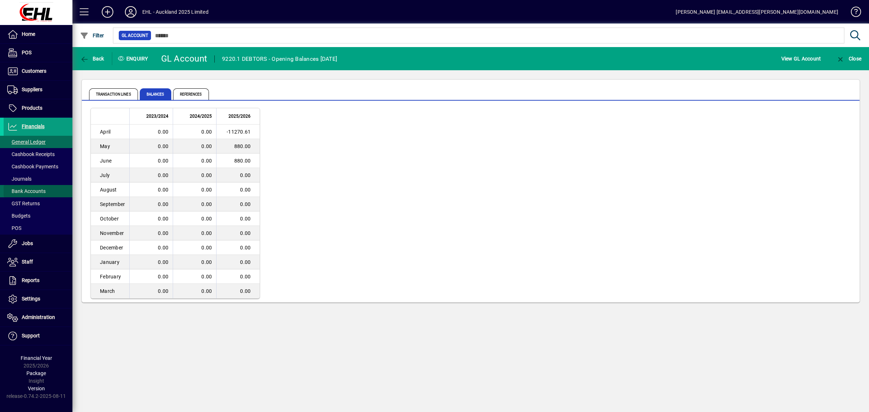
click at [43, 191] on span "Bank Accounts" at bounding box center [26, 191] width 38 height 6
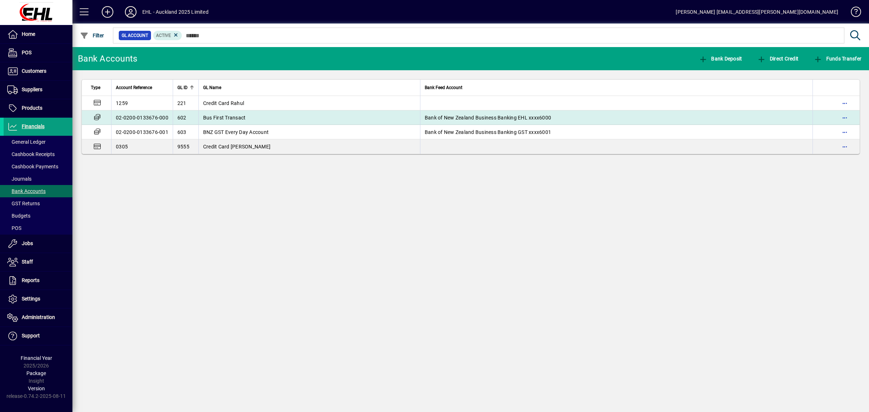
click at [232, 117] on span "Bus First Transact" at bounding box center [224, 118] width 43 height 6
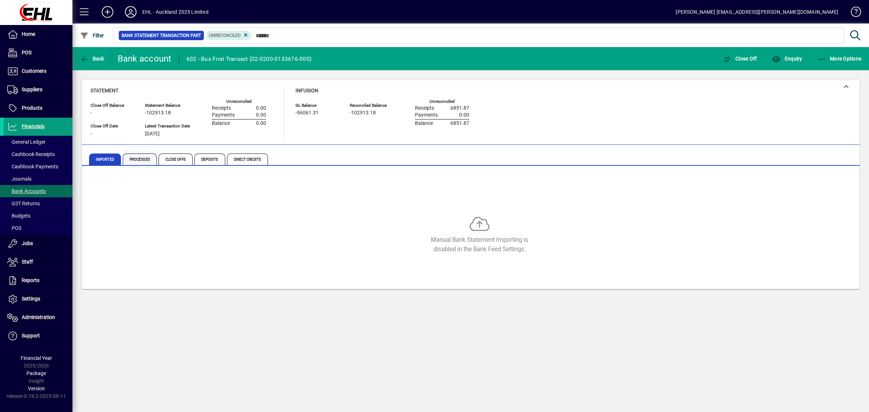
click at [136, 161] on span "Processed" at bounding box center [140, 159] width 34 height 12
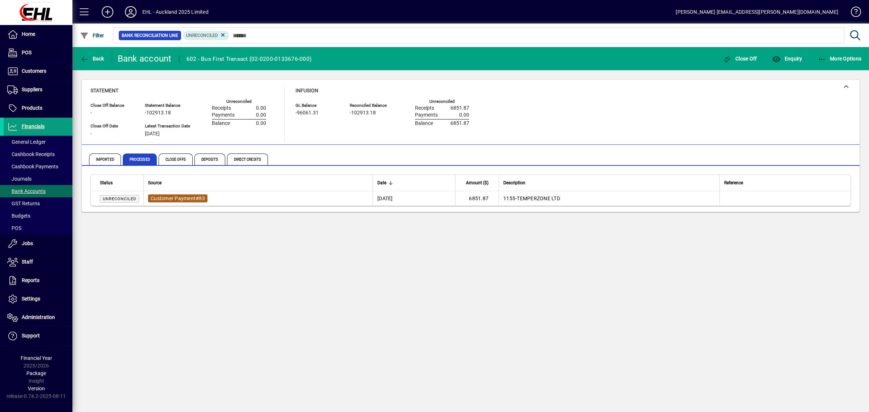
click at [176, 200] on span "Customer Payment" at bounding box center [173, 198] width 45 height 6
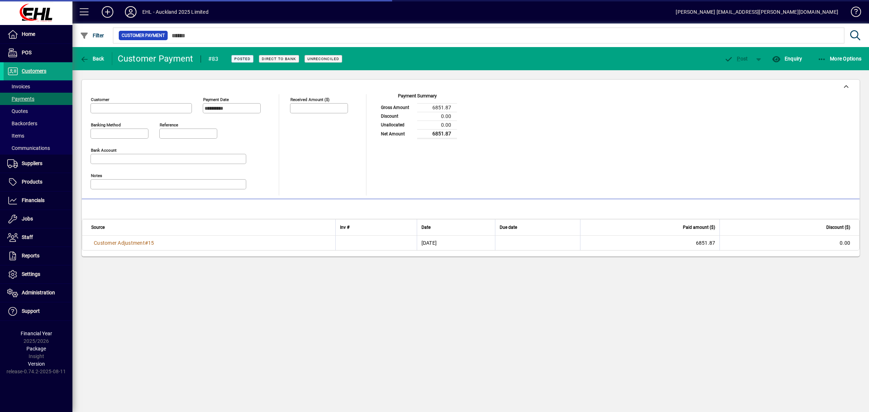
type input "**********"
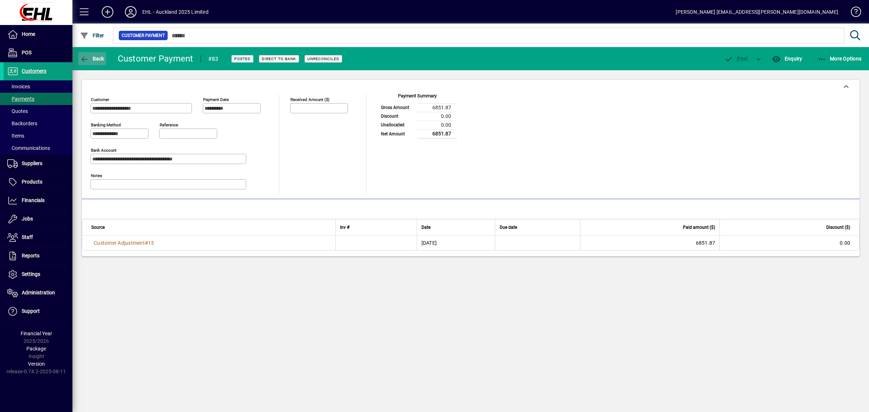
click at [86, 59] on icon "button" at bounding box center [84, 59] width 9 height 7
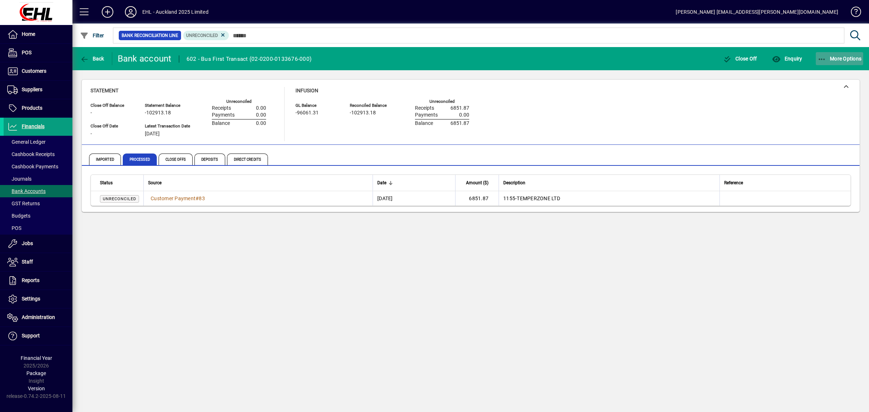
click at [819, 56] on icon "button" at bounding box center [821, 59] width 9 height 7
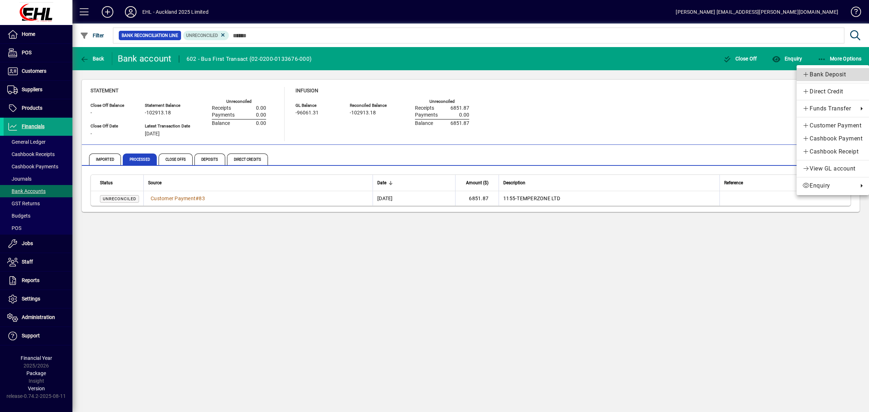
click at [813, 72] on span "Bank Deposit" at bounding box center [832, 74] width 61 height 9
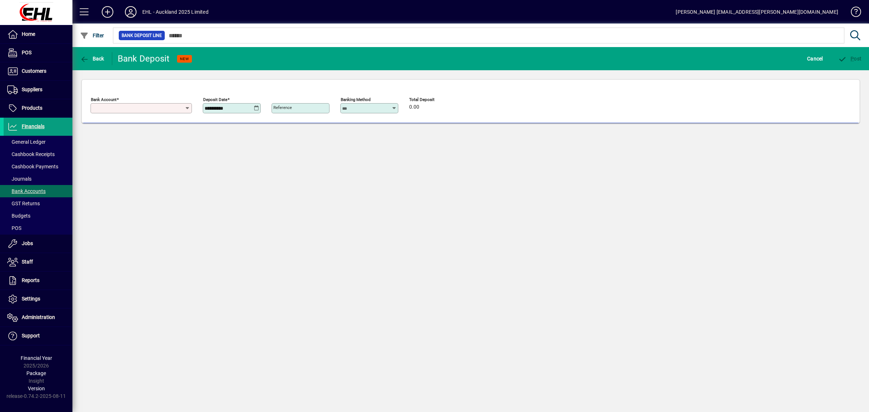
type input "**********"
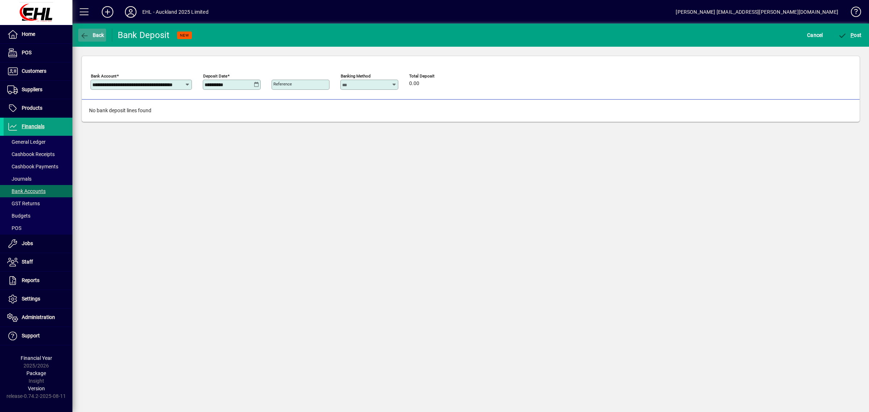
click at [89, 30] on span "button" at bounding box center [92, 34] width 28 height 17
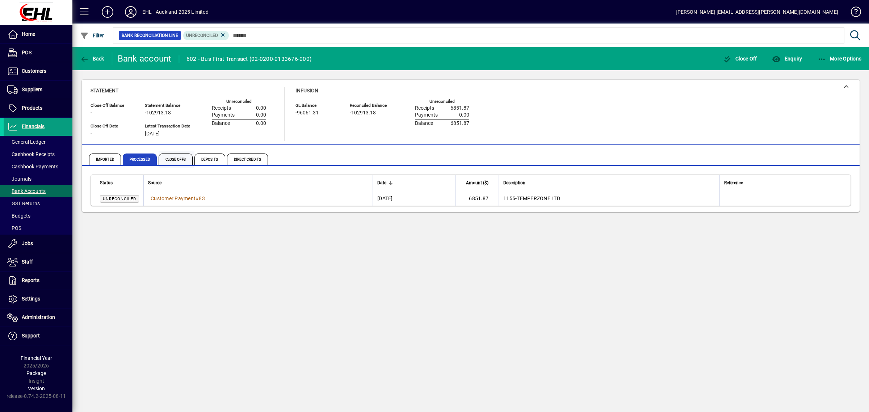
click at [178, 160] on span "Close Offs" at bounding box center [176, 159] width 34 height 12
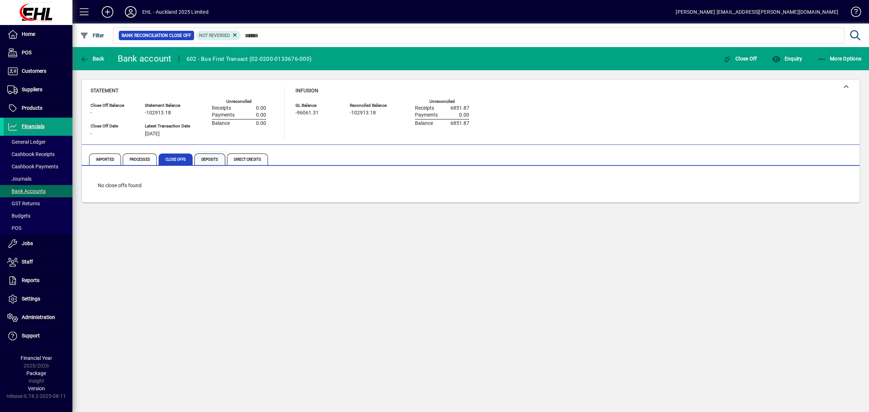
click at [211, 159] on span "Deposits" at bounding box center [209, 159] width 31 height 12
click at [245, 155] on span "Direct Credits" at bounding box center [247, 159] width 41 height 12
click at [140, 155] on span "Processed" at bounding box center [140, 159] width 34 height 12
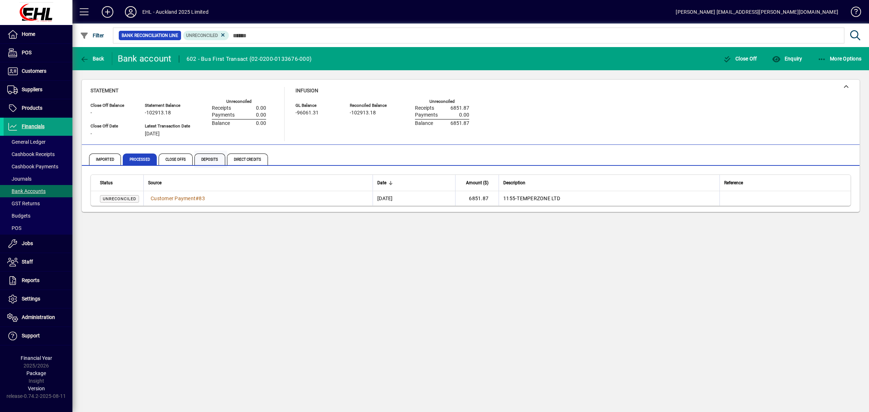
click at [217, 157] on span "Deposits" at bounding box center [209, 159] width 31 height 12
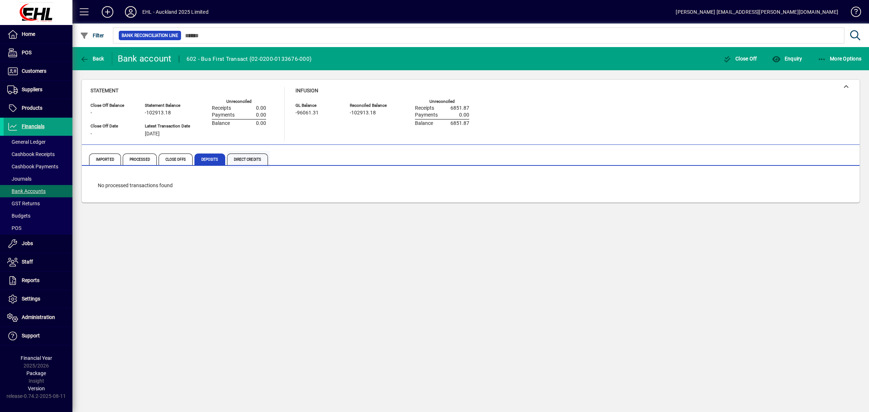
click at [240, 156] on span "Direct Credits" at bounding box center [247, 159] width 41 height 12
click at [134, 157] on span "Processed" at bounding box center [140, 159] width 34 height 12
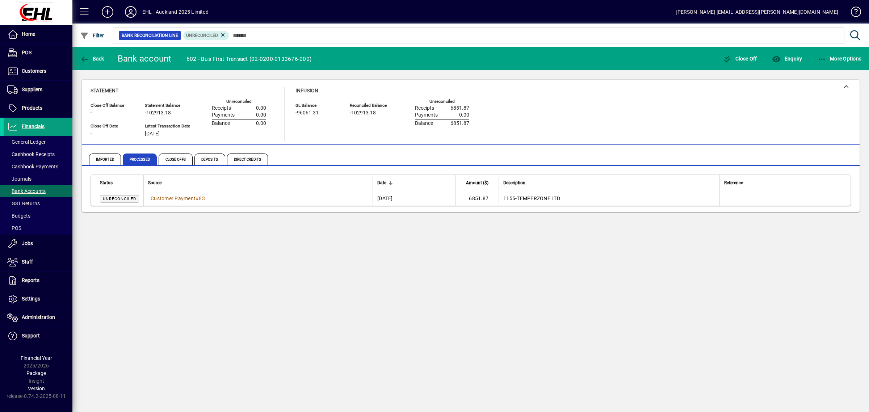
drag, startPoint x: 296, startPoint y: 114, endPoint x: 320, endPoint y: 115, distance: 23.5
click at [320, 115] on div "-96061.31" at bounding box center [316, 113] width 43 height 8
click at [321, 125] on div "GL Balance -96061.31" at bounding box center [316, 114] width 43 height 24
click at [111, 159] on span "Imported" at bounding box center [105, 159] width 32 height 12
click at [100, 160] on span "Imported" at bounding box center [105, 159] width 32 height 12
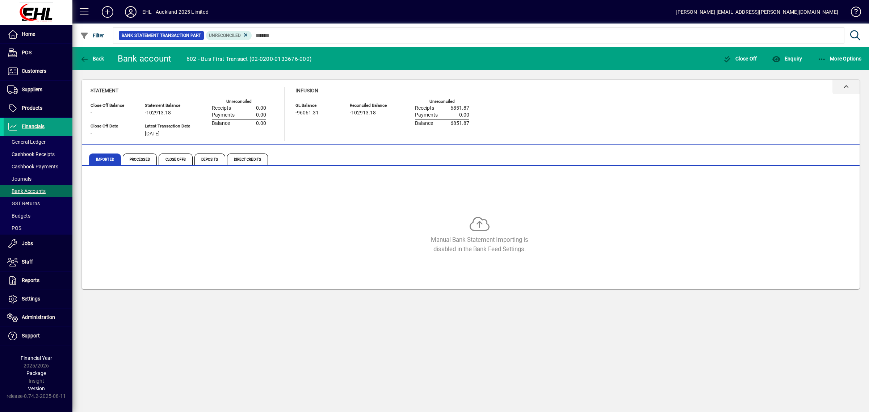
click at [845, 86] on icon at bounding box center [845, 86] width 5 height 5
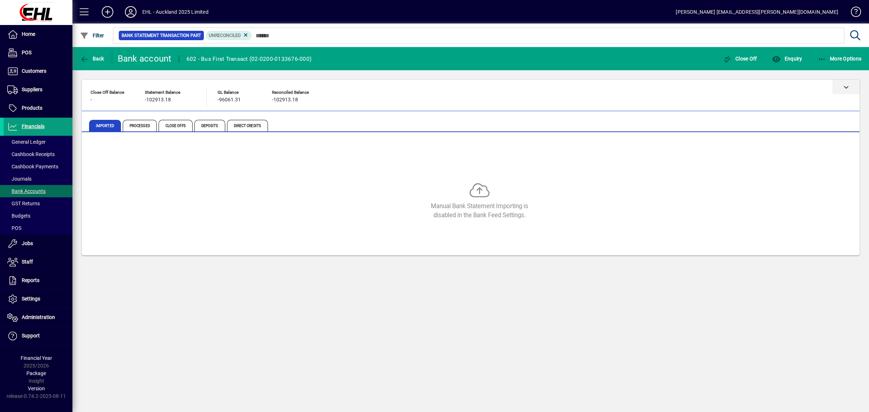
click at [845, 86] on icon at bounding box center [845, 86] width 5 height 5
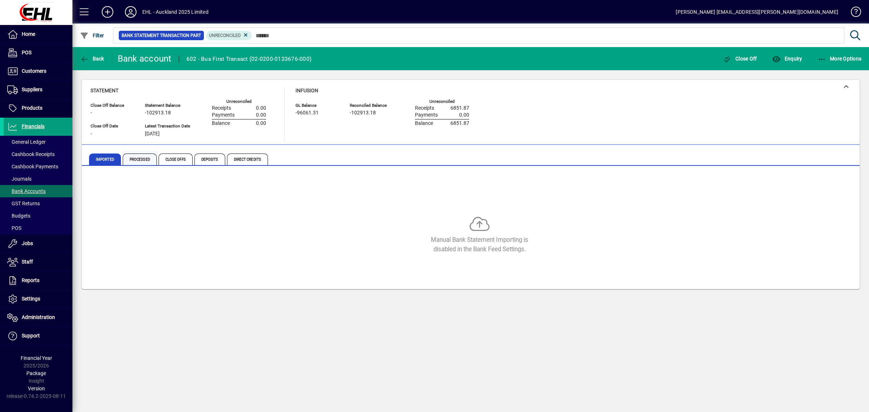
click at [135, 157] on span "Processed" at bounding box center [140, 159] width 34 height 12
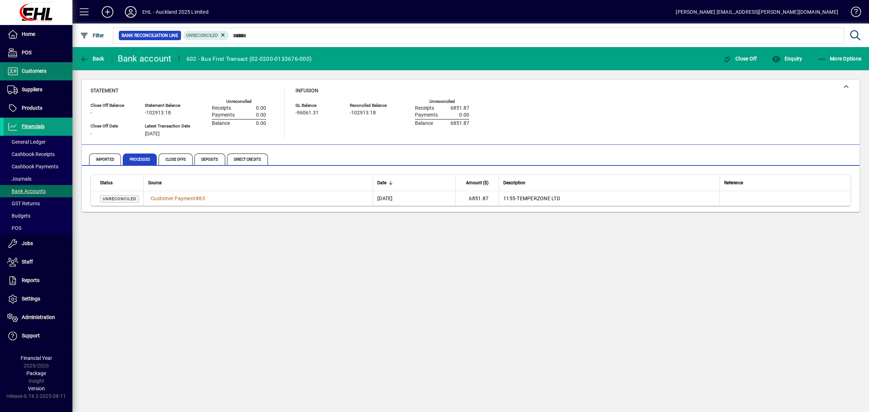
click at [34, 71] on span "Customers" at bounding box center [34, 71] width 25 height 6
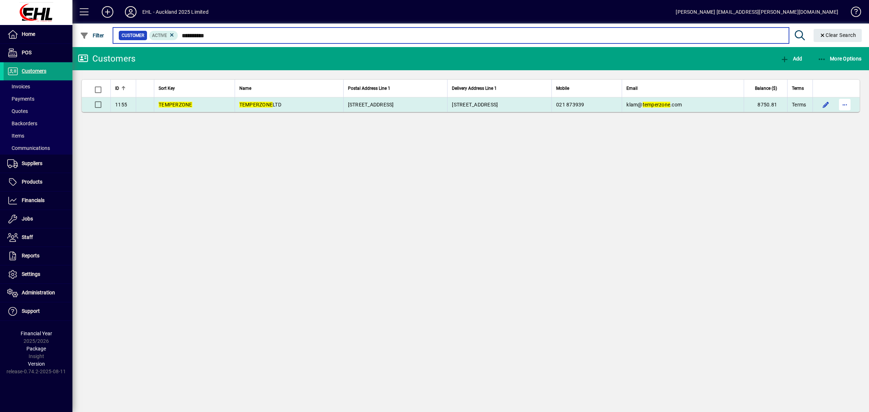
type input "**********"
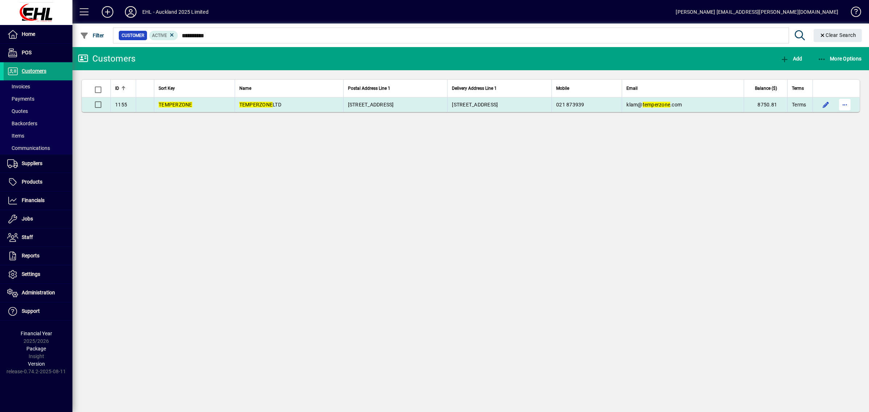
click at [844, 106] on span "button" at bounding box center [844, 104] width 17 height 17
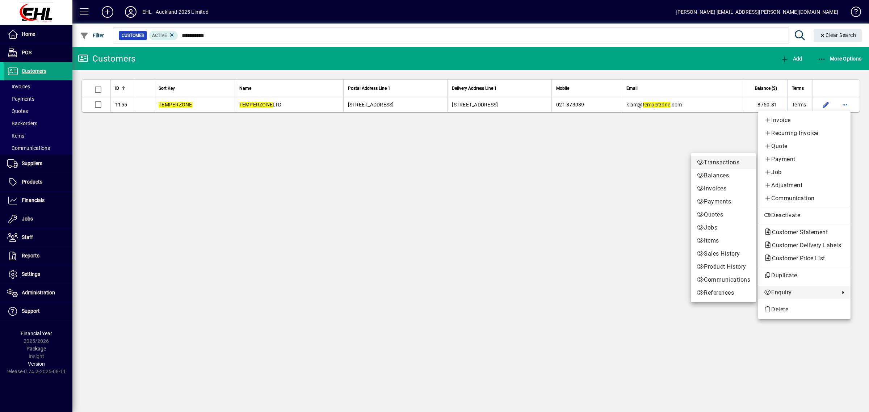
click at [709, 161] on span "Transactions" at bounding box center [723, 162] width 54 height 9
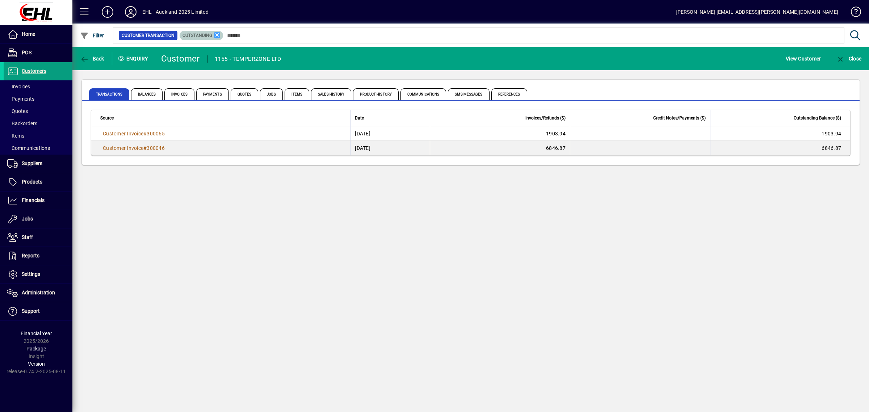
click at [214, 35] on icon at bounding box center [217, 35] width 7 height 7
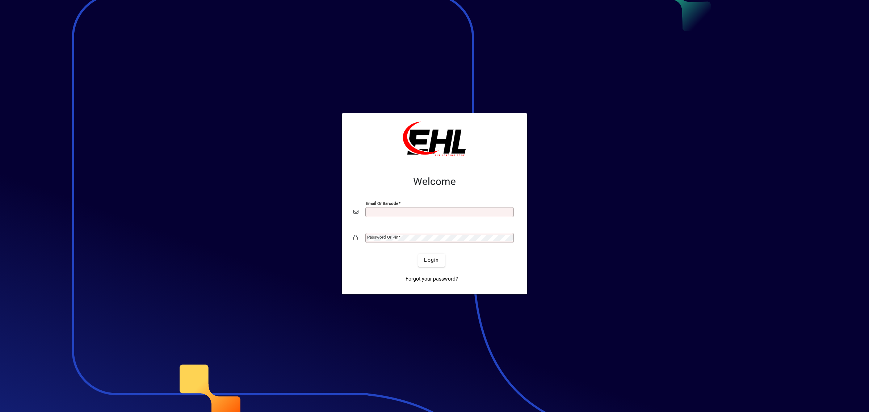
click at [385, 214] on input "Email or Barcode" at bounding box center [440, 212] width 146 height 6
type input "**********"
click at [396, 239] on mat-label "Password or Pin" at bounding box center [382, 237] width 31 height 5
click at [430, 256] on span "Login" at bounding box center [431, 260] width 15 height 8
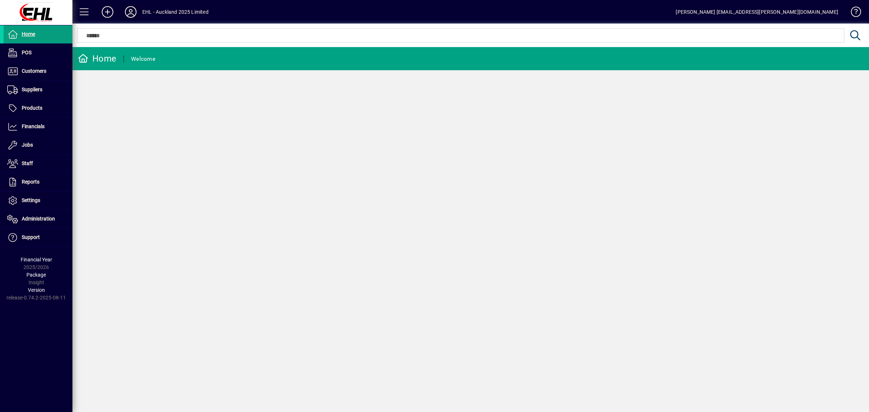
click at [129, 6] on icon at bounding box center [130, 12] width 14 height 12
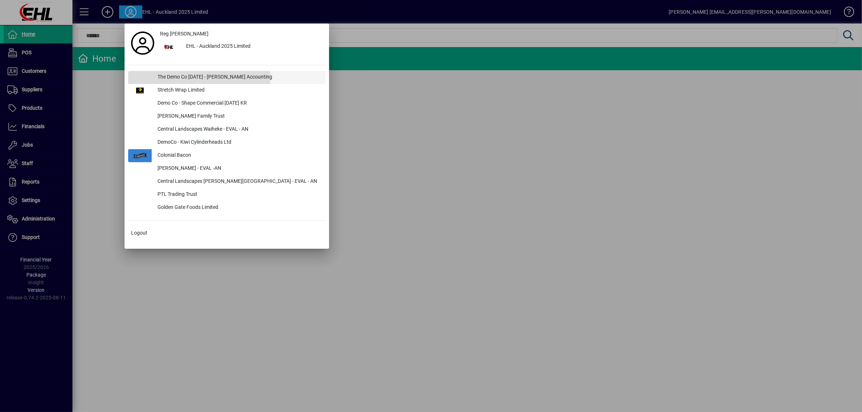
click at [162, 78] on div "The Demo Co [DATE] - [PERSON_NAME] Accounting" at bounding box center [239, 77] width 174 height 13
